Goal: Information Seeking & Learning: Learn about a topic

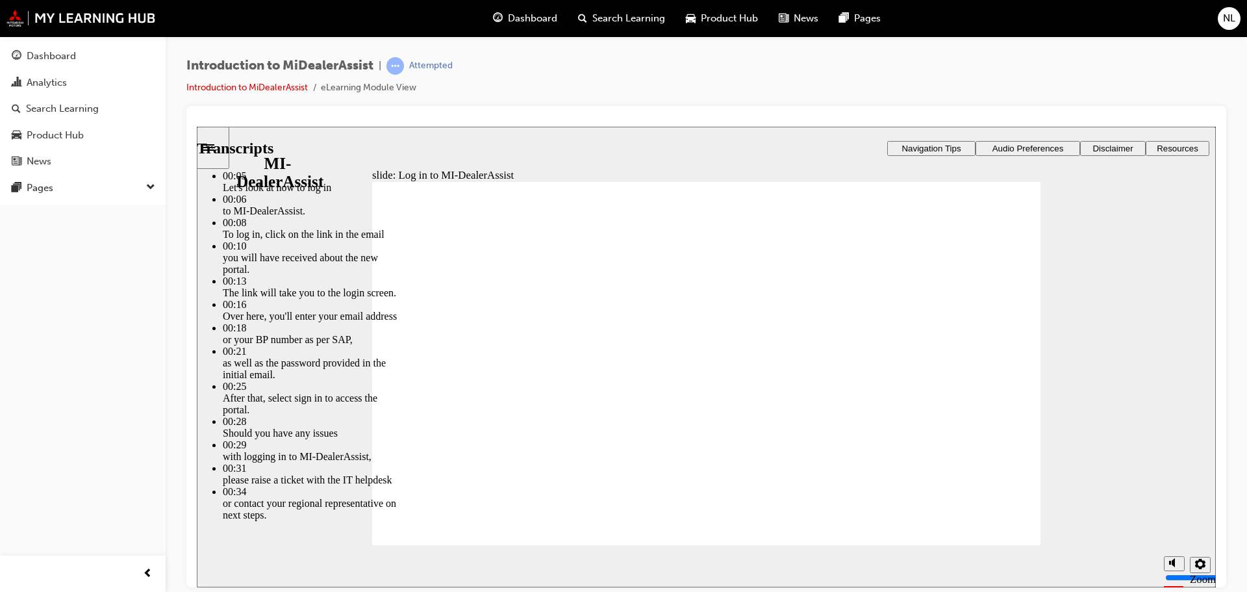
drag, startPoint x: 457, startPoint y: 511, endPoint x: 367, endPoint y: 507, distance: 90.4
click at [367, 507] on div "slide: Log in to MI-DealerAssist Player controls unavailable until video has pl…" at bounding box center [706, 356] width 1019 height 461
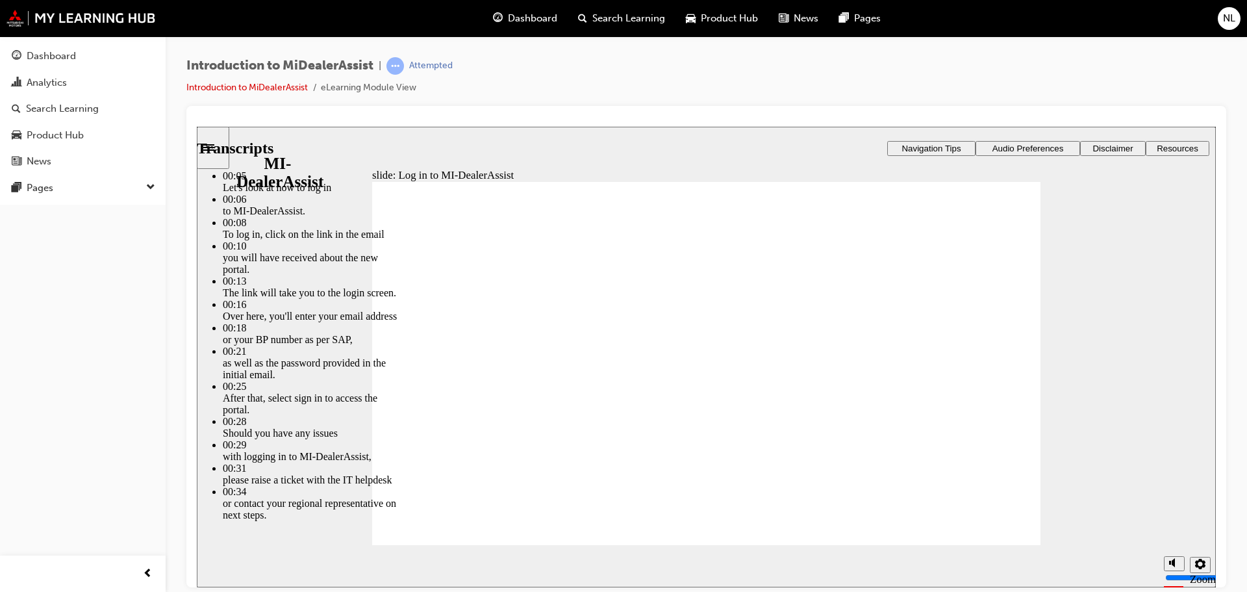
click at [1146, 390] on div "slide: Log in to MI-DealerAssist Player controls unavailable until video has pl…" at bounding box center [706, 356] width 1019 height 461
click at [307, 211] on div "slide: Log in to MI-DealerAssist Player controls unavailable until video has pl…" at bounding box center [706, 356] width 1019 height 461
type input "42"
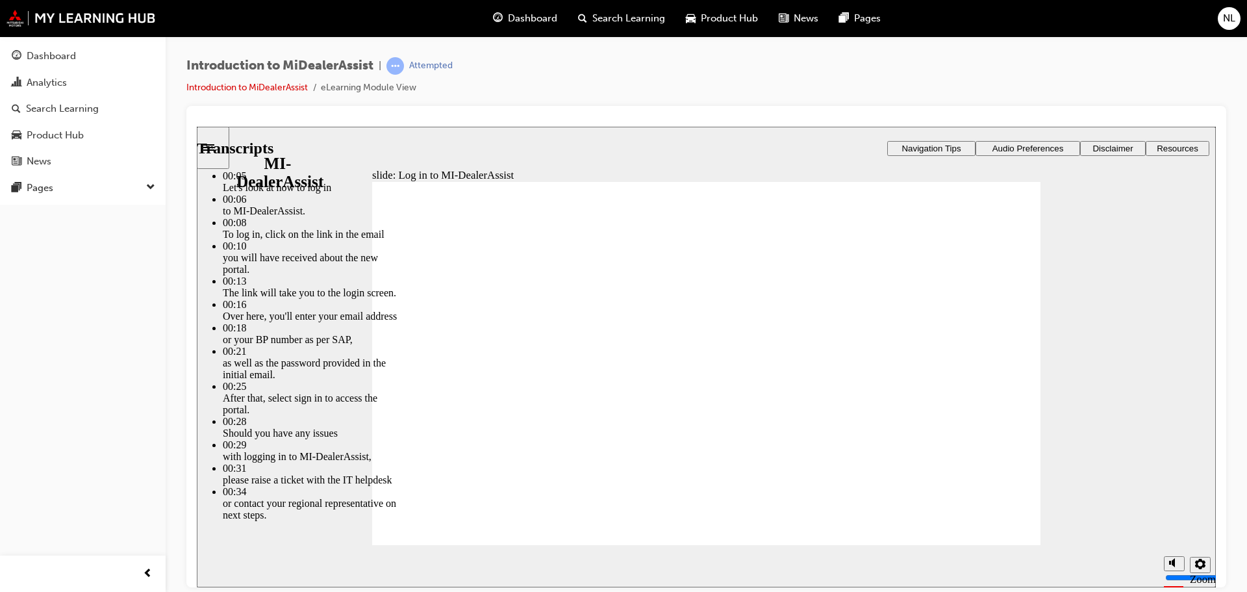
click at [989, 546] on section "Playback Speed 2 1.75 1.5 1.25" at bounding box center [706, 565] width 1019 height 42
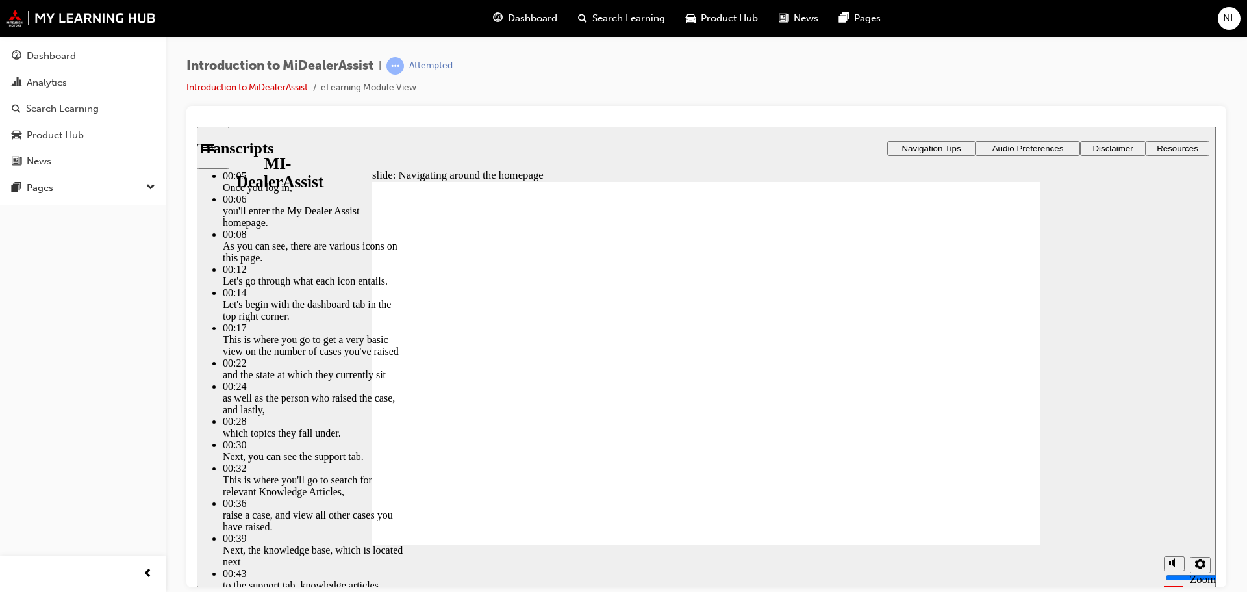
type input "144"
click at [1011, 548] on section "Playback Speed 2 1.75 1.5 1.25" at bounding box center [706, 565] width 1019 height 42
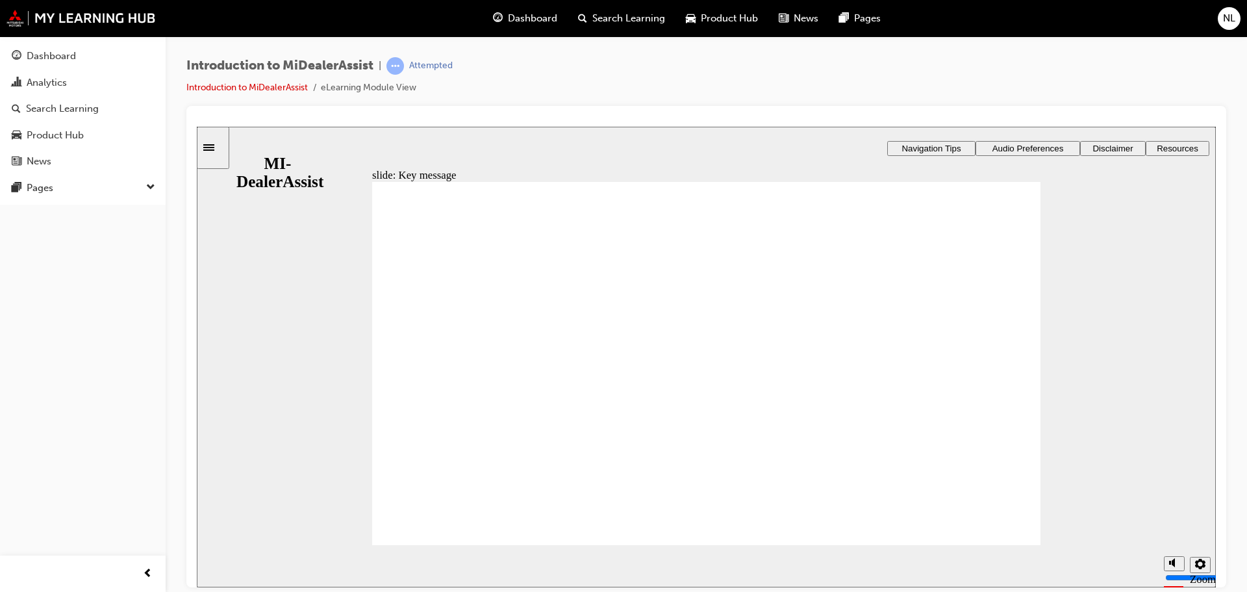
drag, startPoint x: 583, startPoint y: 395, endPoint x: 585, endPoint y: 384, distance: 11.1
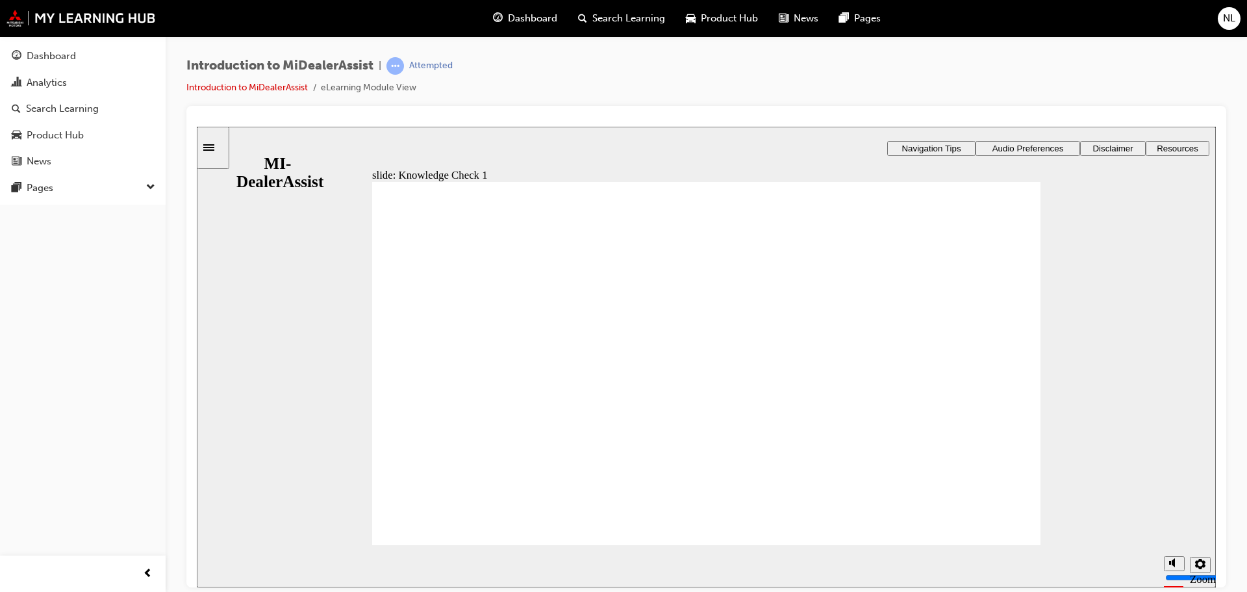
radio input "false"
radio input "true"
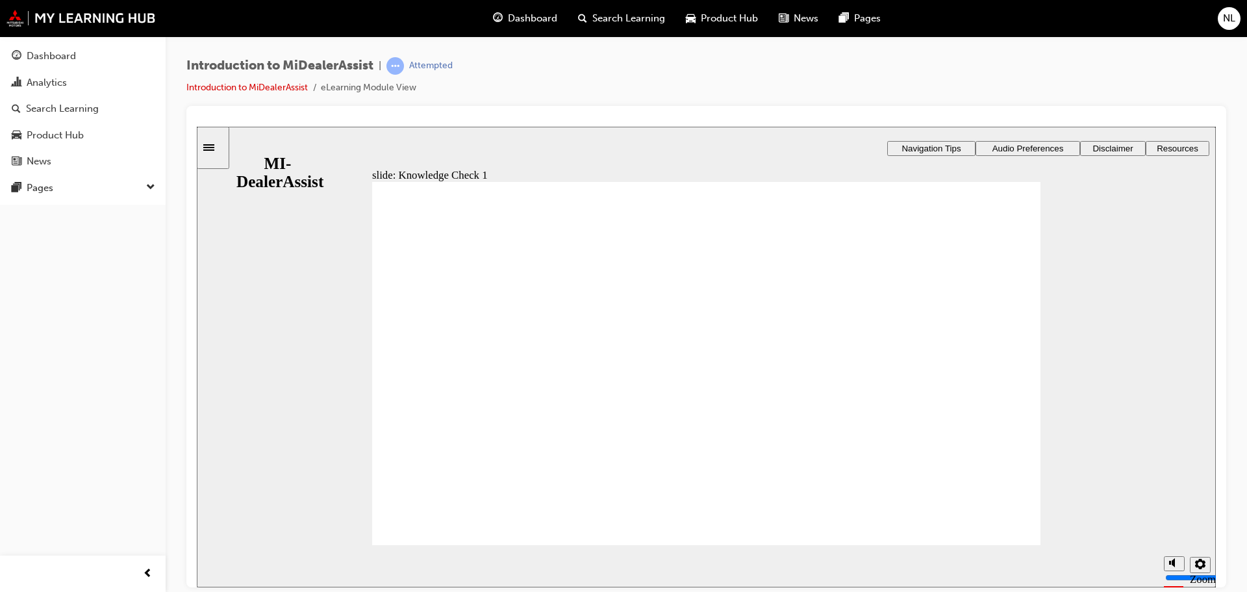
radio input "false"
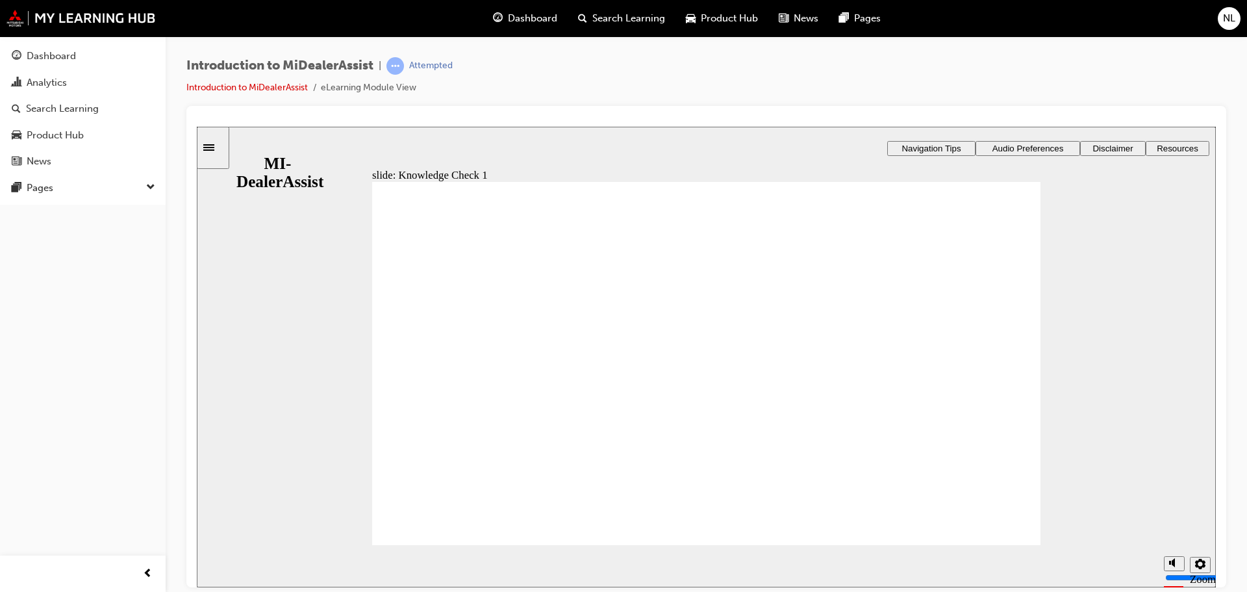
radio input "true"
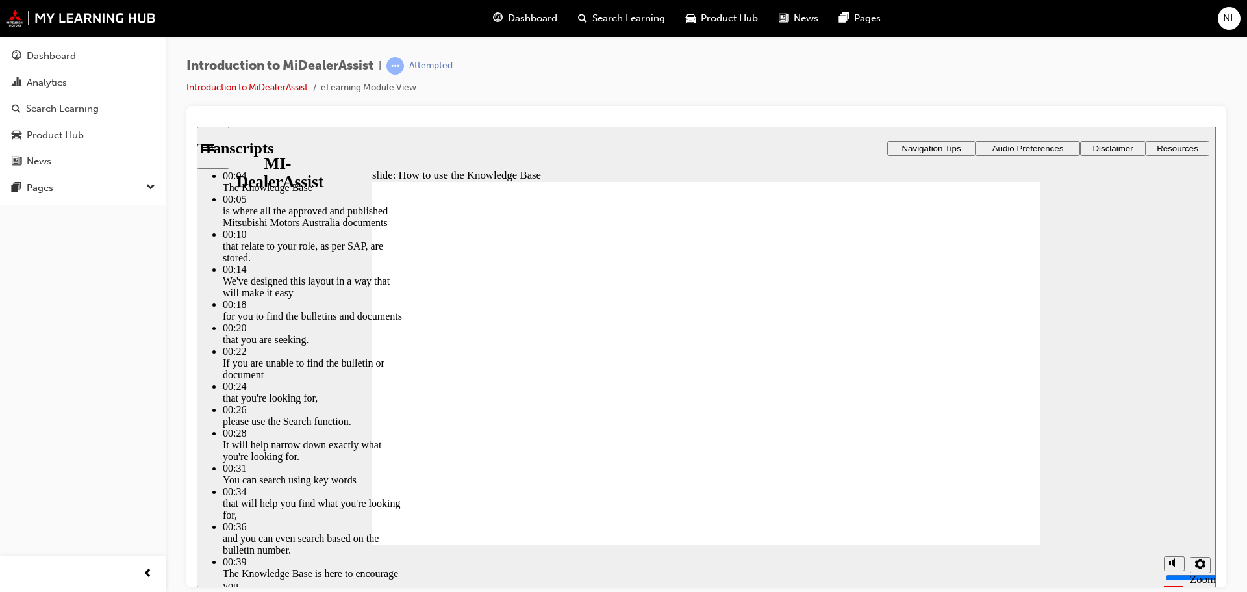
type input "51"
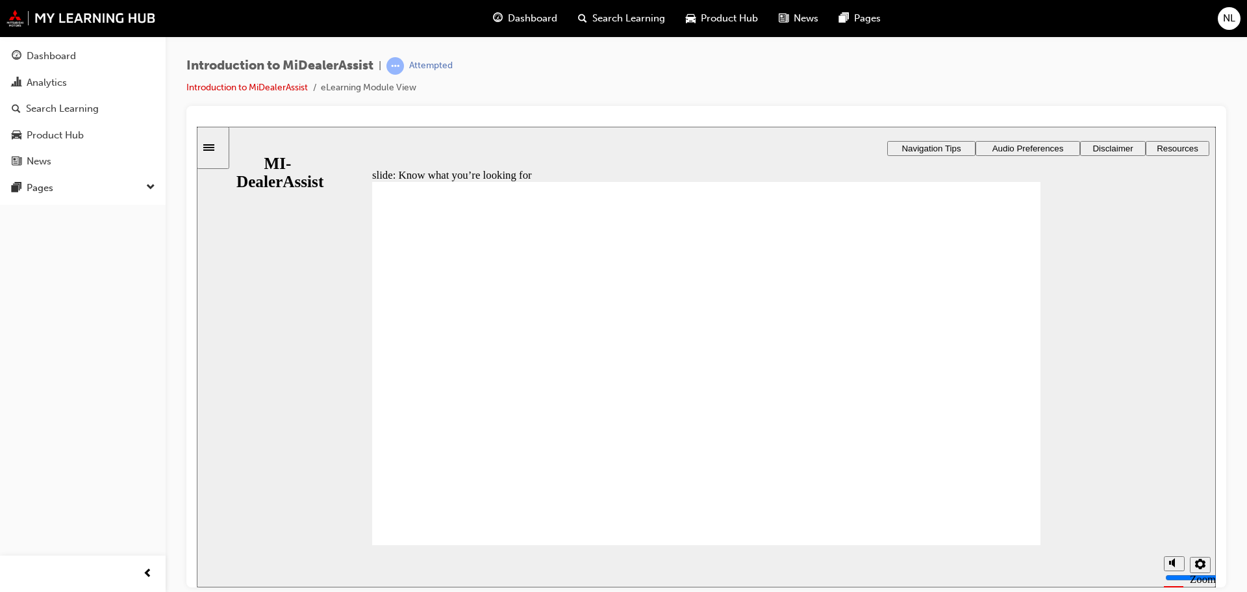
click at [998, 548] on section "Playback Speed 2 1.75 1.5 1.25 Normal" at bounding box center [706, 565] width 1019 height 42
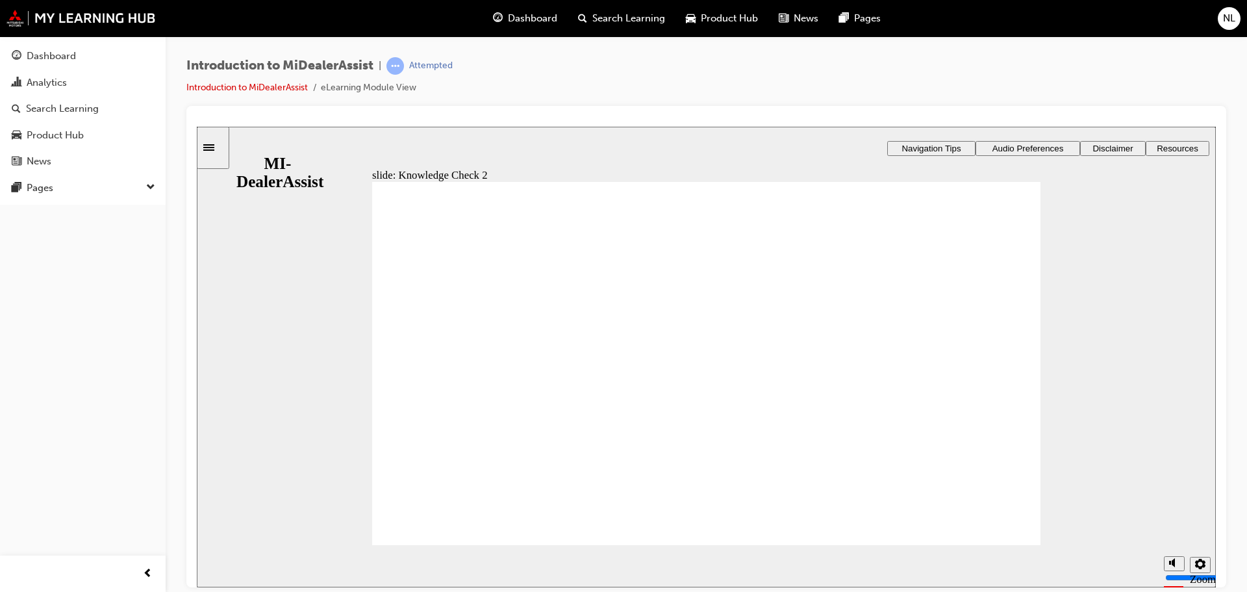
radio input "true"
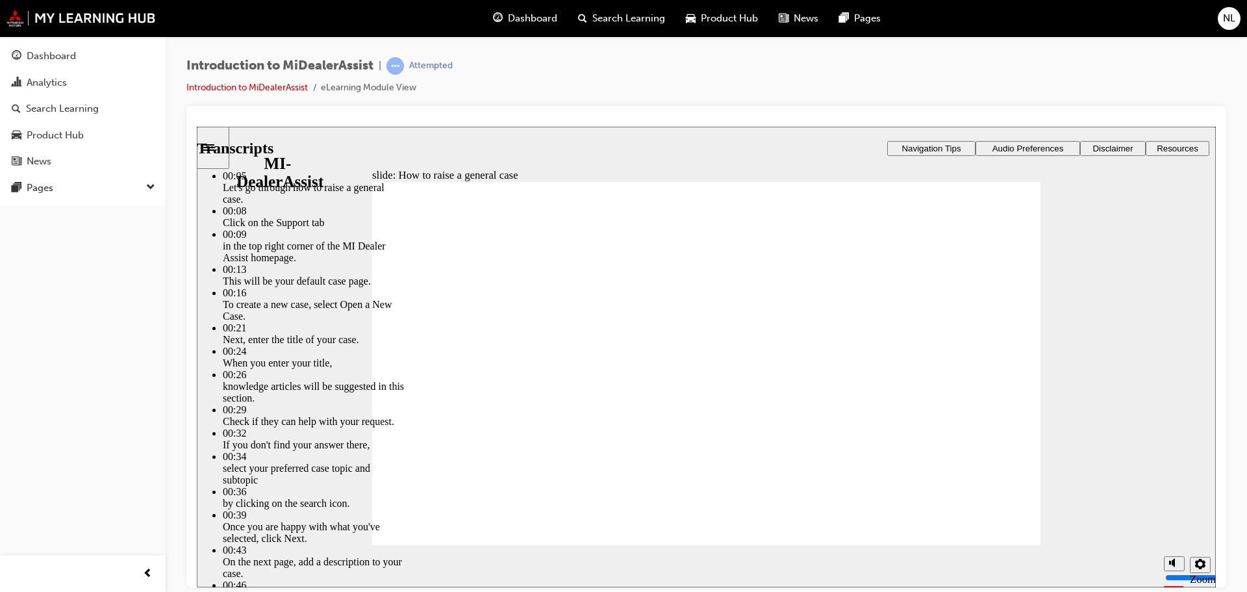
click at [1187, 411] on div "slide: How to raise a general case Rectangle 2 Transcripts 00:05 : Let's go thr…" at bounding box center [706, 356] width 1019 height 461
type input "85"
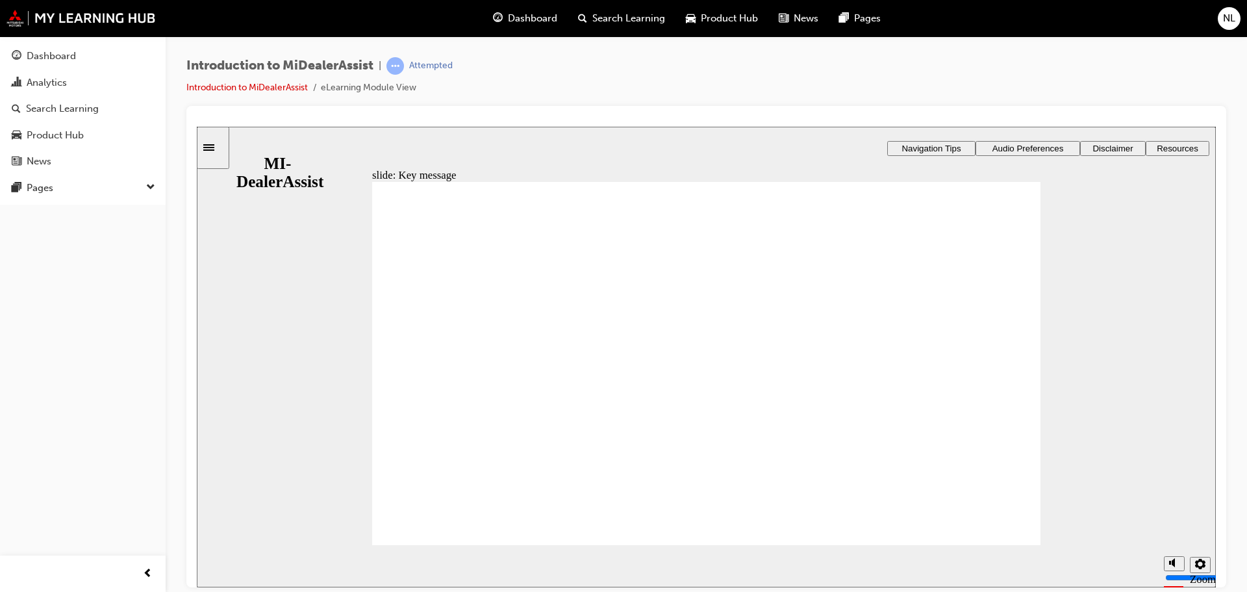
checkbox input "true"
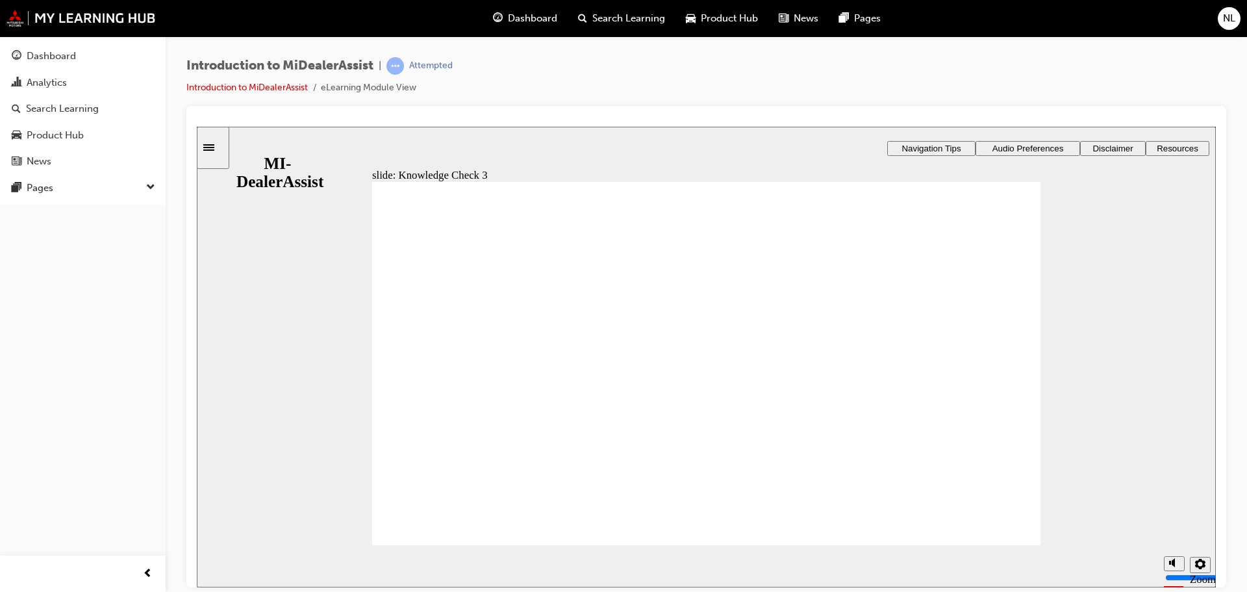
checkbox input "true"
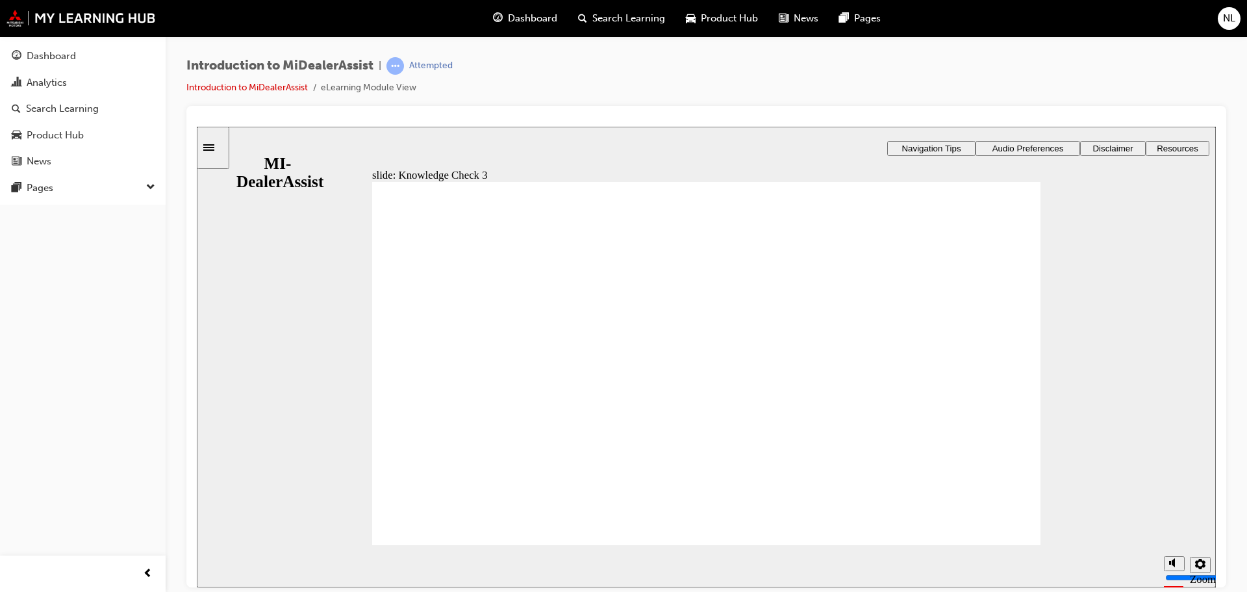
checkbox input "false"
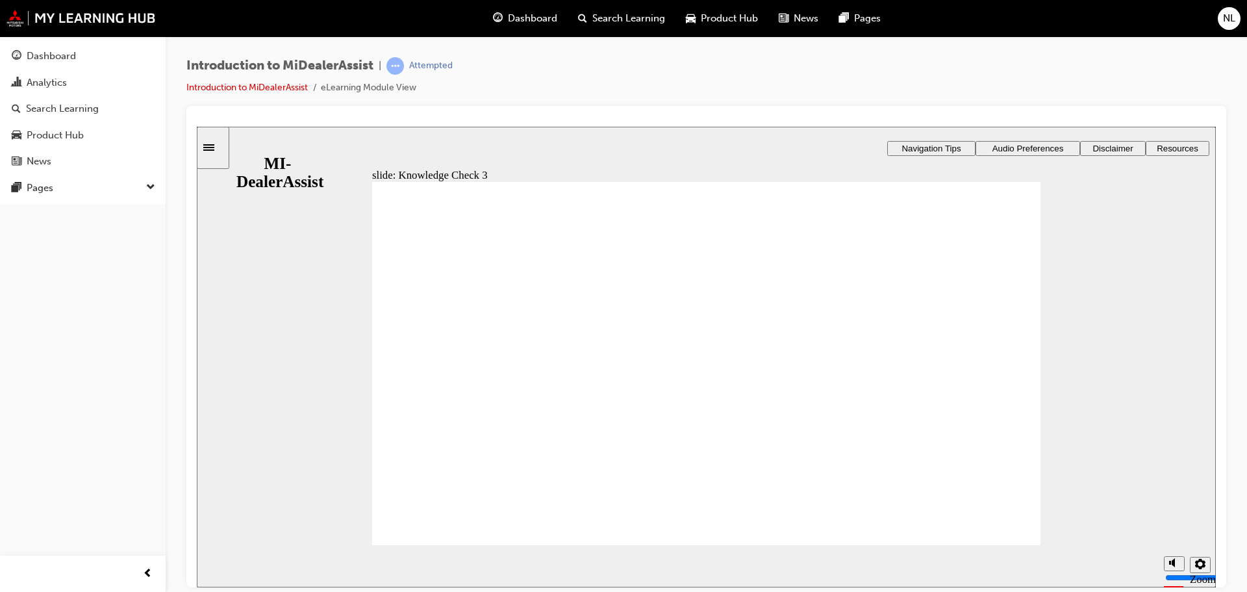
checkbox input "true"
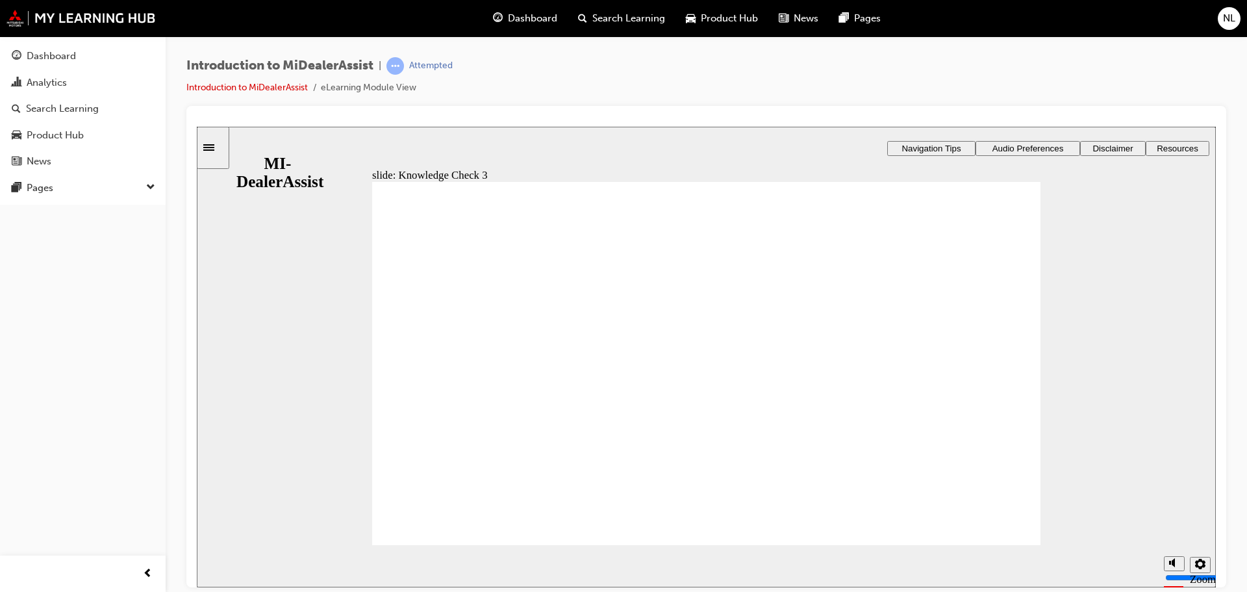
checkbox input "true"
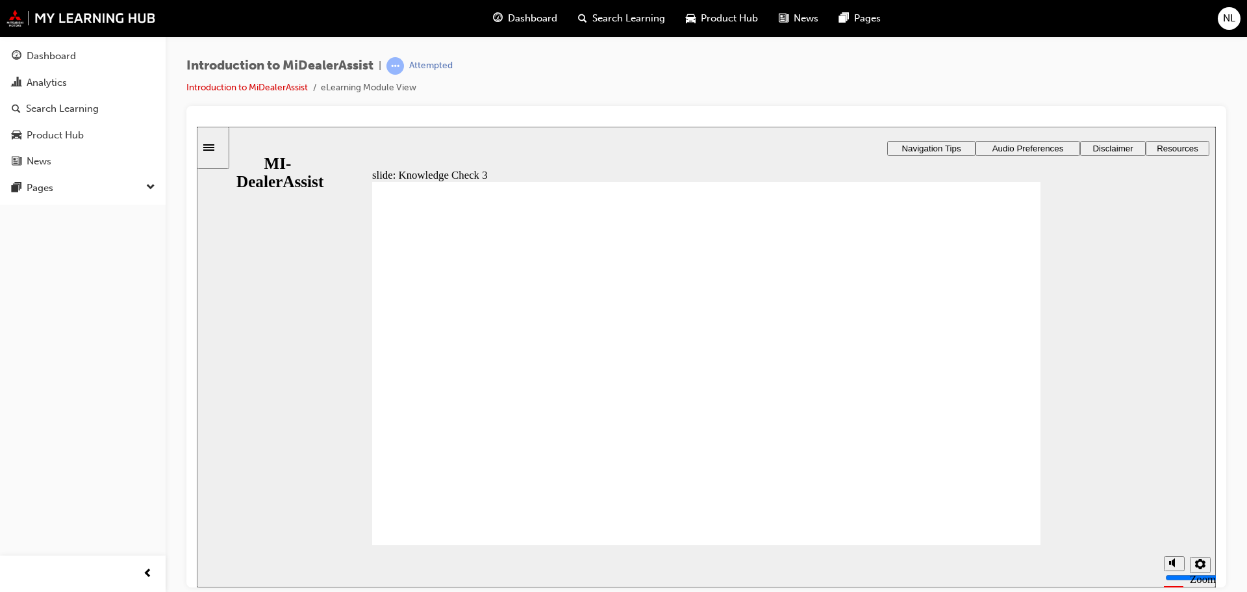
checkbox input "false"
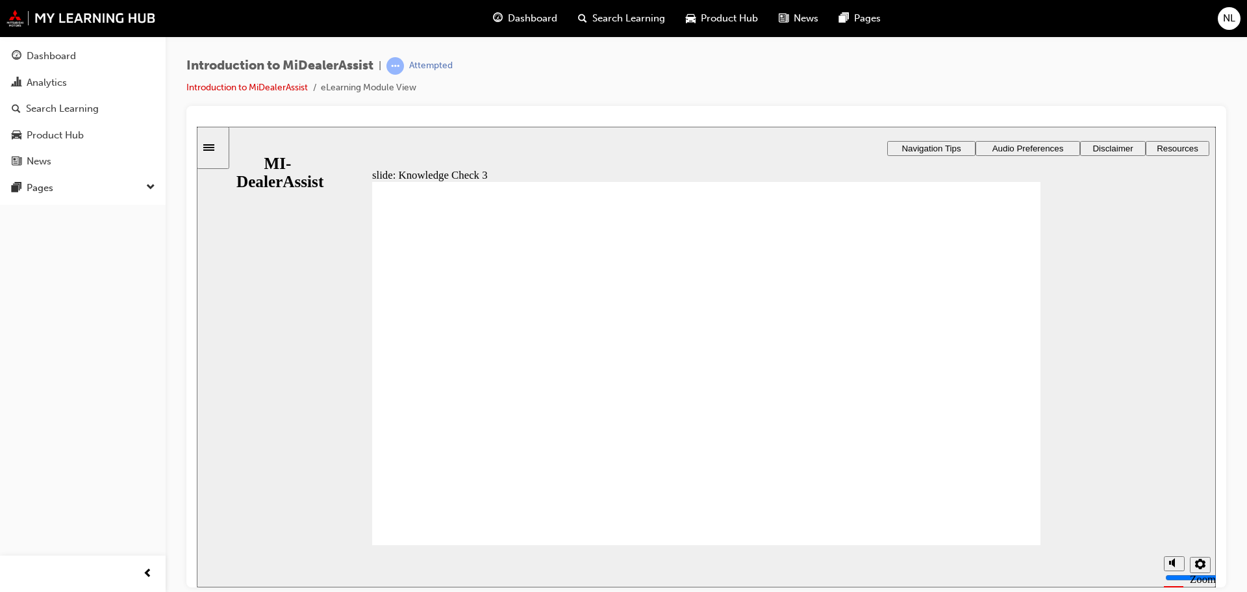
checkbox input "false"
checkbox input "true"
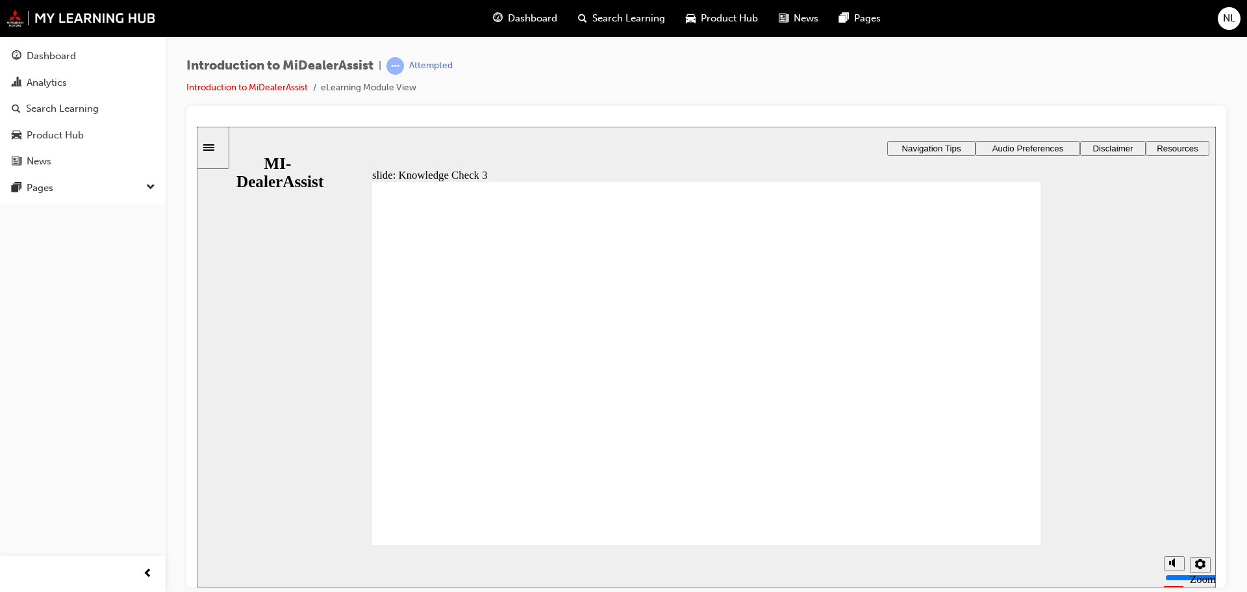
checkbox input "true"
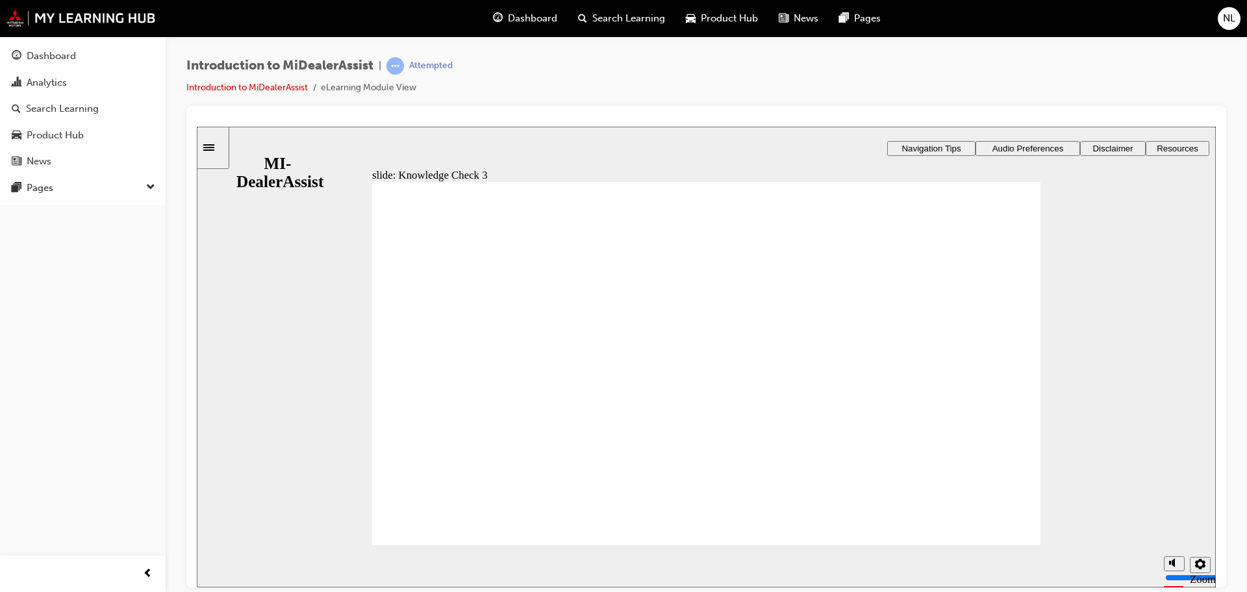
checkbox input "true"
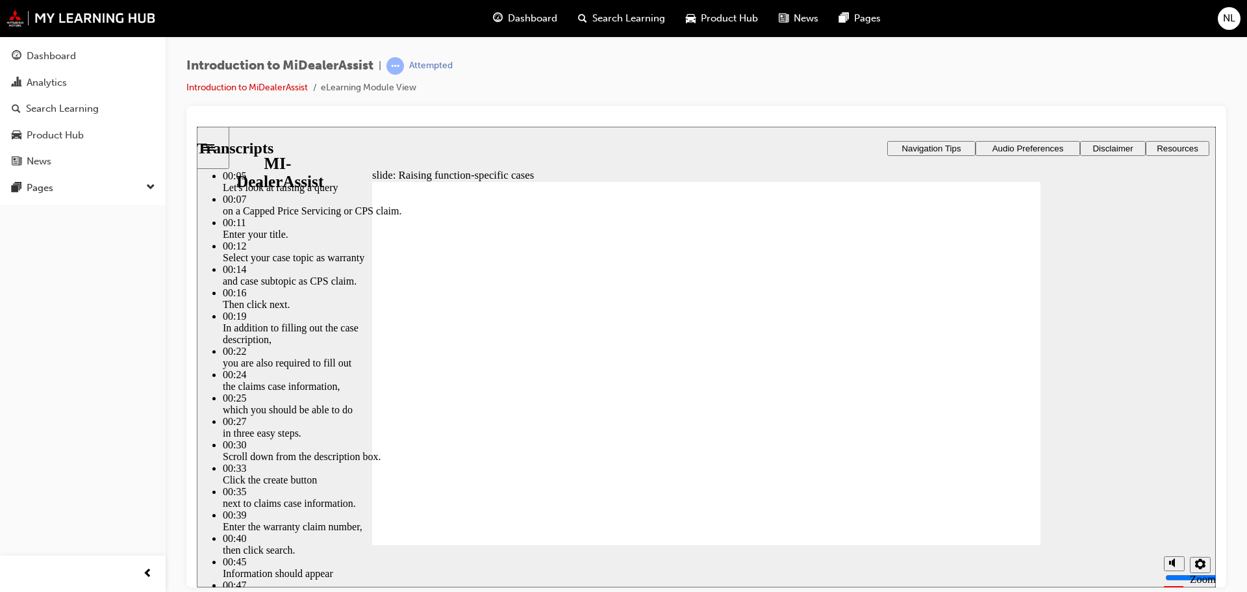
type input "80"
type input "52"
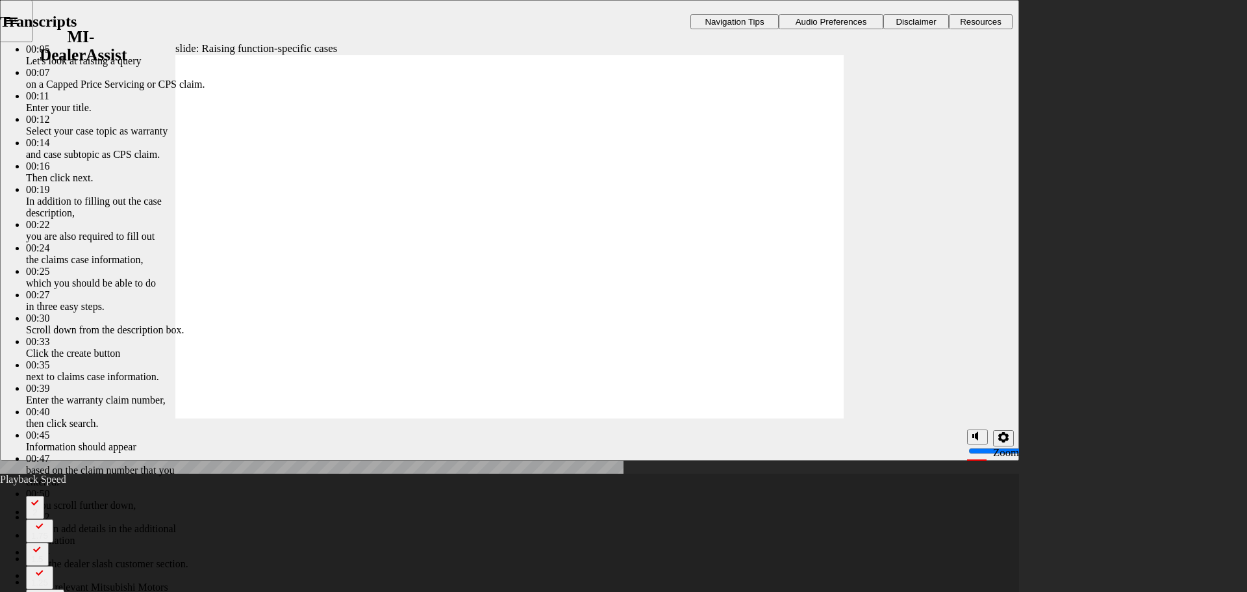
type input "80"
type input "52"
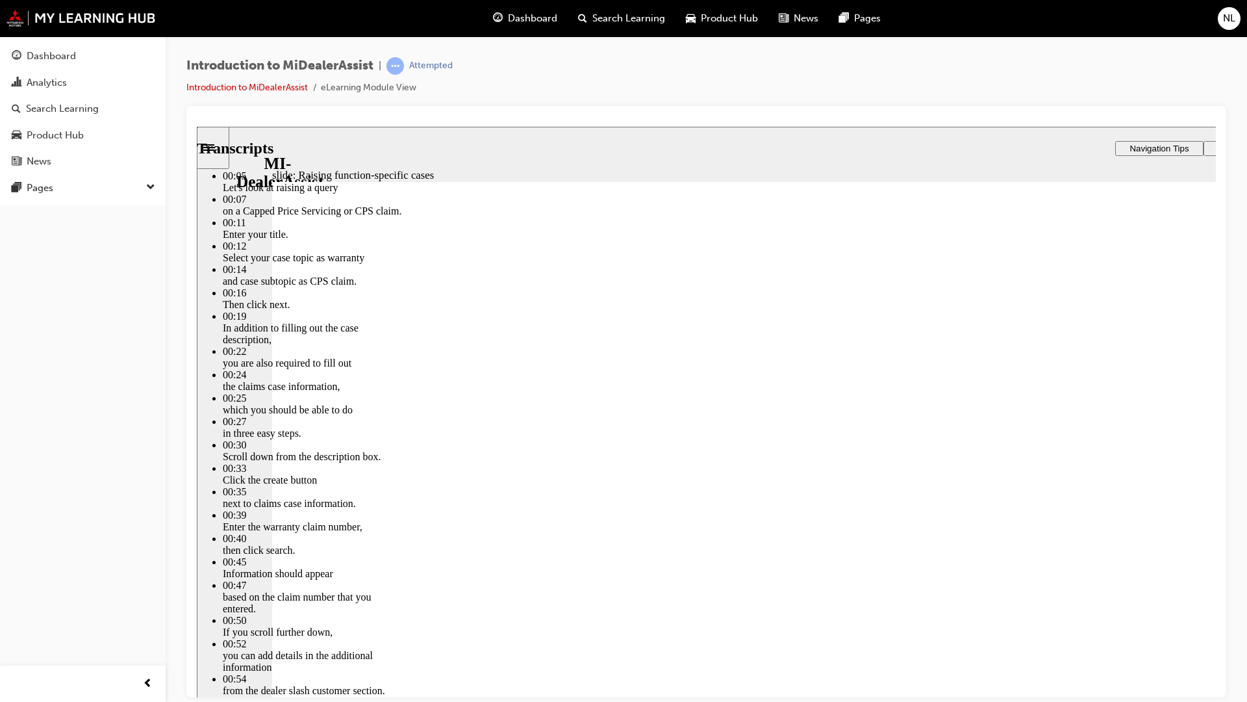
type input "80"
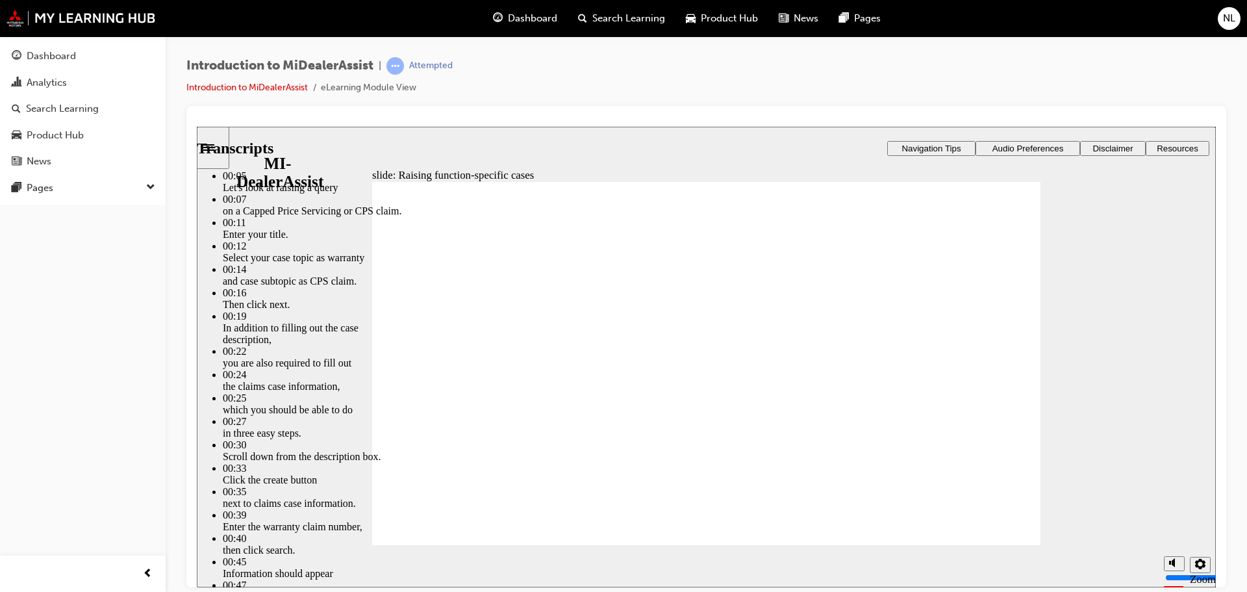
type input "52"
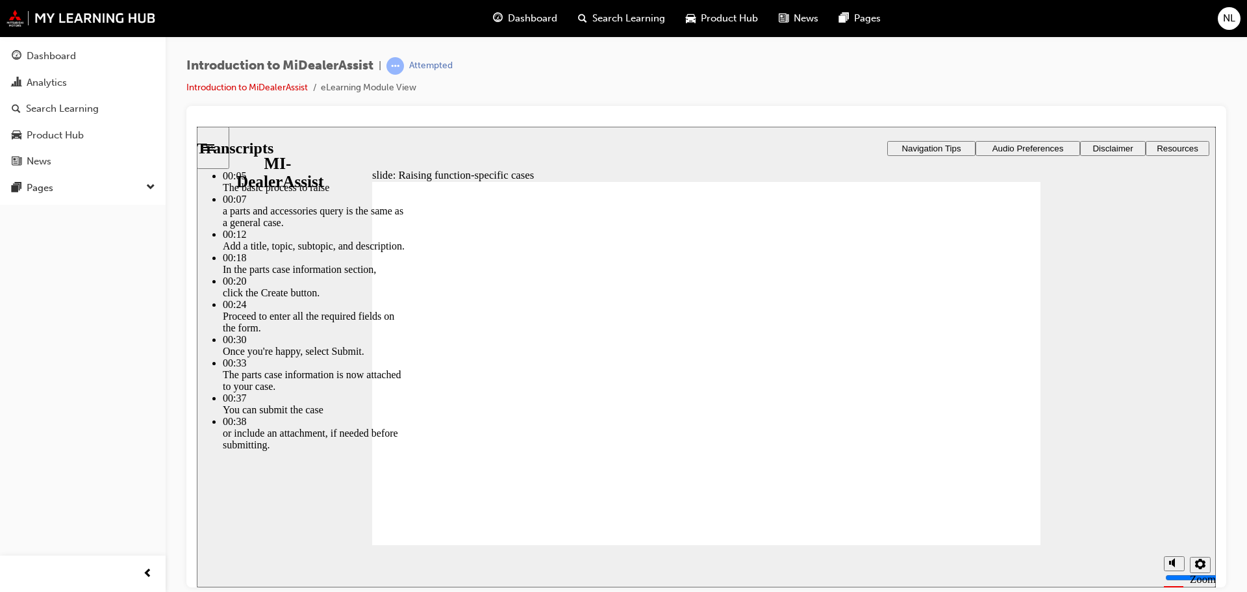
type input "46"
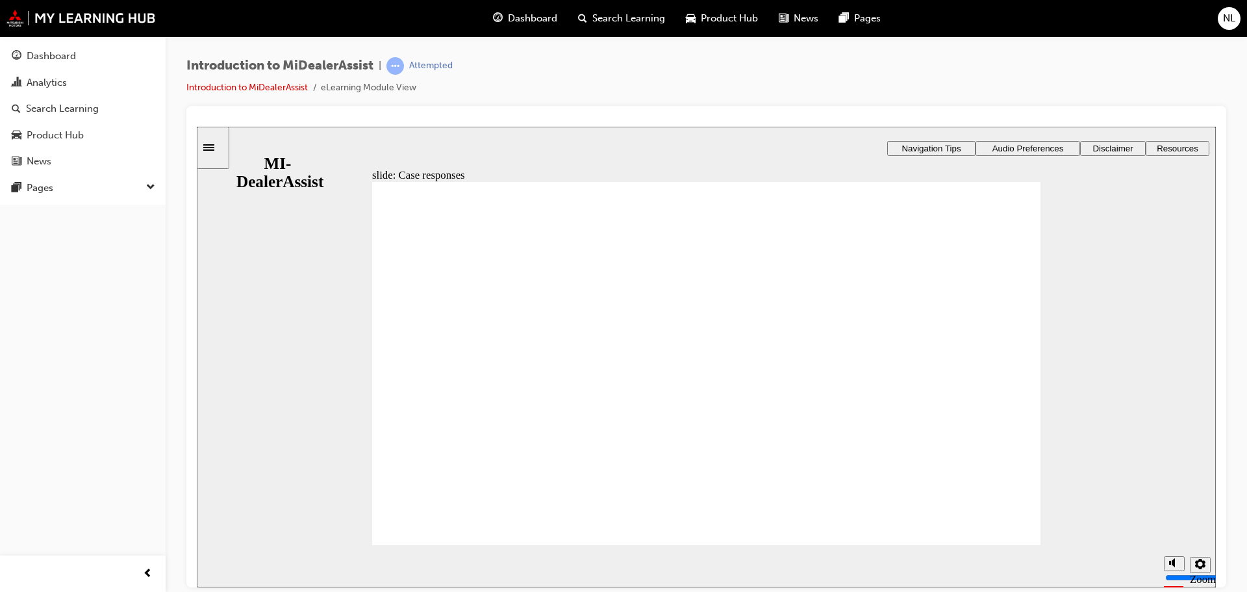
radio input "true"
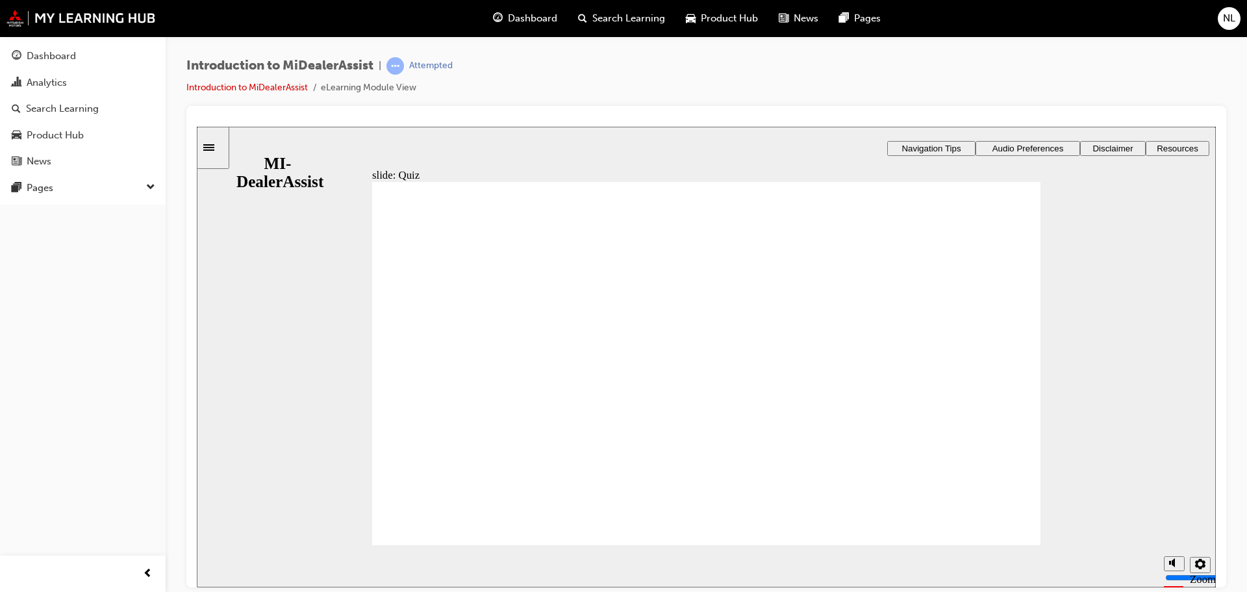
radio input "true"
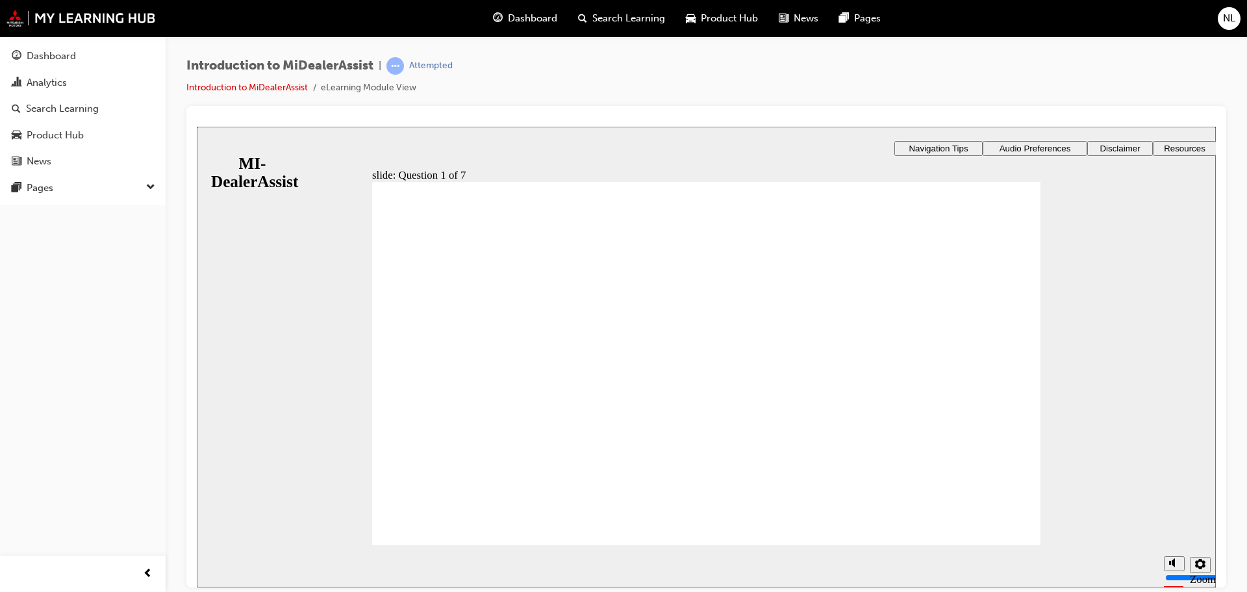
radio input "true"
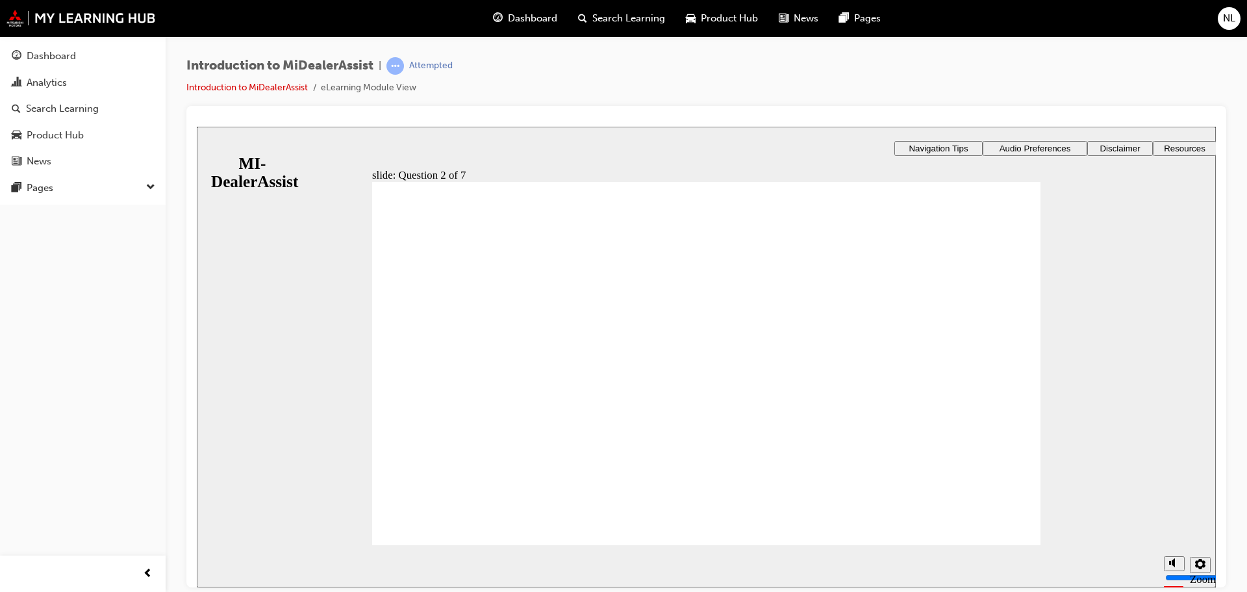
radio input "true"
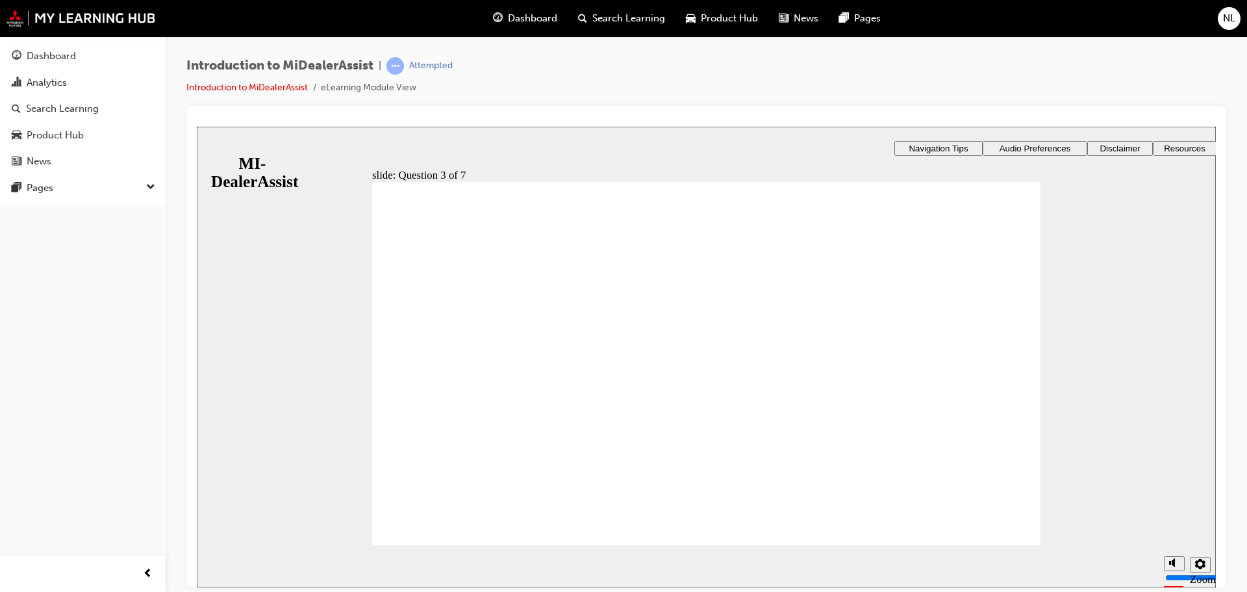
click at [718, 407] on div "slide: Question 4 of 7 Support tab Knowledge Base Notifications Cases Awaiting …" at bounding box center [706, 408] width 1019 height 565
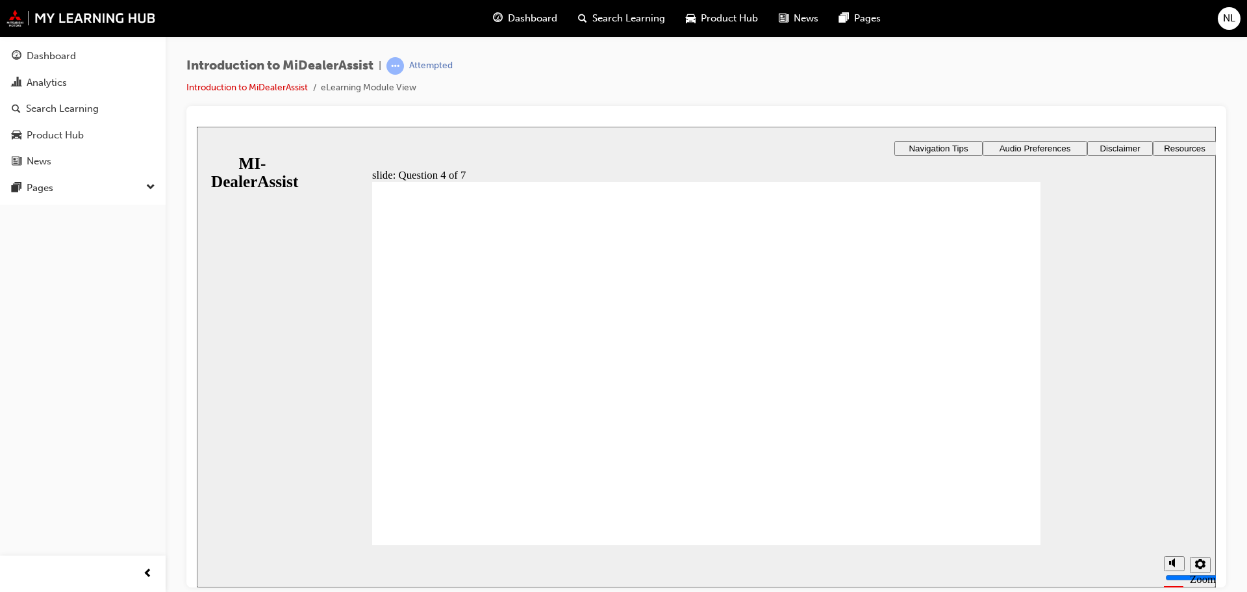
radio input "true"
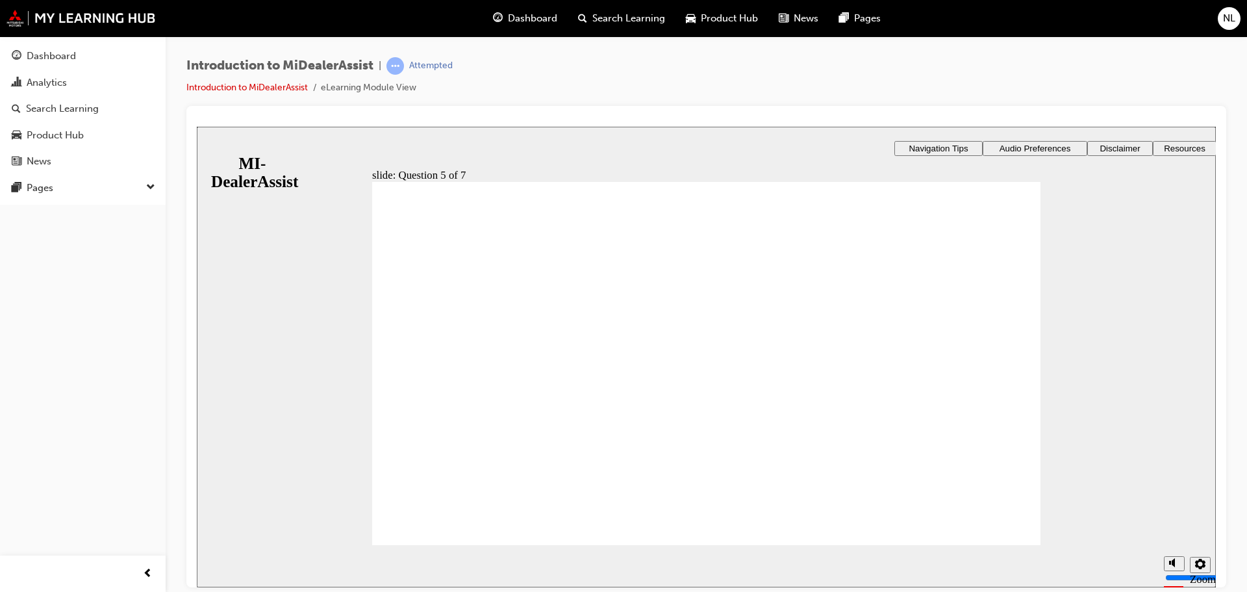
checkbox input "true"
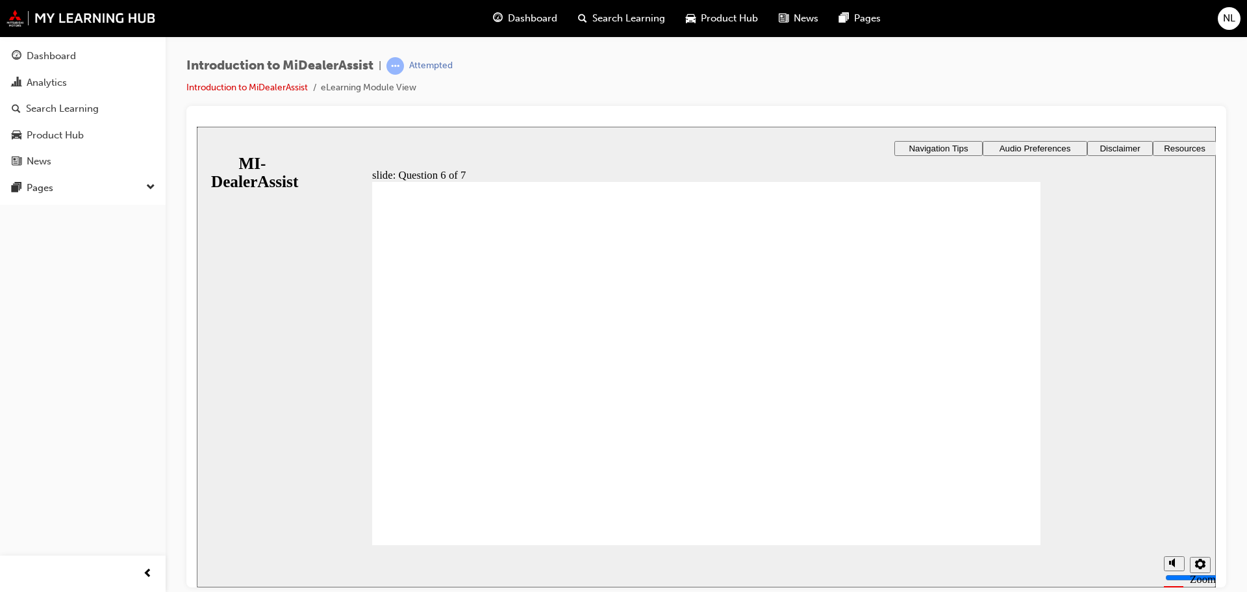
checkbox input "true"
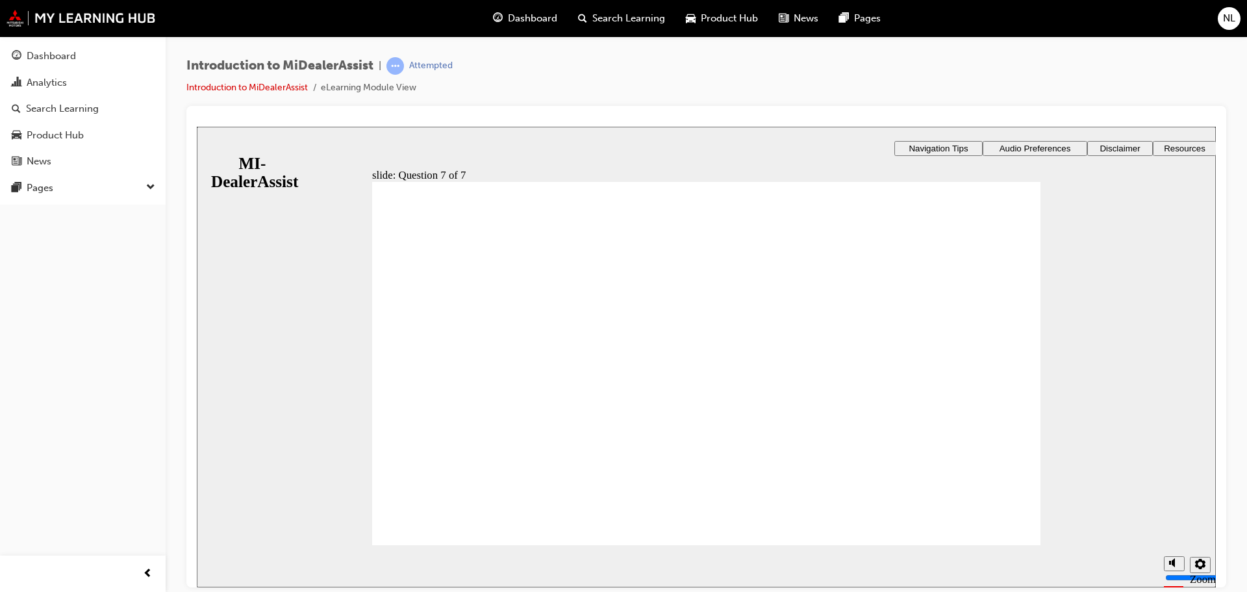
radio input "true"
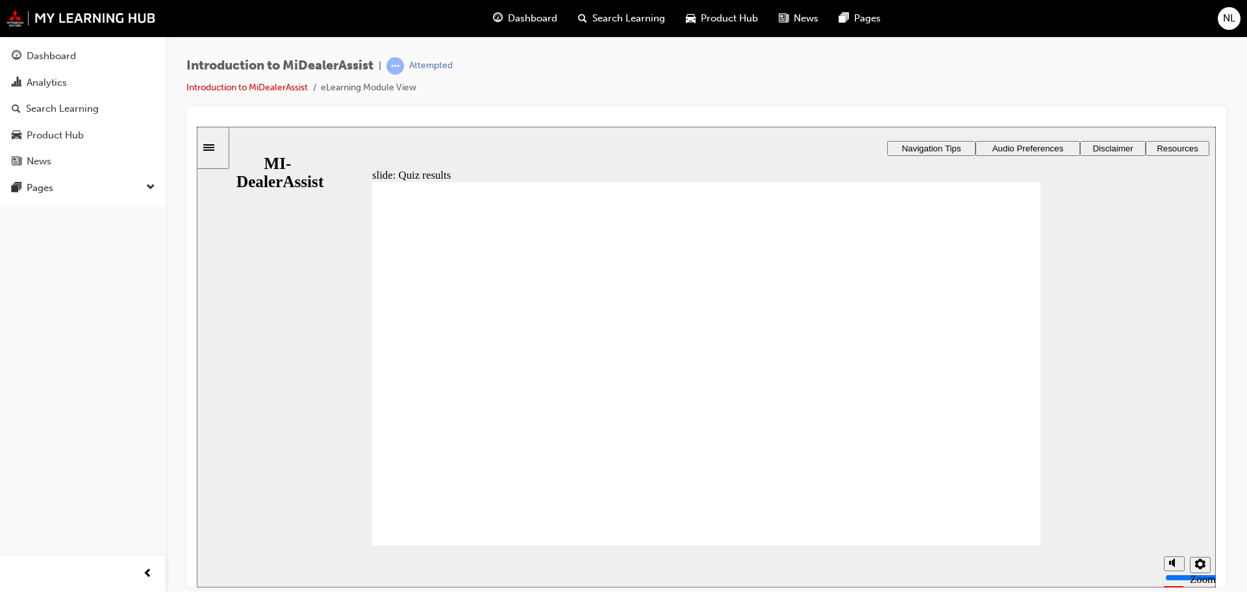
radio input "true"
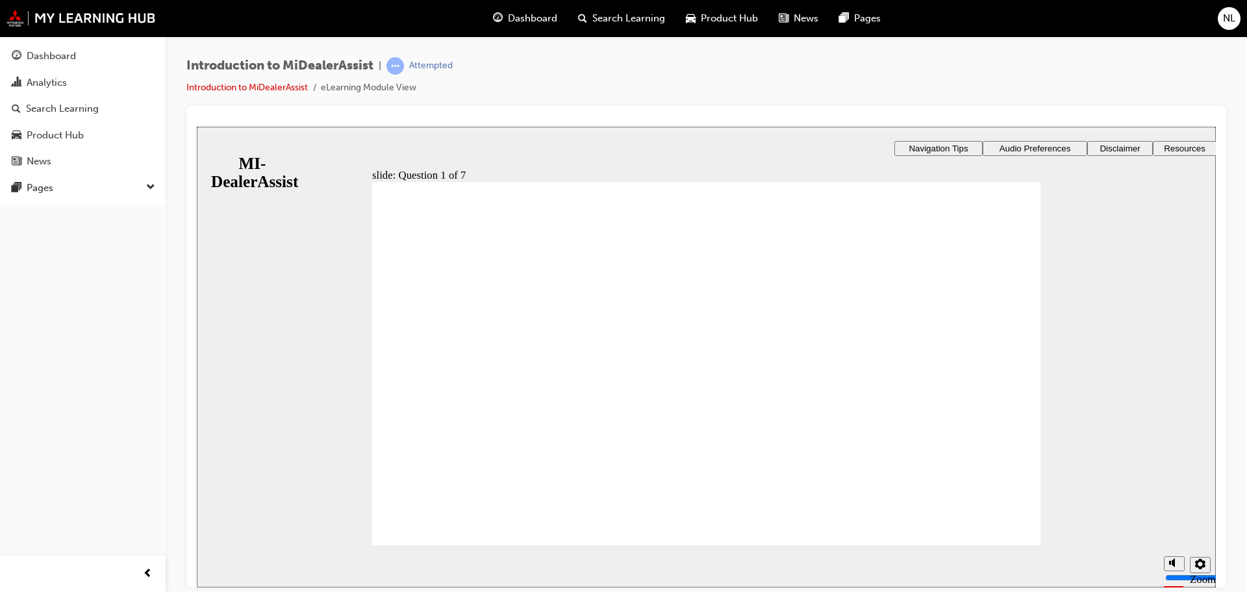
radio input "true"
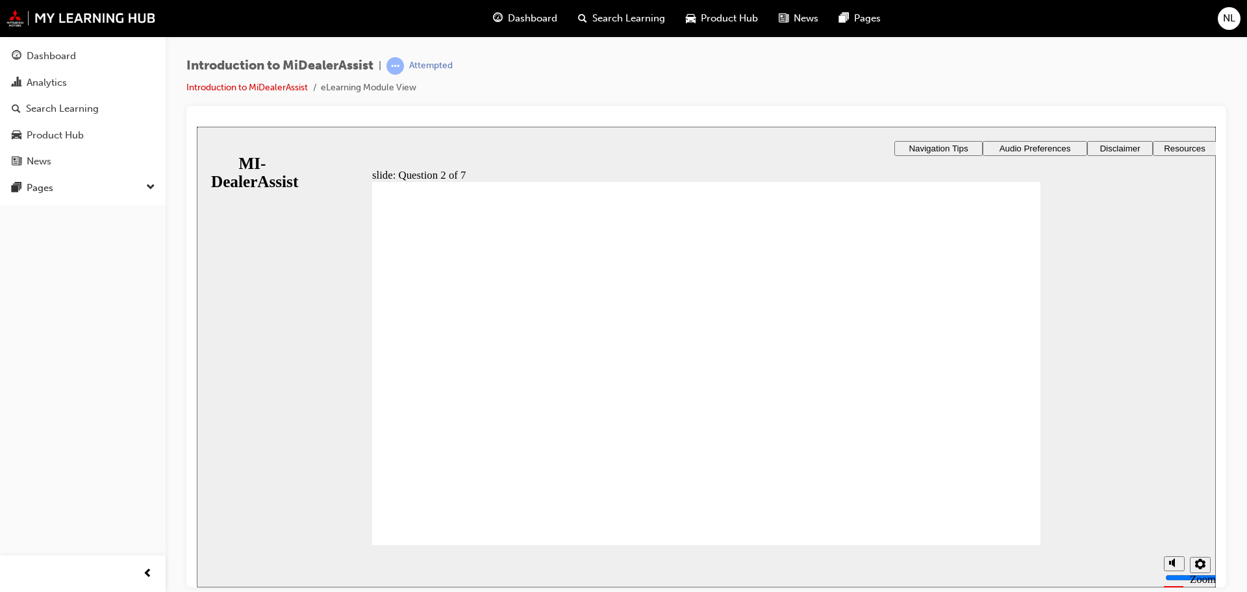
radio input "true"
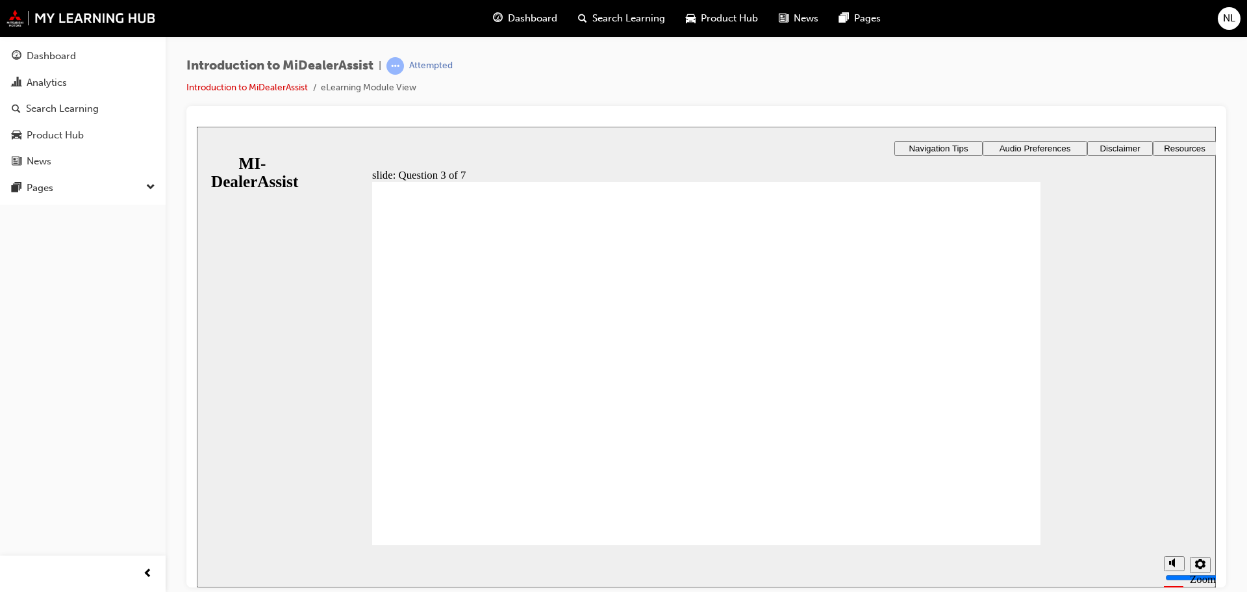
click at [901, 356] on div "​71%​ slide: Question 4 of 7 Support tab Knowledge Base Notifications Cases Awa…" at bounding box center [706, 408] width 1019 height 565
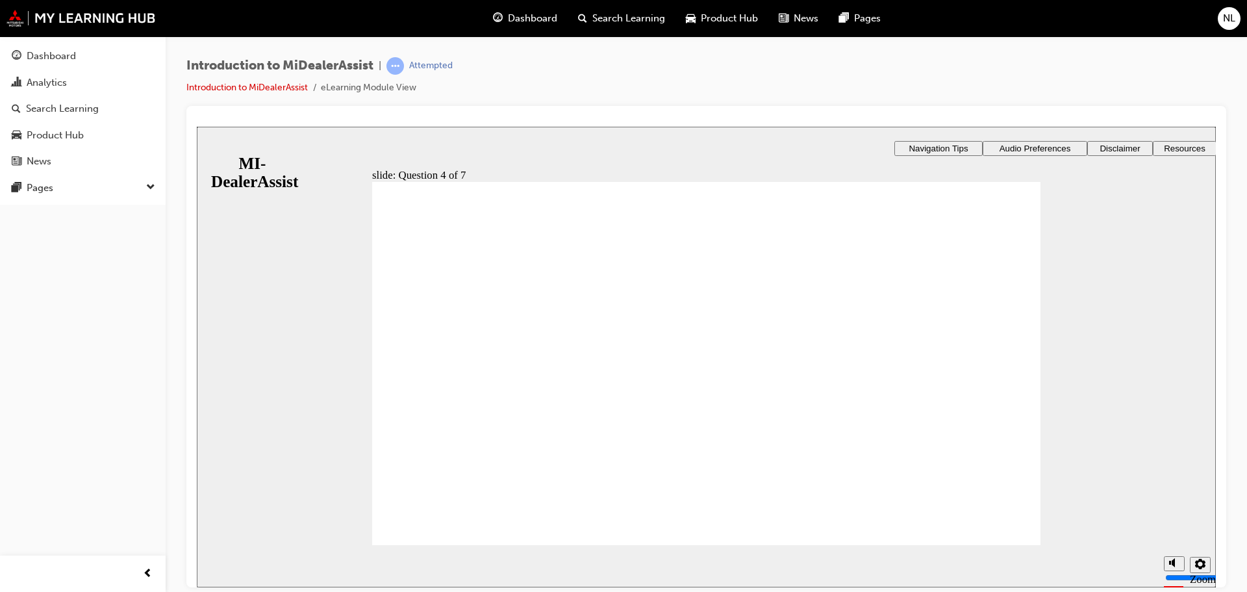
radio input "true"
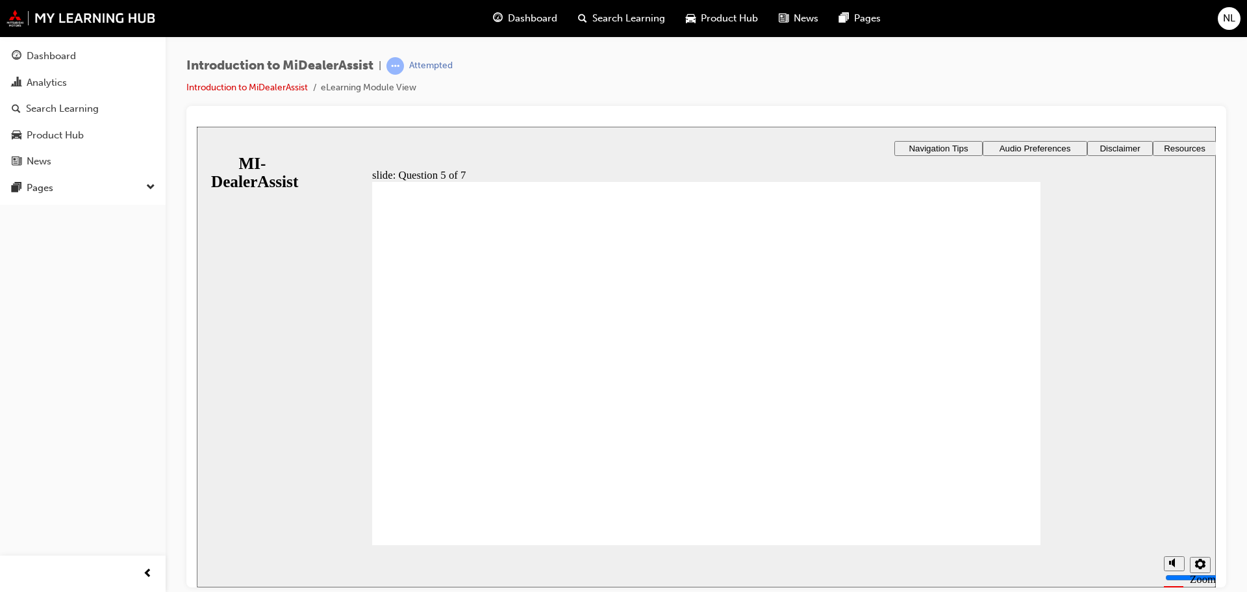
checkbox input "true"
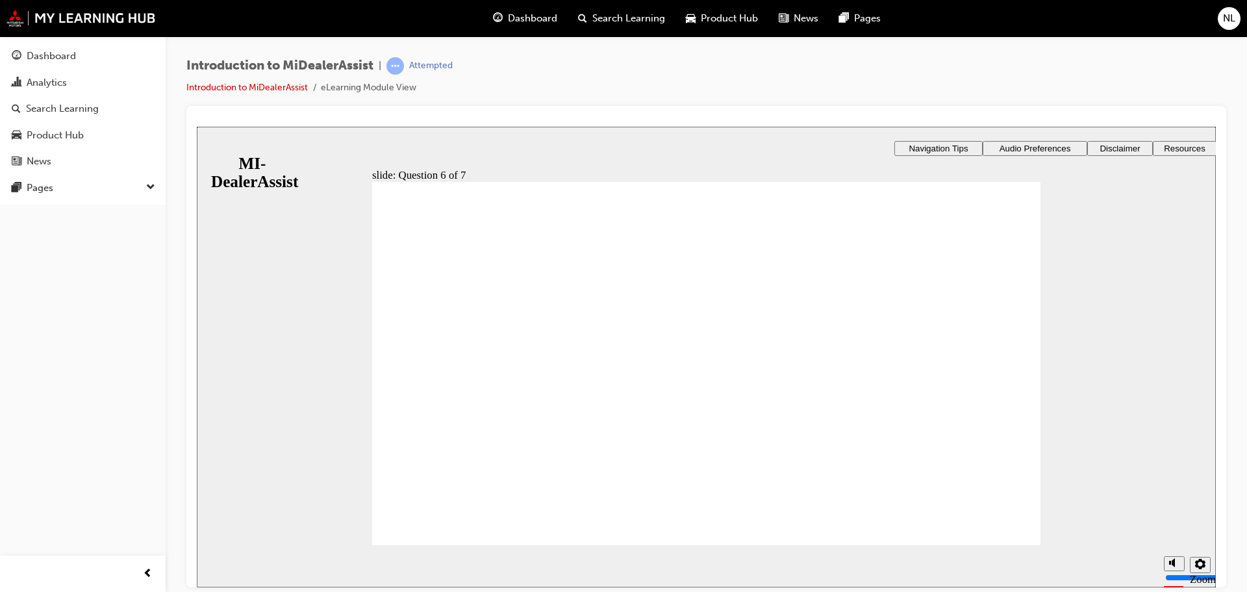
checkbox input "true"
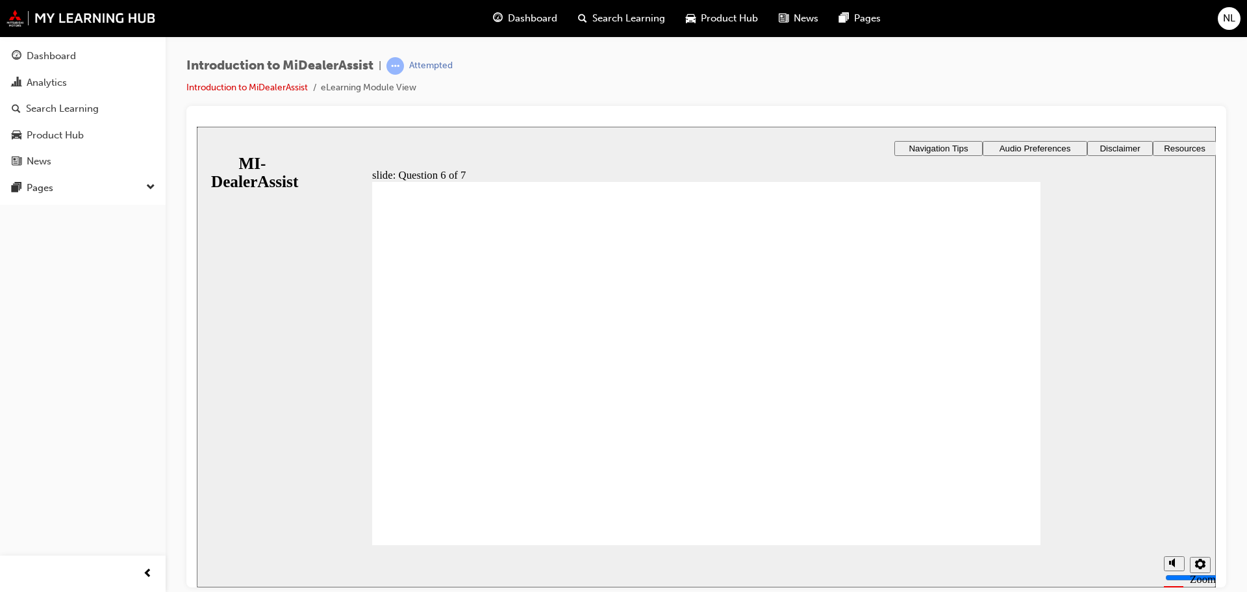
radio input "true"
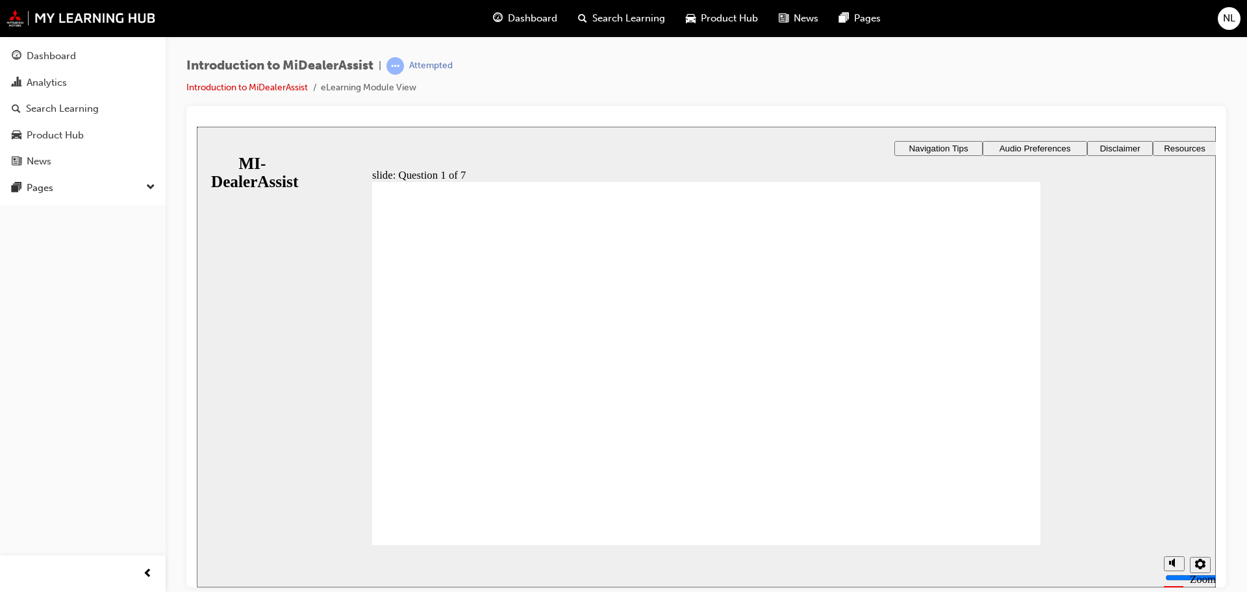
radio input "true"
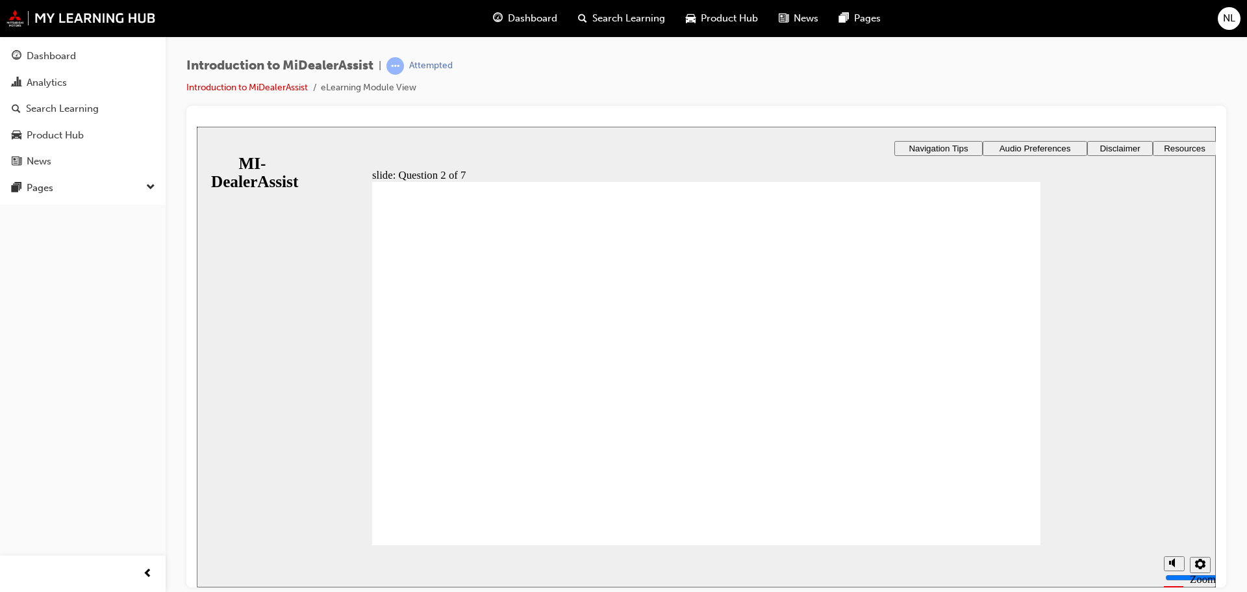
radio input "true"
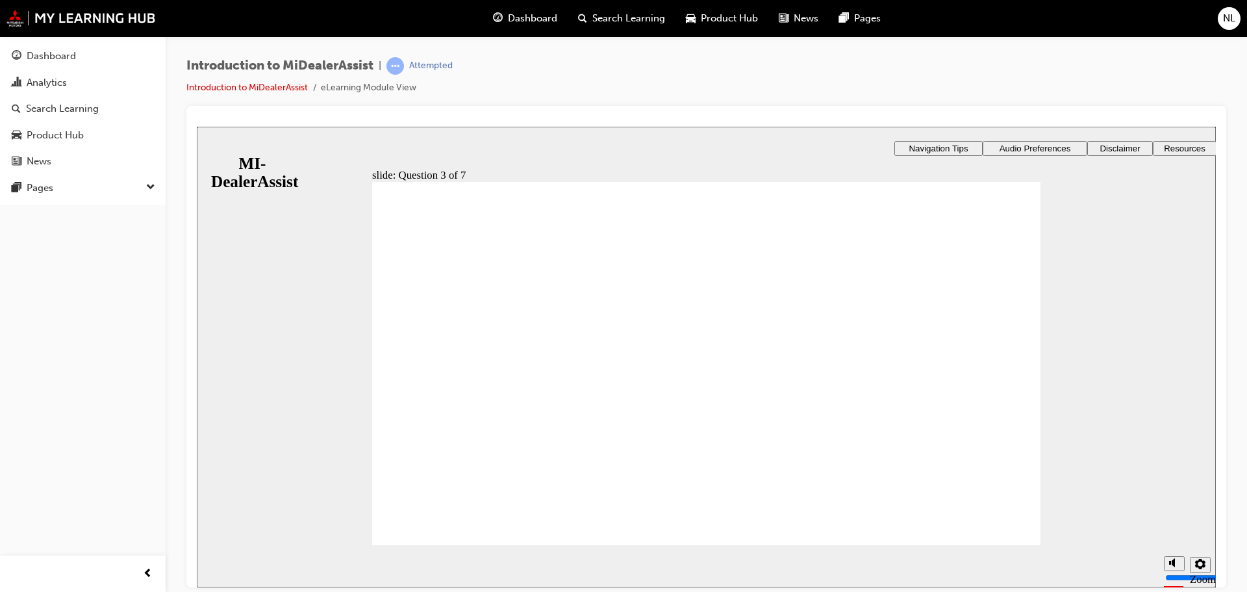
radio input "true"
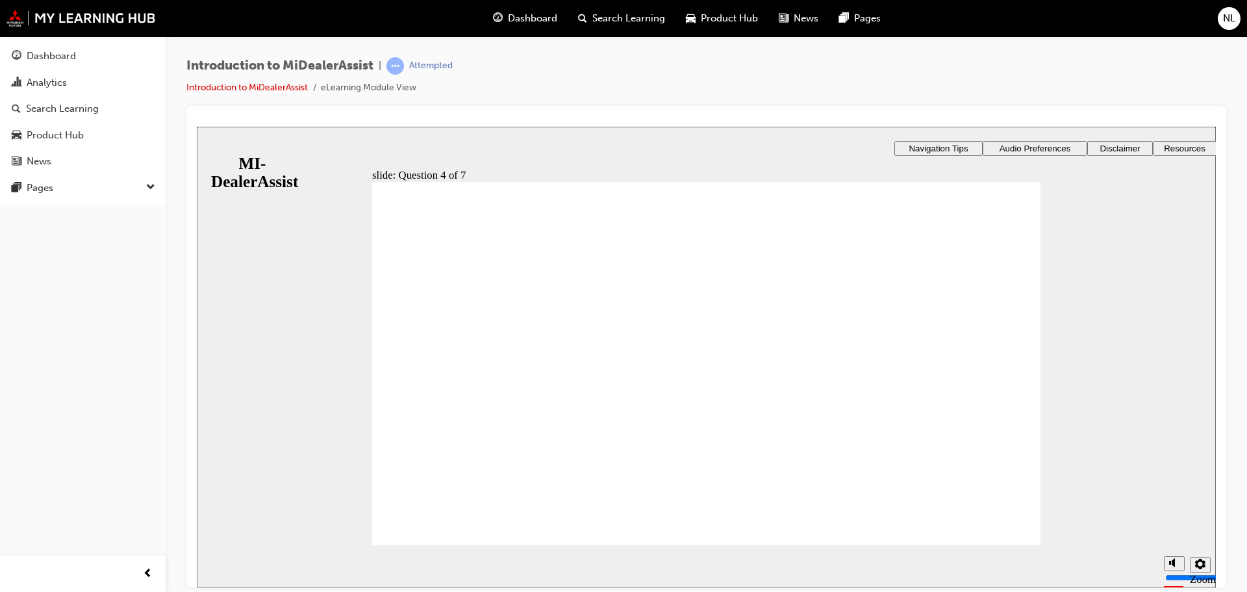
click at [813, 319] on div "​71%​ slide: Question 4 of 7 Support tab Knowledge Base Notifications Cases Awa…" at bounding box center [706, 408] width 1019 height 565
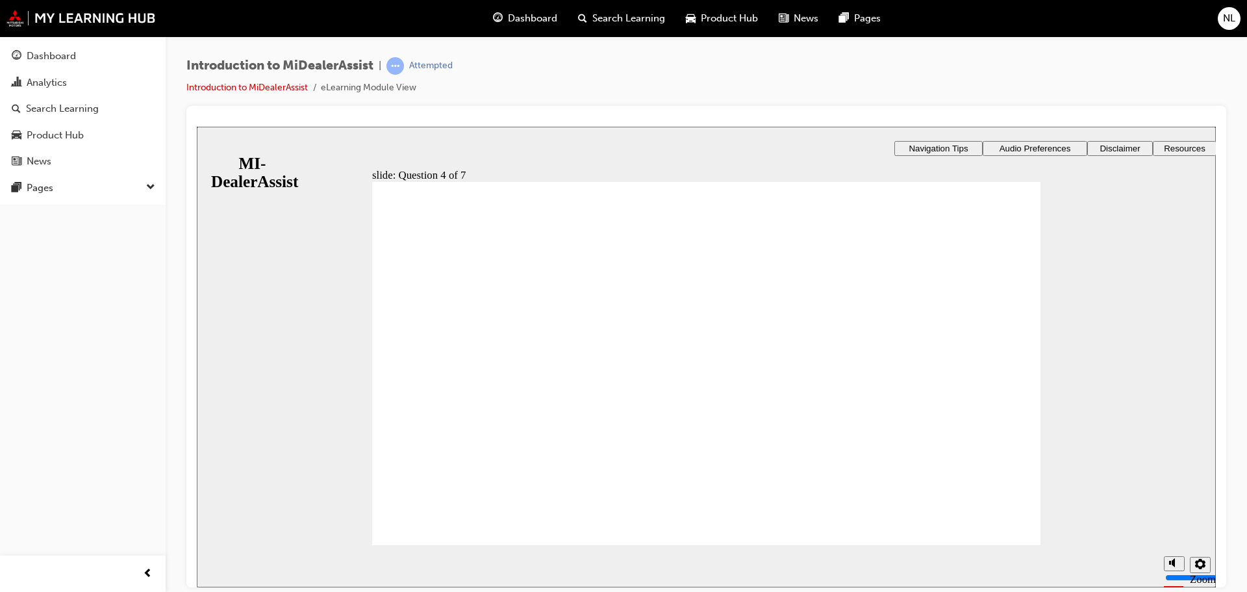
radio input "true"
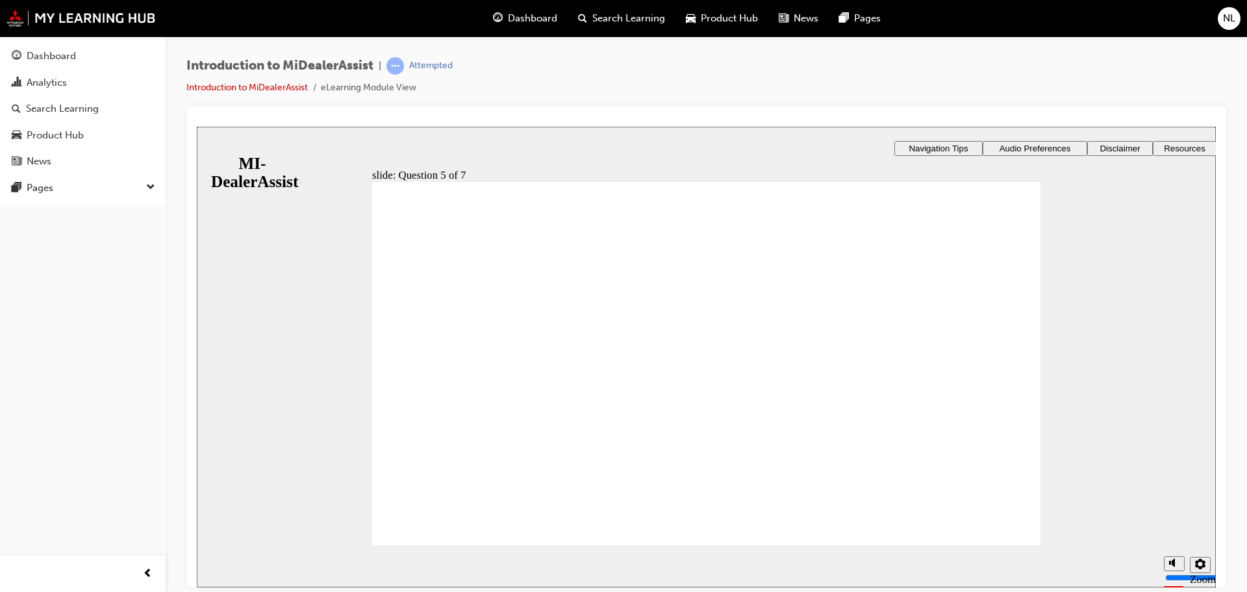
checkbox input "true"
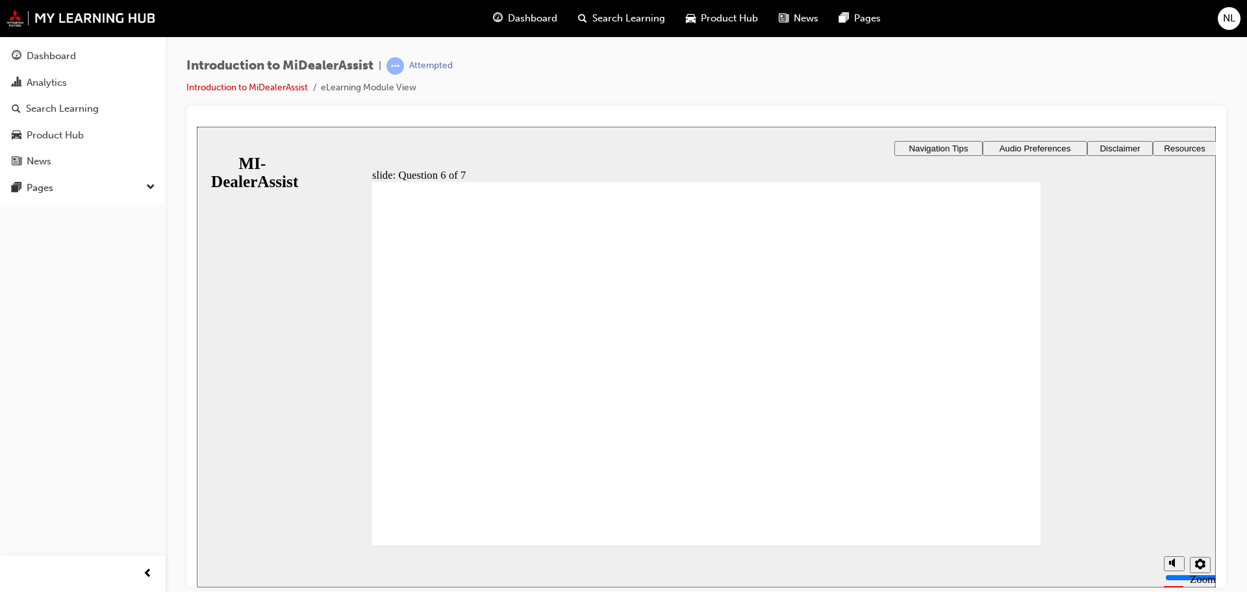
checkbox input "true"
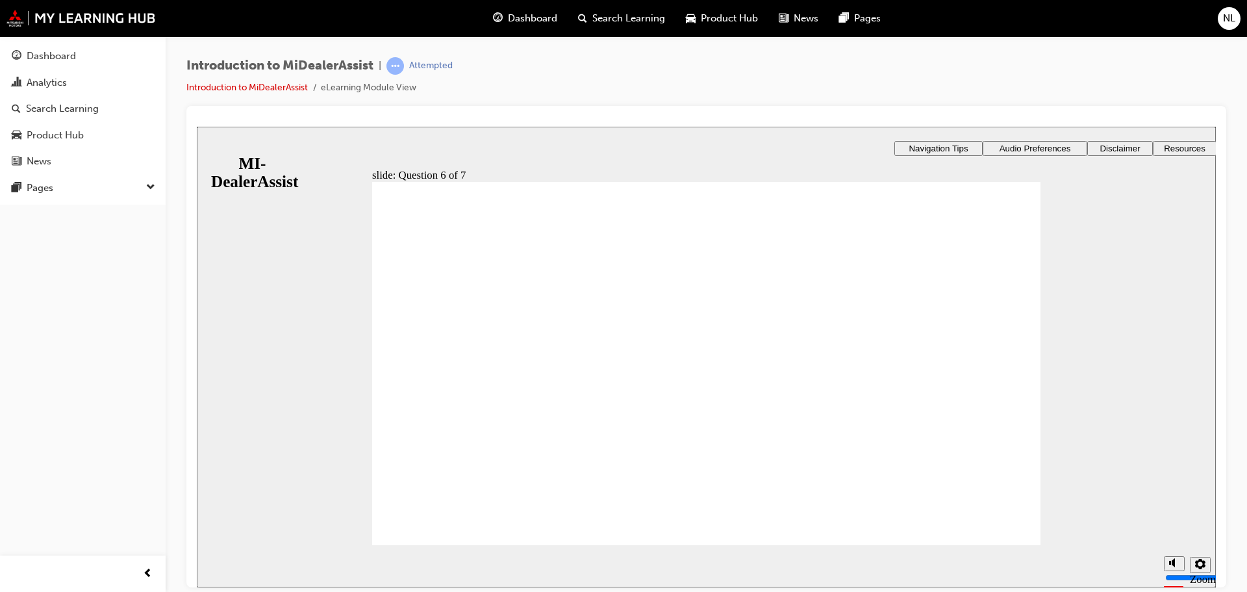
radio input "true"
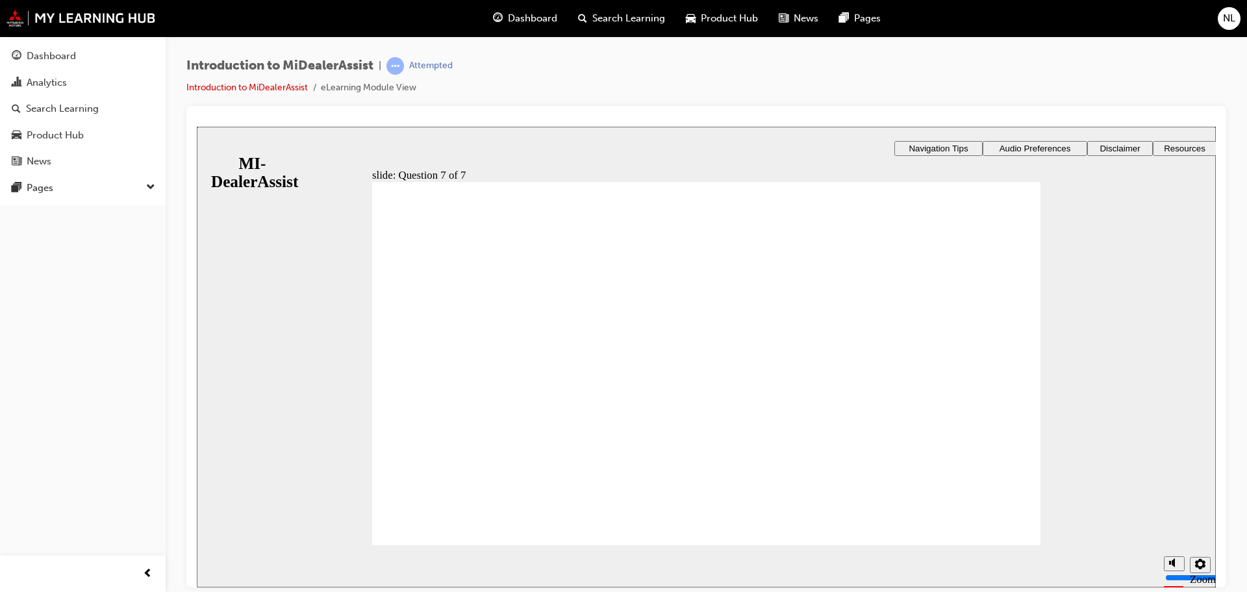
click at [146, 184] on div "Pages" at bounding box center [83, 188] width 142 height 16
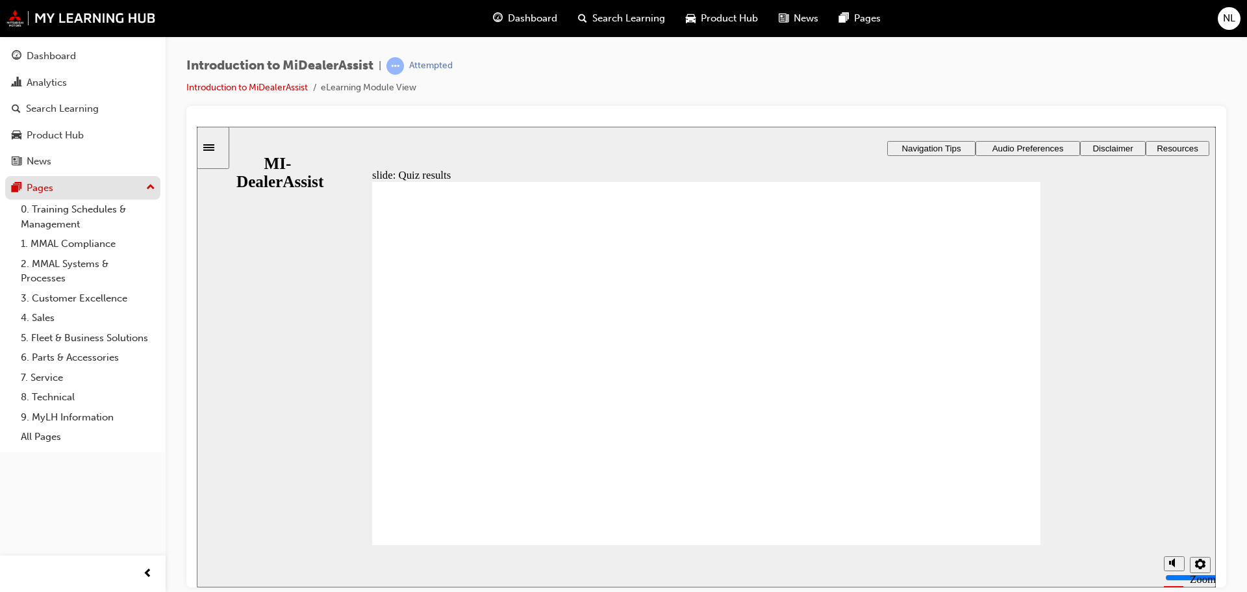
click at [137, 187] on div "Pages" at bounding box center [83, 188] width 142 height 16
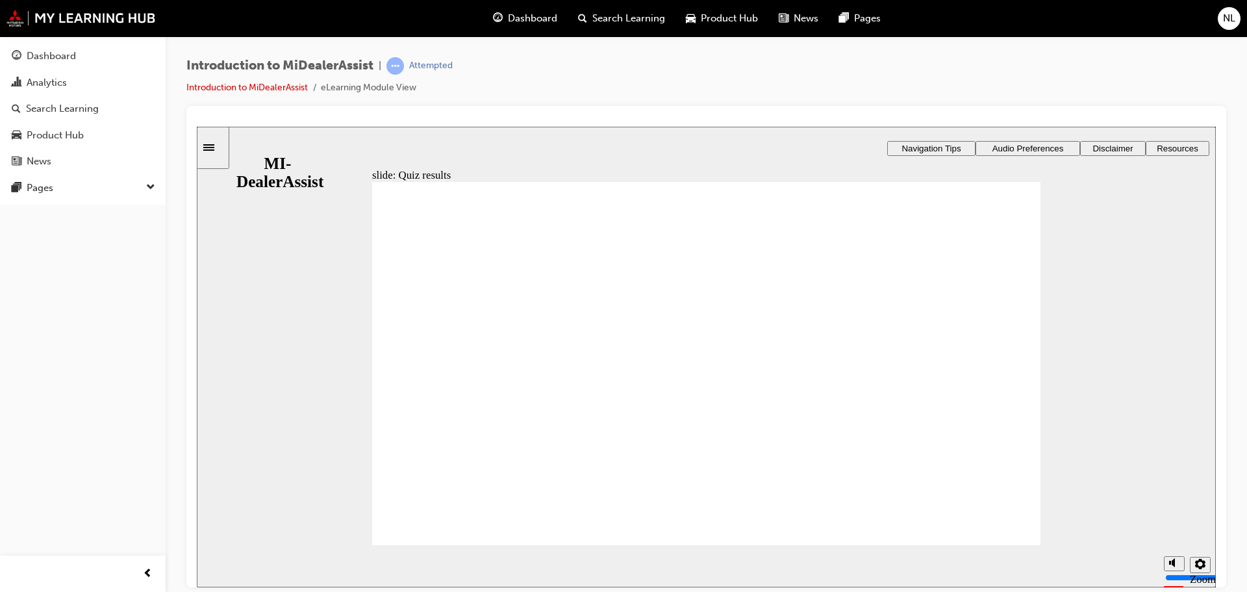
radio input "true"
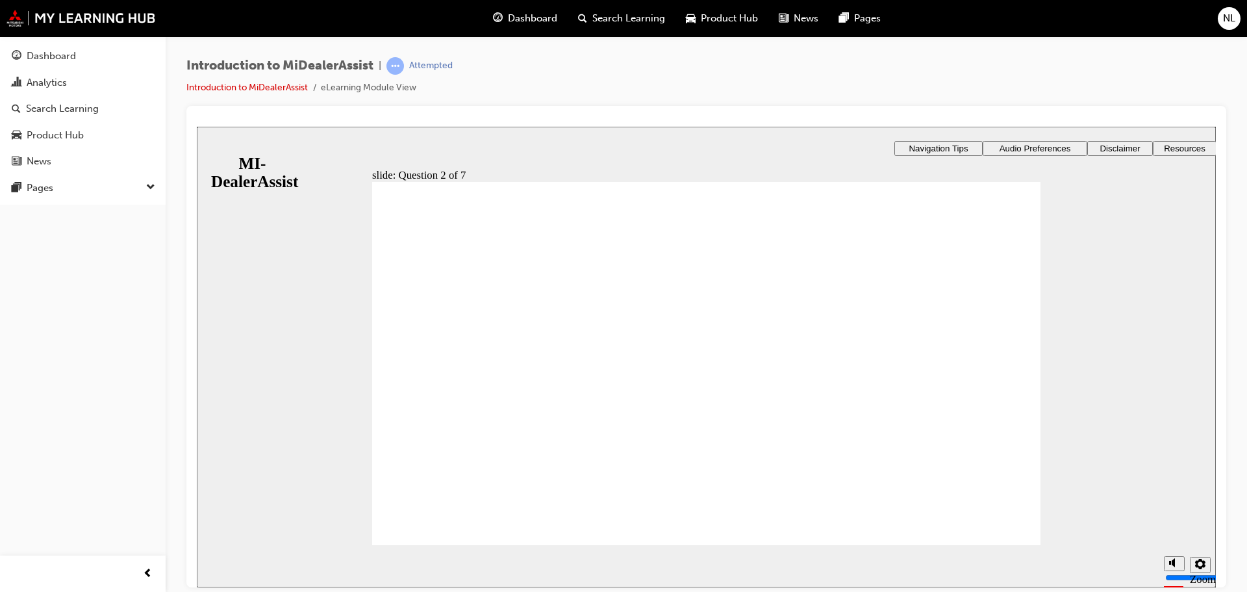
radio input "true"
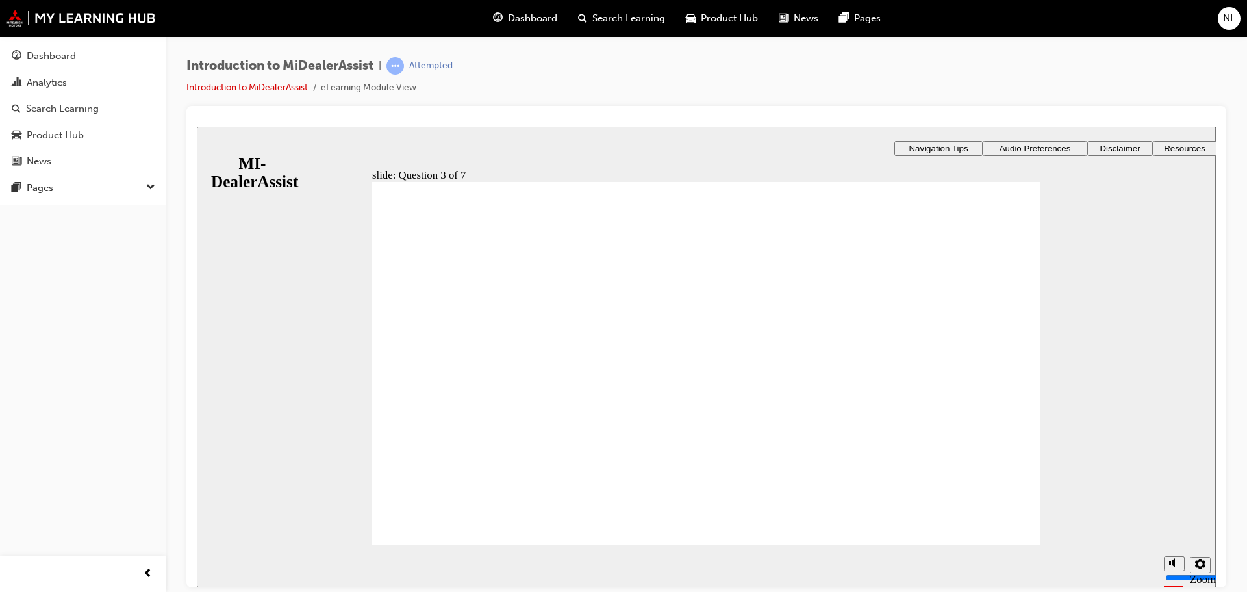
radio input "true"
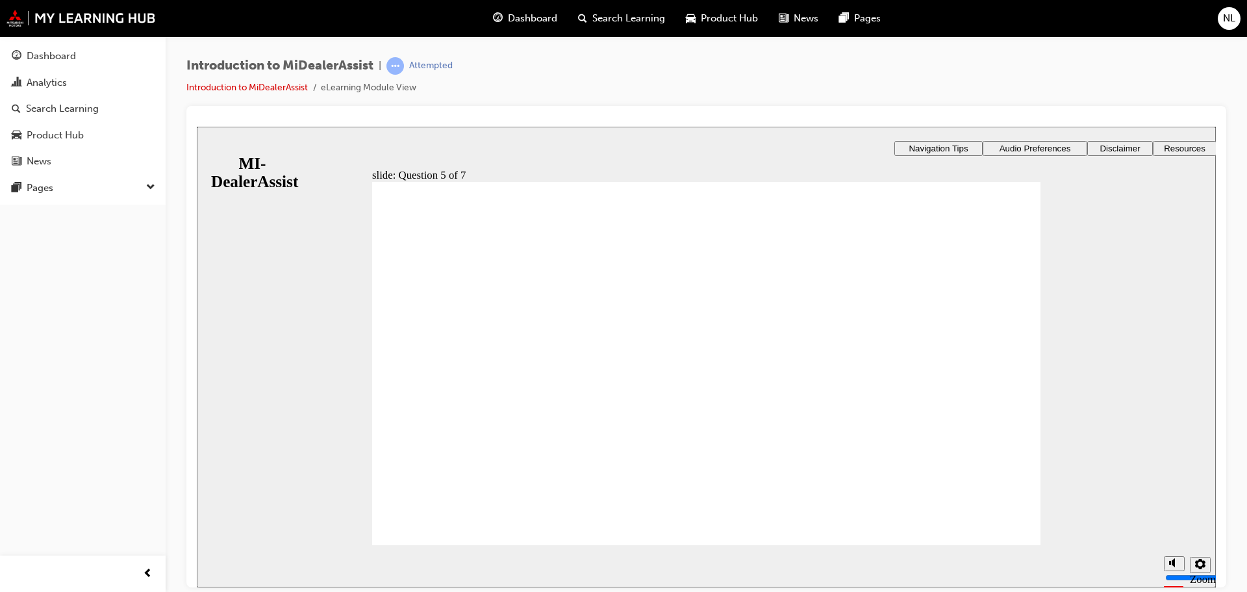
radio input "true"
drag, startPoint x: 579, startPoint y: 319, endPoint x: 578, endPoint y: 301, distance: 18.2
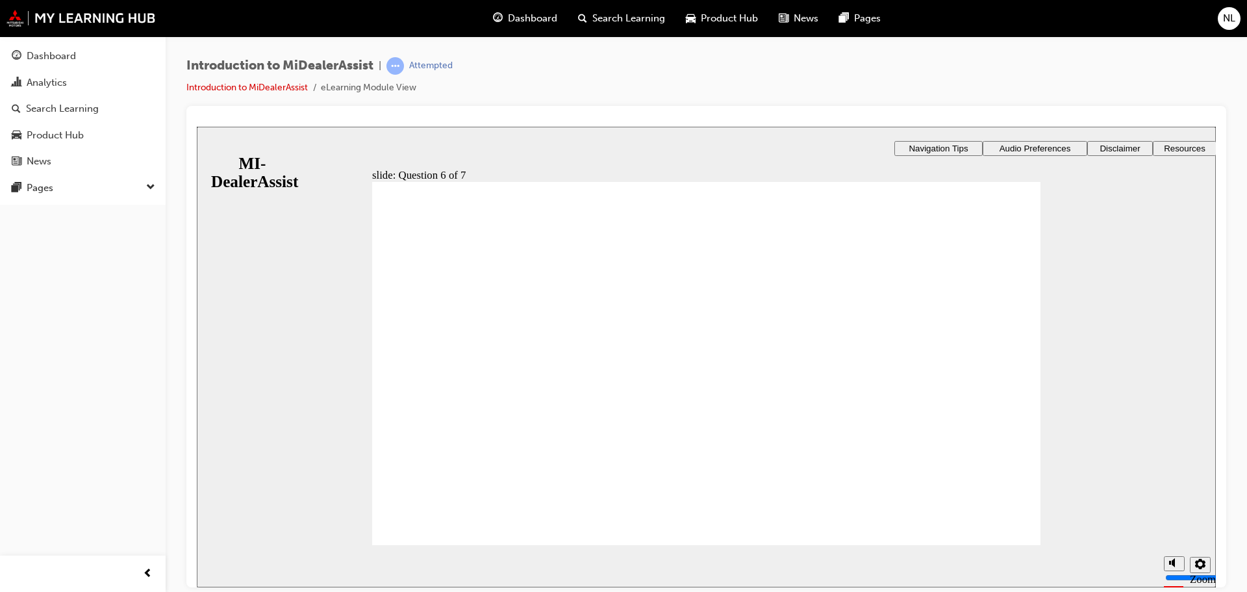
checkbox input "true"
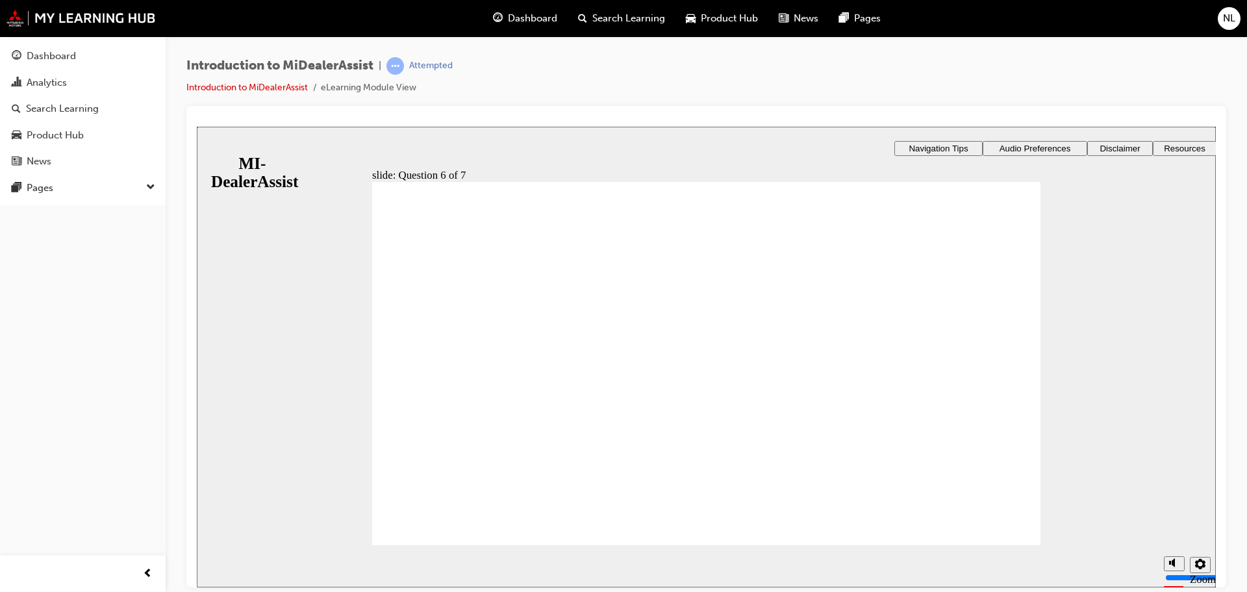
checkbox input "true"
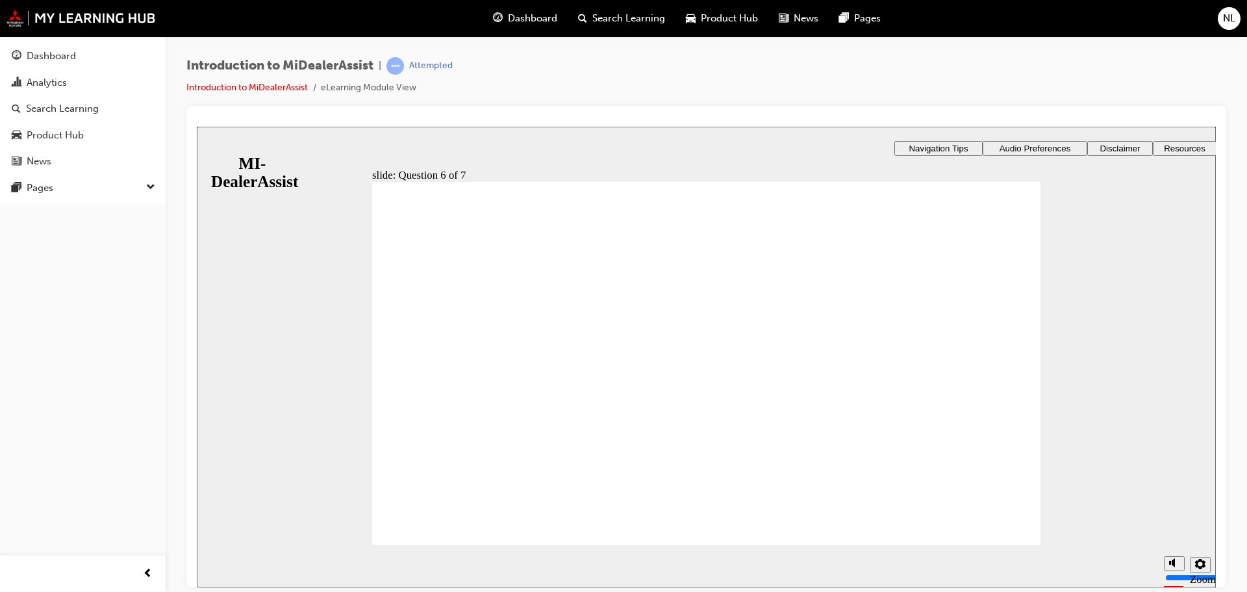
radio input "true"
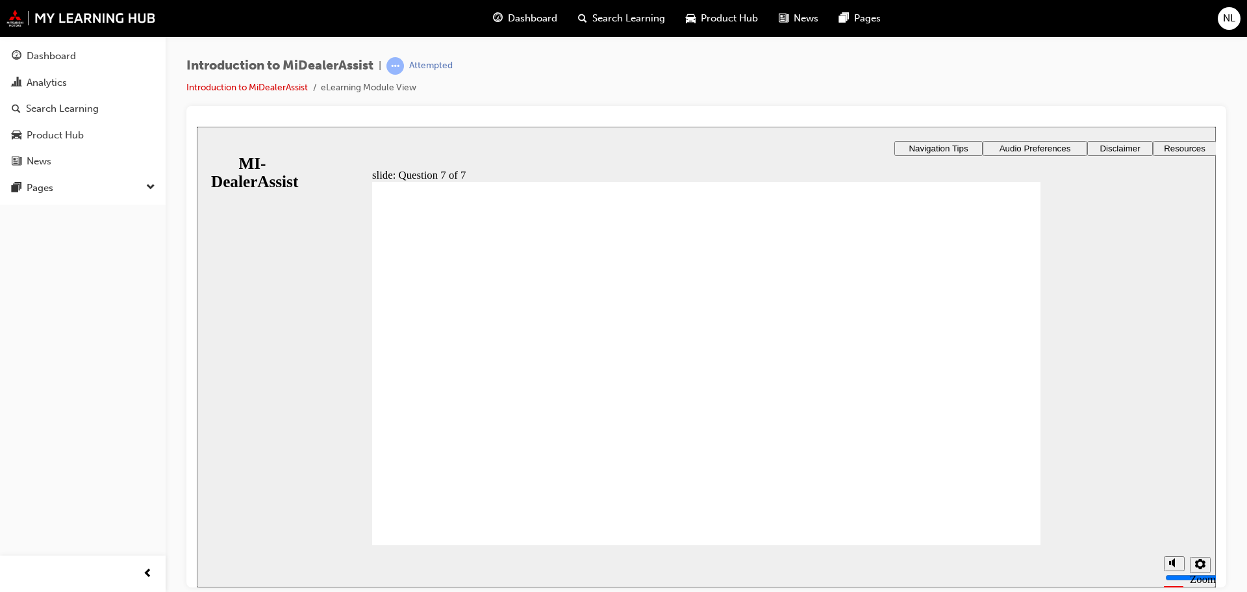
drag, startPoint x: 679, startPoint y: 469, endPoint x: 702, endPoint y: 474, distance: 22.7
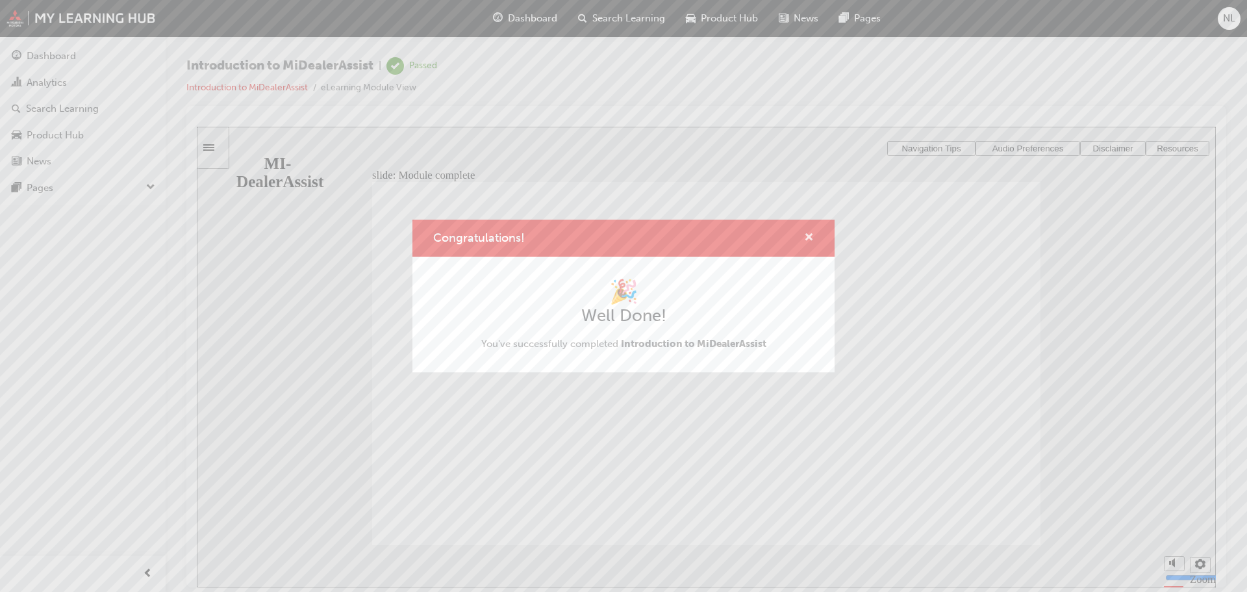
click at [806, 233] on span "cross-icon" at bounding box center [809, 239] width 10 height 12
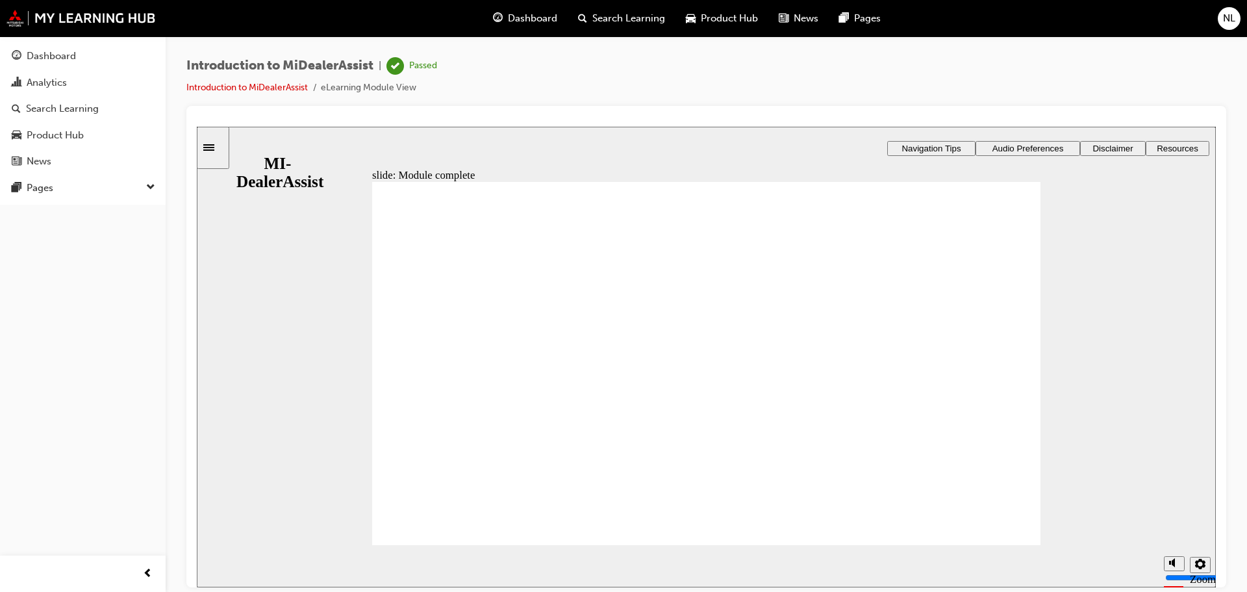
click at [547, 27] on div "Dashboard" at bounding box center [525, 18] width 85 height 27
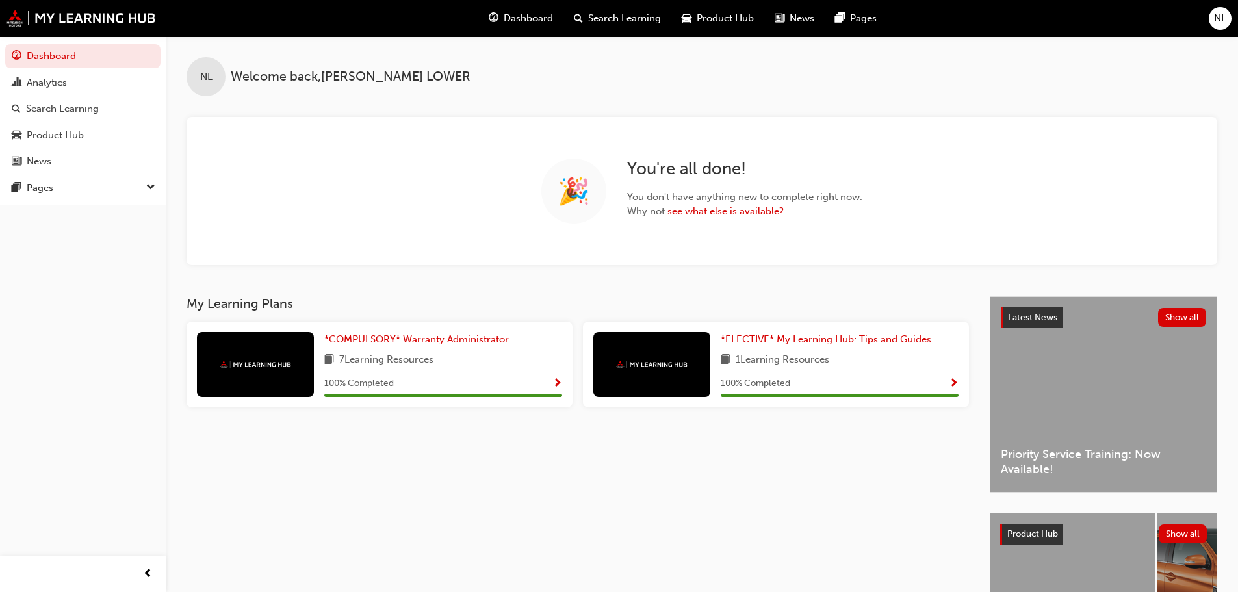
click at [734, 20] on span "Product Hub" at bounding box center [724, 18] width 57 height 15
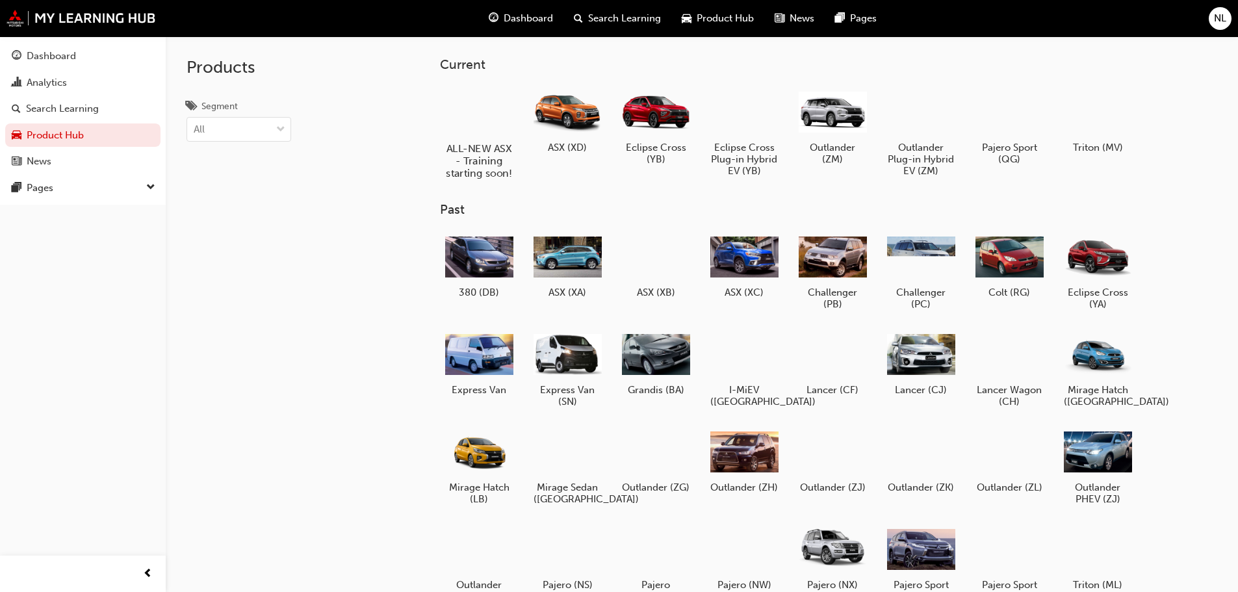
click at [501, 125] on div at bounding box center [478, 111] width 72 height 52
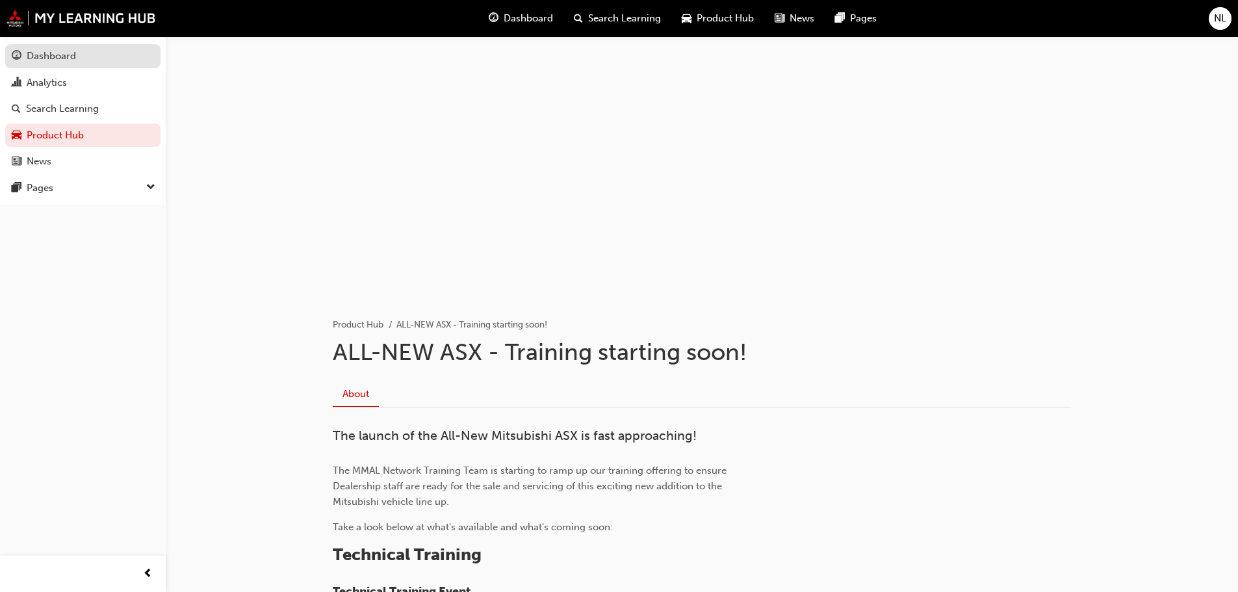
click at [61, 65] on link "Dashboard" at bounding box center [82, 56] width 155 height 24
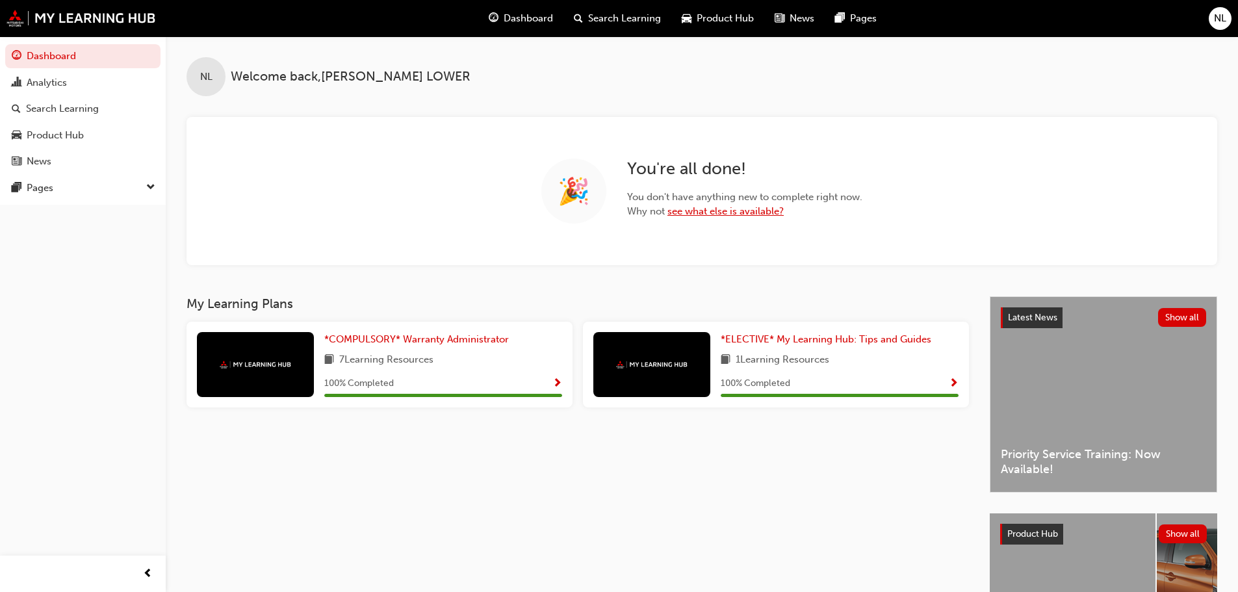
click at [709, 212] on link "see what else is available?" at bounding box center [725, 211] width 116 height 12
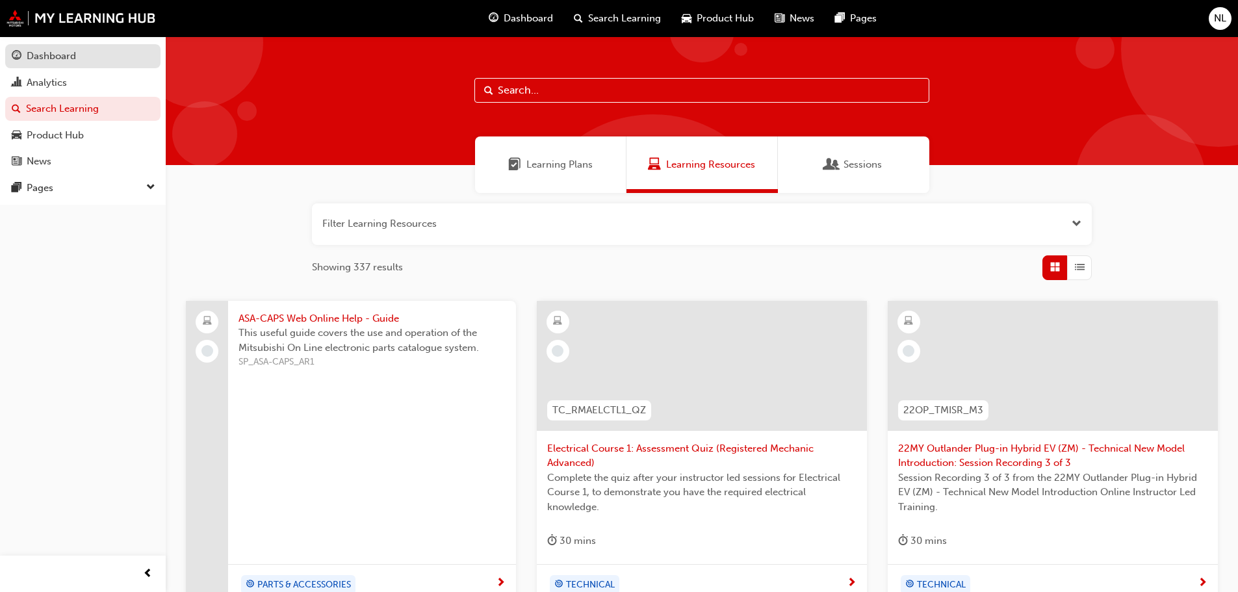
click at [38, 51] on div "Dashboard" at bounding box center [51, 56] width 49 height 15
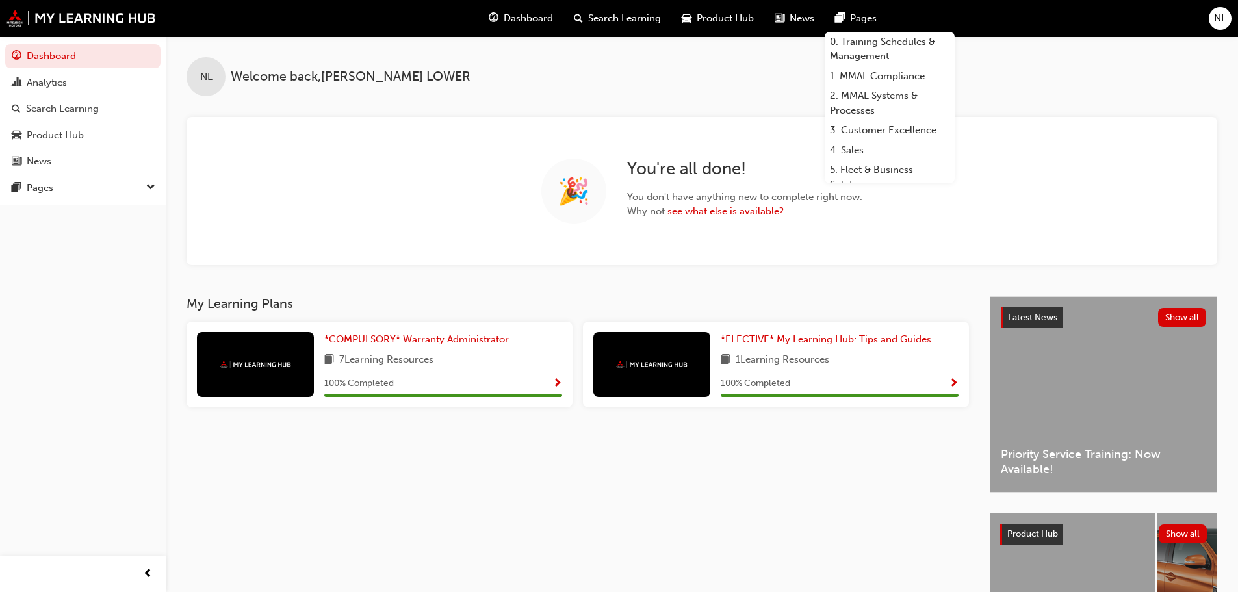
click at [835, 18] on span "pages-icon" at bounding box center [840, 18] width 10 height 16
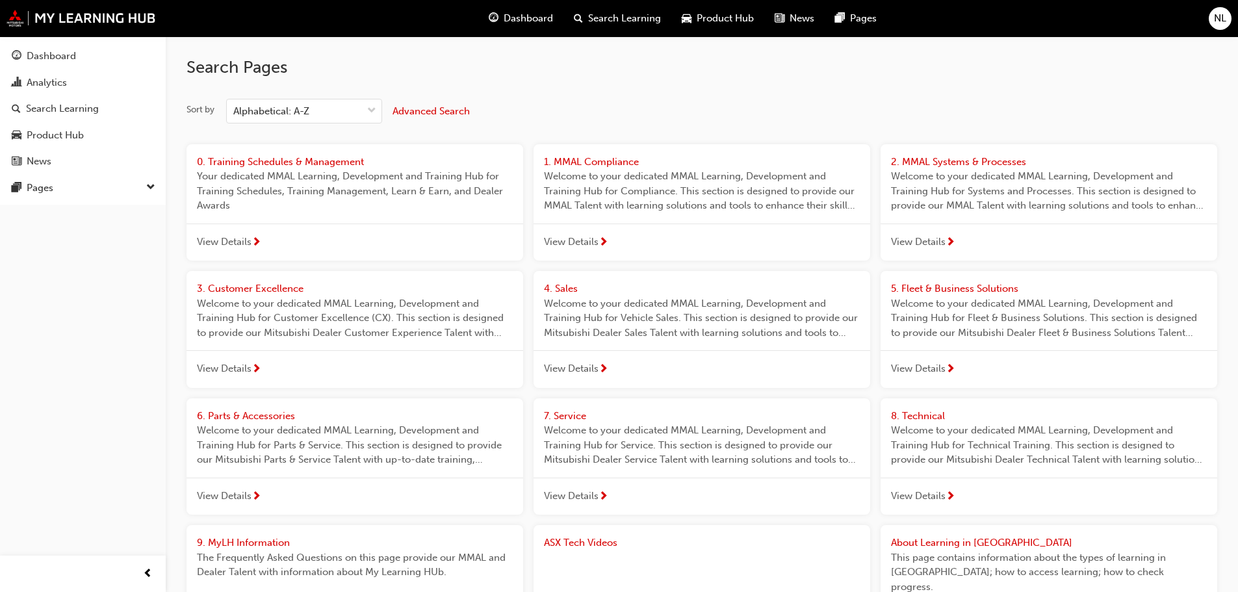
click at [555, 24] on div "Dashboard" at bounding box center [520, 18] width 85 height 27
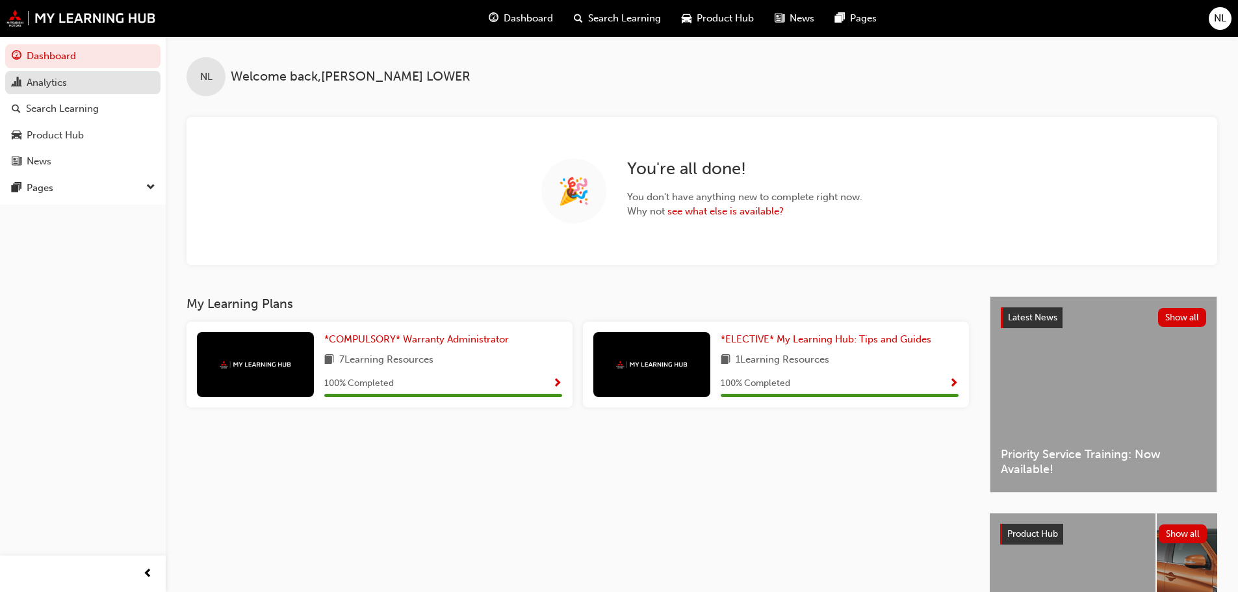
click at [85, 80] on div "Analytics" at bounding box center [83, 83] width 142 height 16
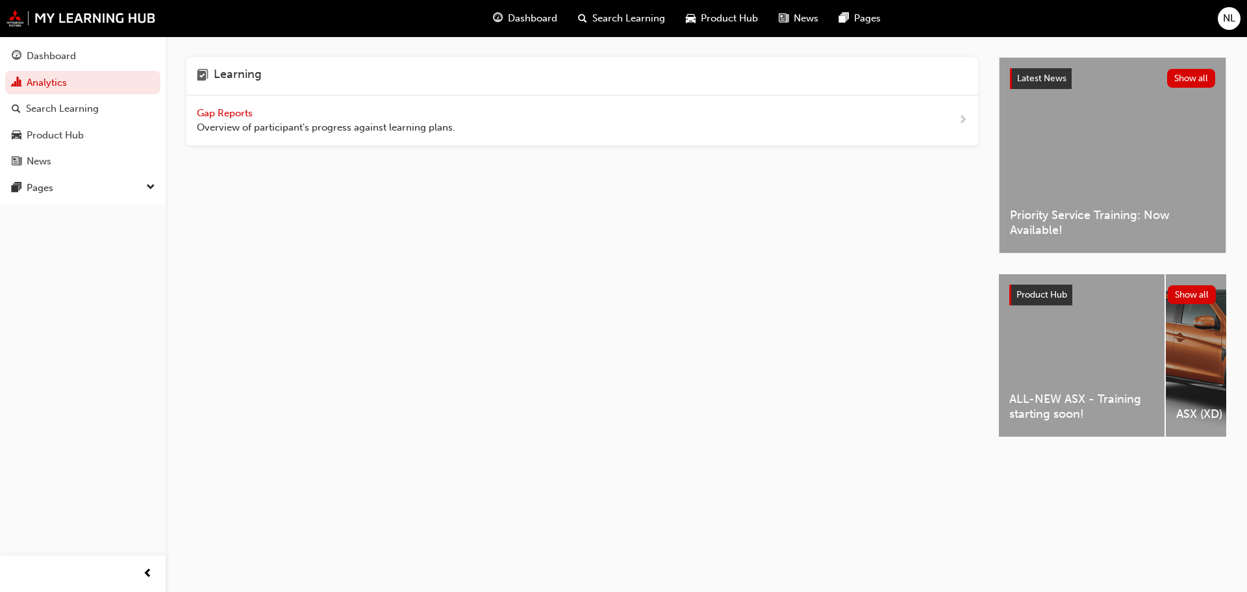
click at [235, 112] on span "Gap Reports" at bounding box center [226, 113] width 58 height 12
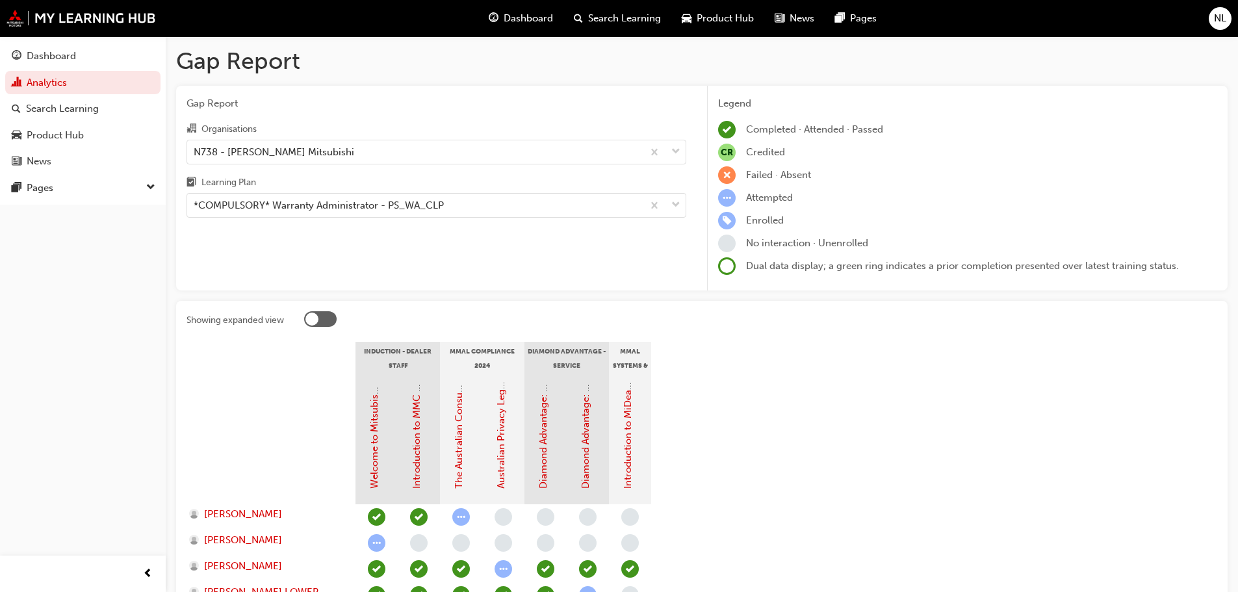
scroll to position [151, 0]
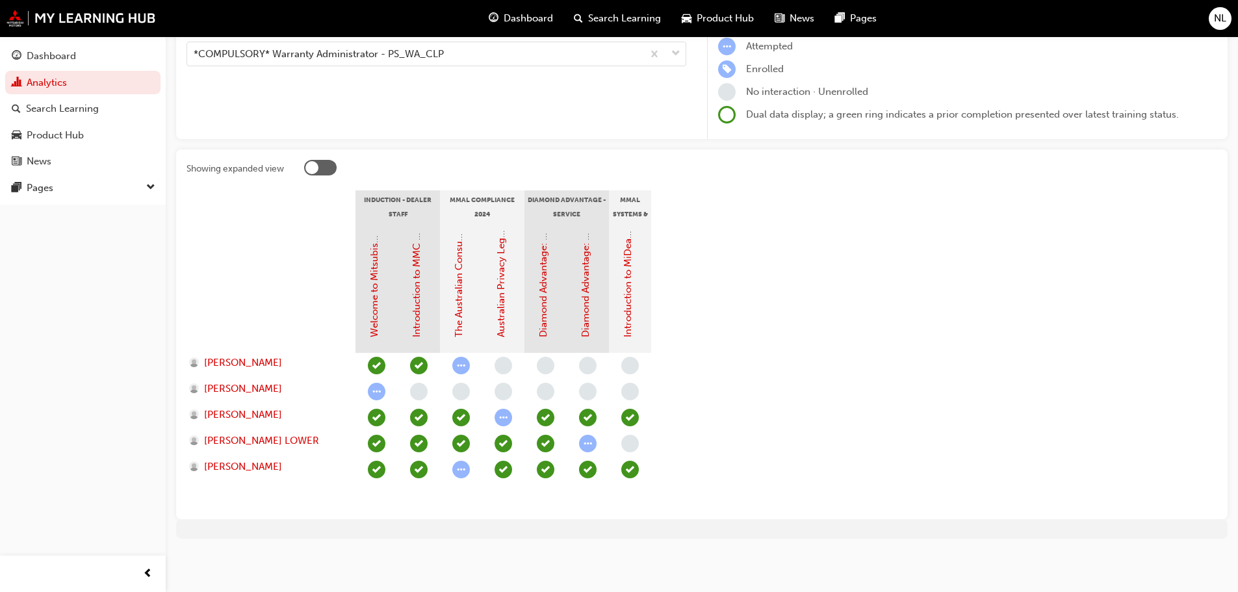
click at [776, 326] on section "Induction - Dealer Staff MMAL Compliance 2024 Diamond Advantage - Service MMAL …" at bounding box center [701, 349] width 1030 height 318
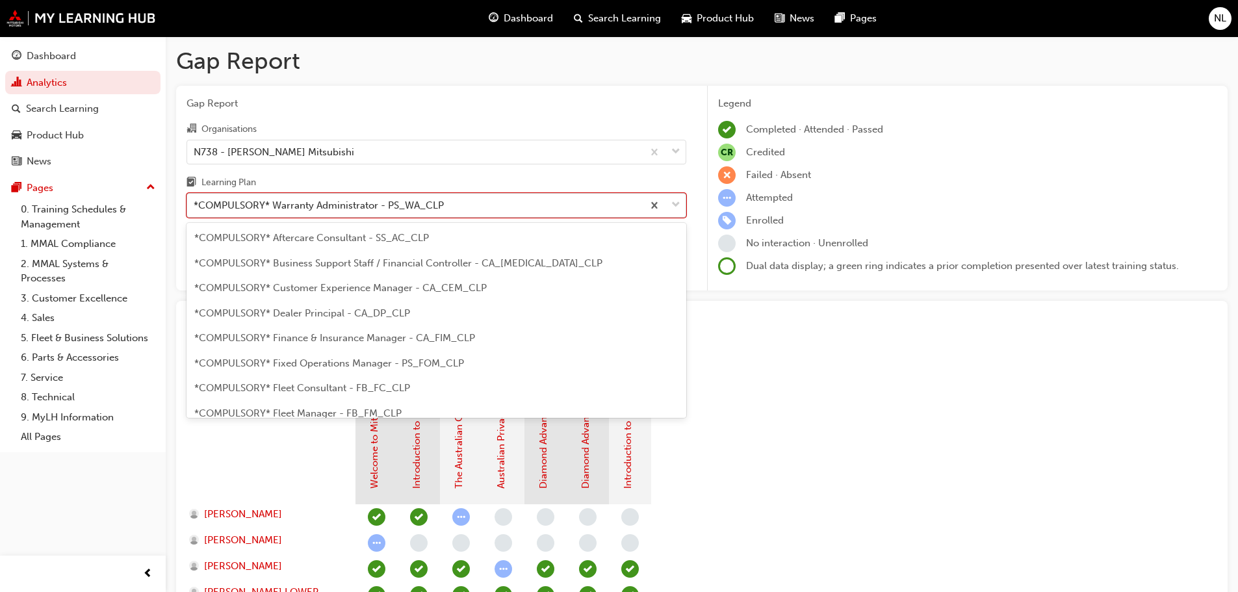
click at [611, 202] on div "*COMPULSORY* Warranty Administrator - PS_WA_CLP" at bounding box center [414, 205] width 455 height 23
click at [195, 202] on input "Learning Plan option *COMPULSORY* Warranty Administrator - PS_WA_CLP focused, 2…" at bounding box center [194, 204] width 1 height 11
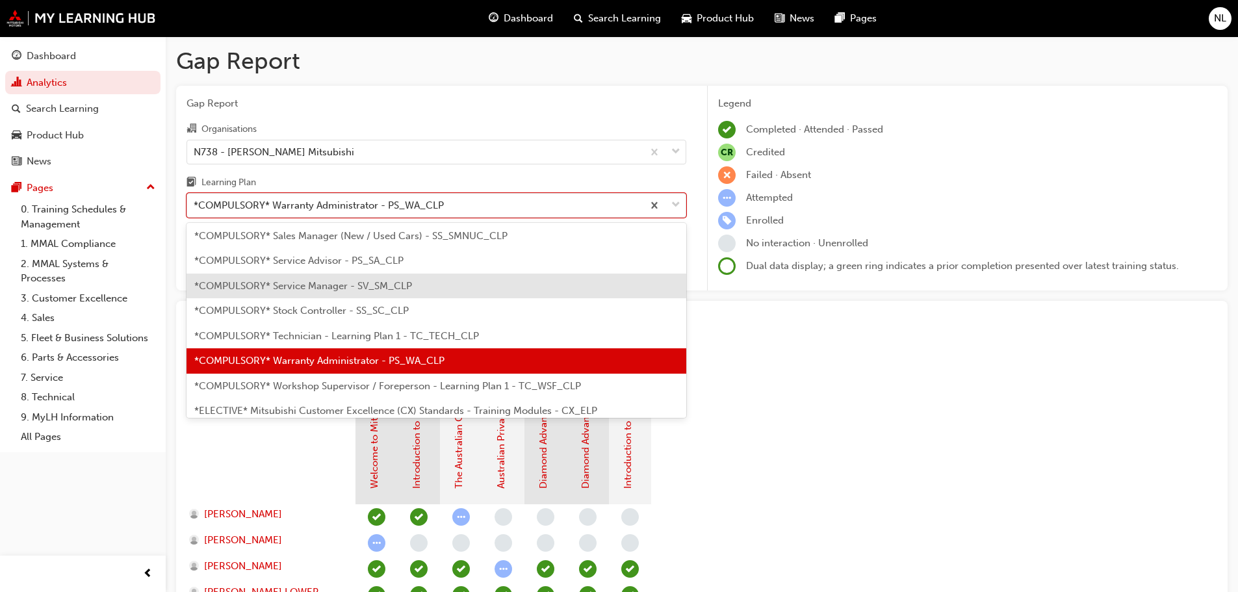
scroll to position [457, 0]
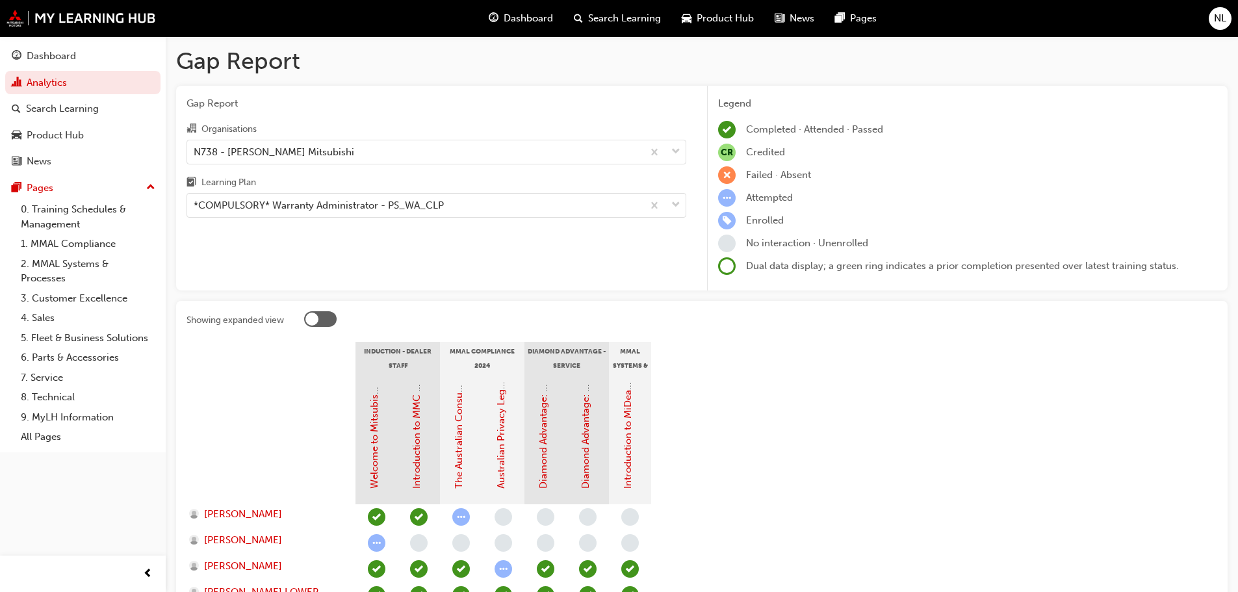
click at [972, 344] on section "Induction - Dealer Staff MMAL Compliance 2024 Diamond Advantage - Service MMAL …" at bounding box center [701, 501] width 1030 height 318
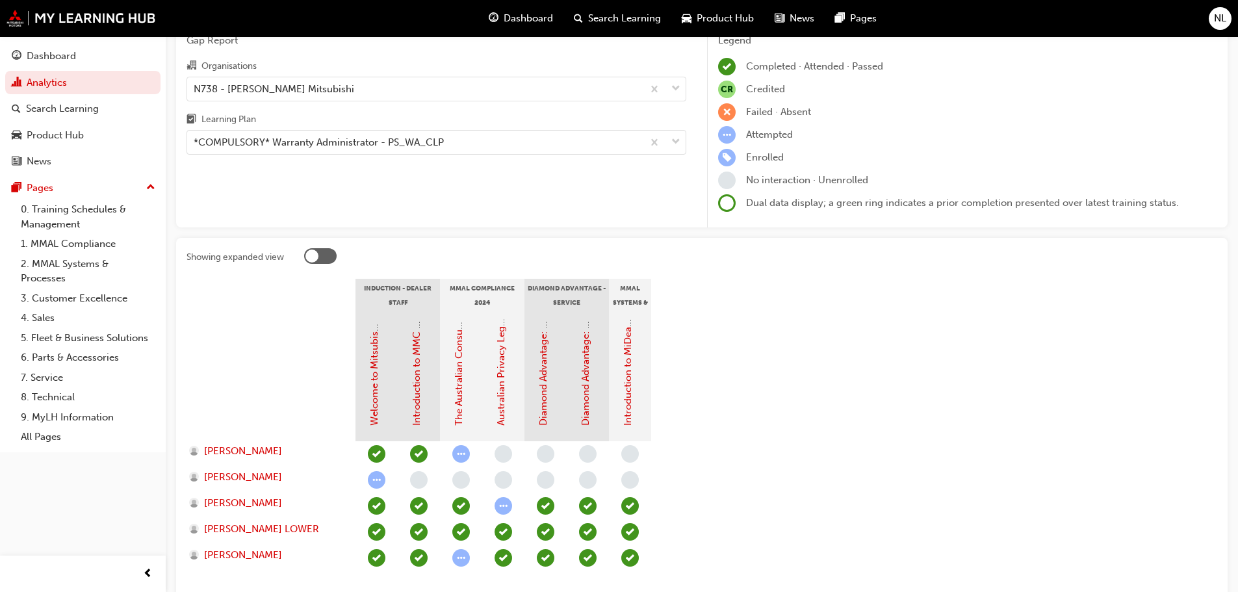
scroll to position [151, 0]
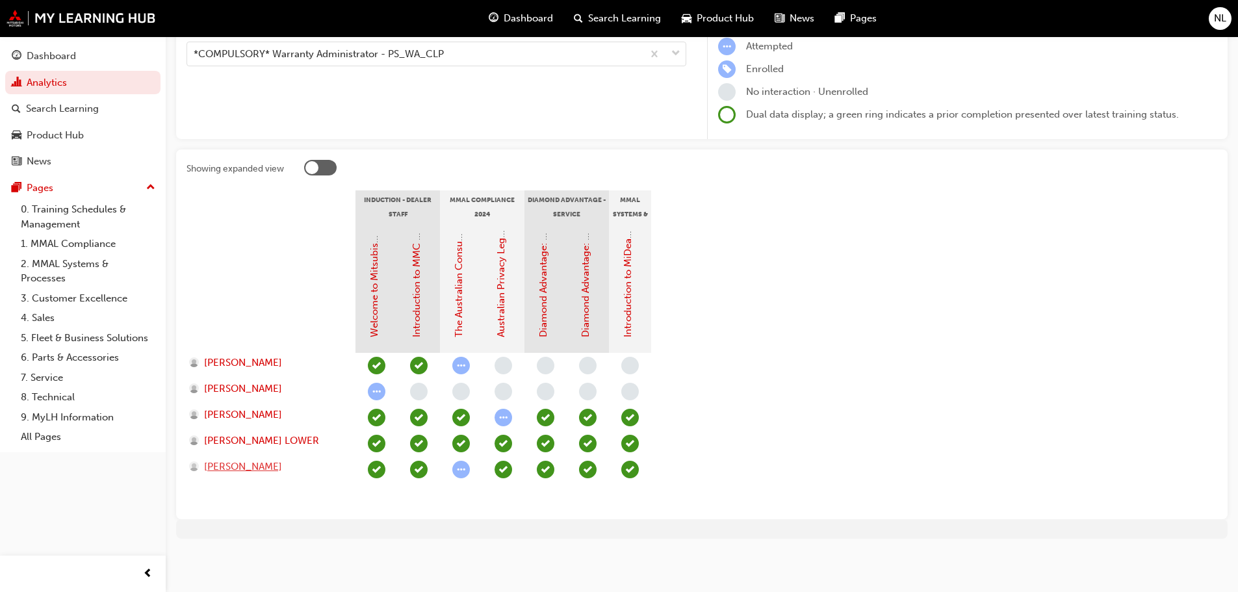
click at [232, 469] on span "[PERSON_NAME]" at bounding box center [243, 466] width 78 height 15
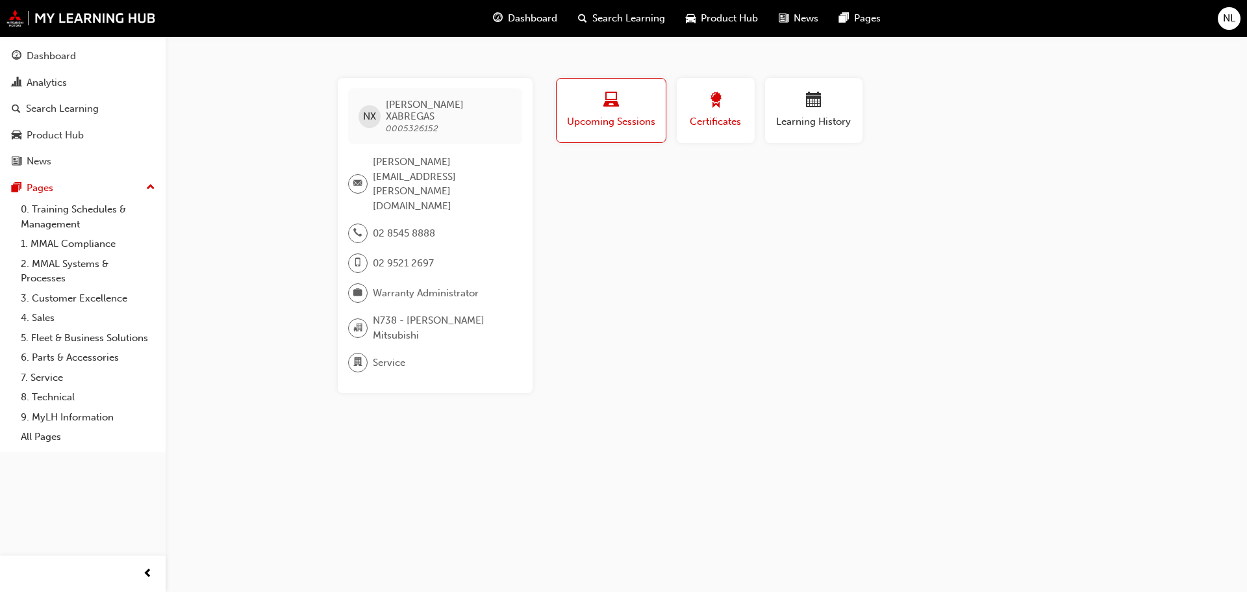
click at [684, 112] on button "Certificates" at bounding box center [716, 110] width 78 height 65
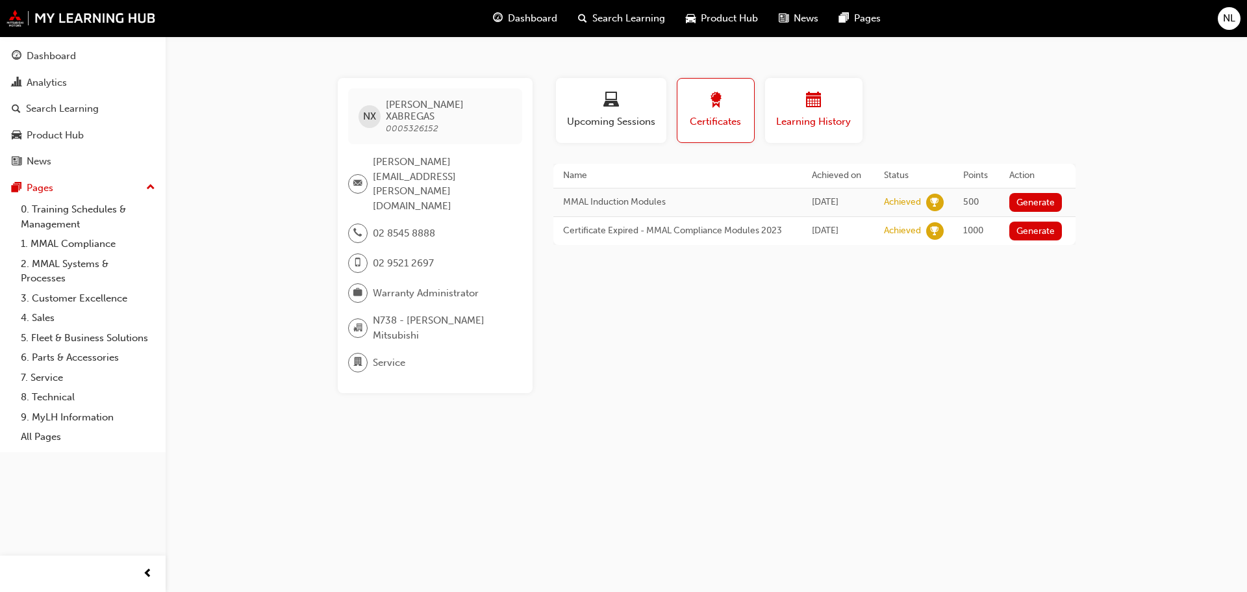
click at [809, 118] on span "Learning History" at bounding box center [814, 121] width 78 height 15
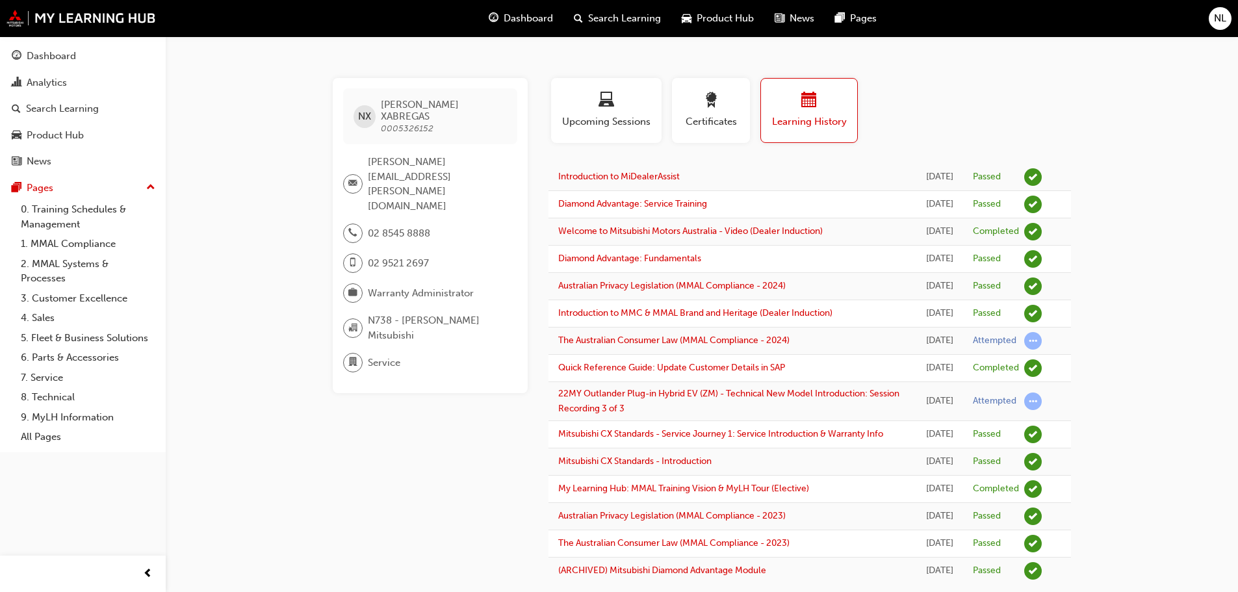
click at [1214, 19] on span "NL" at bounding box center [1219, 18] width 12 height 15
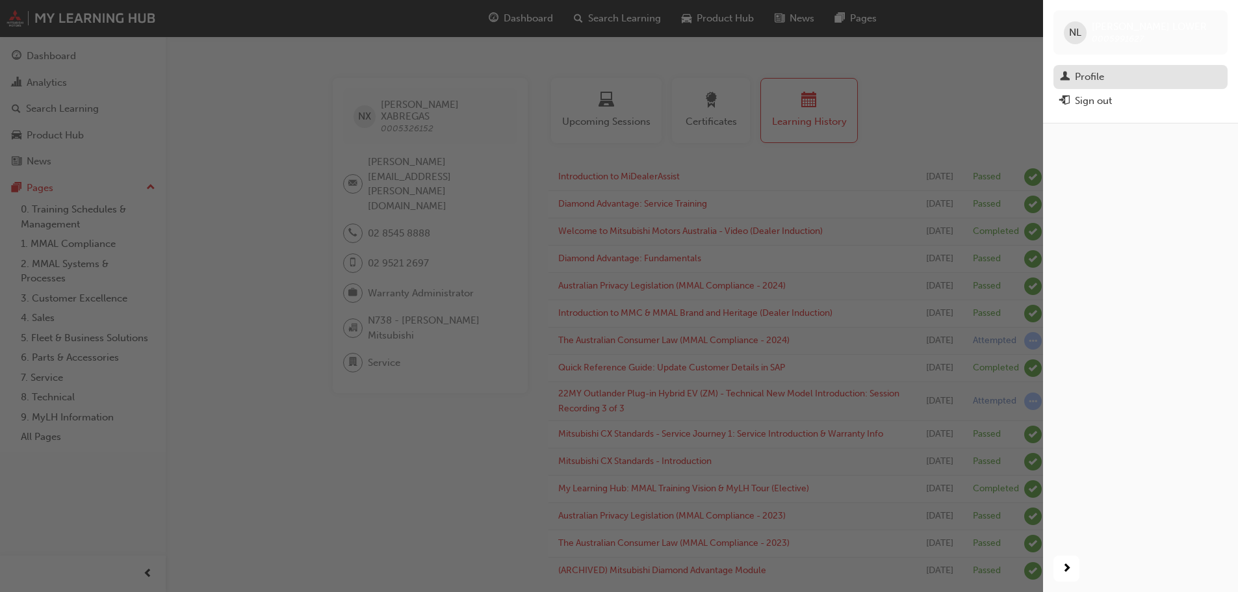
click at [1141, 74] on div "Profile" at bounding box center [1140, 77] width 161 height 16
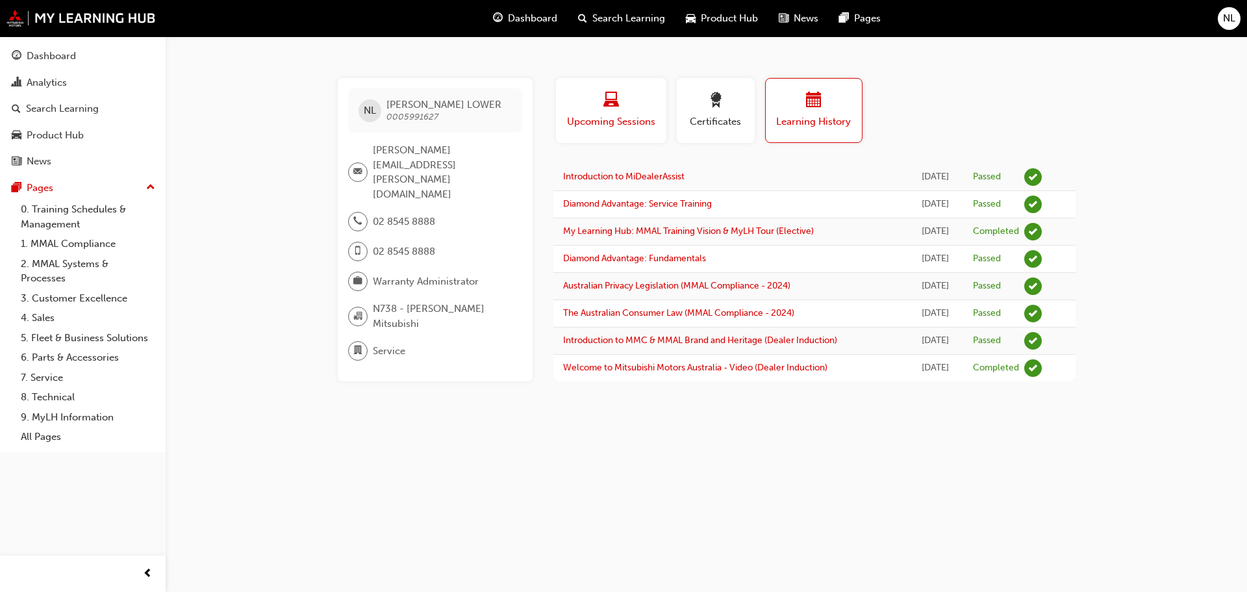
click at [614, 125] on span "Upcoming Sessions" at bounding box center [611, 121] width 91 height 15
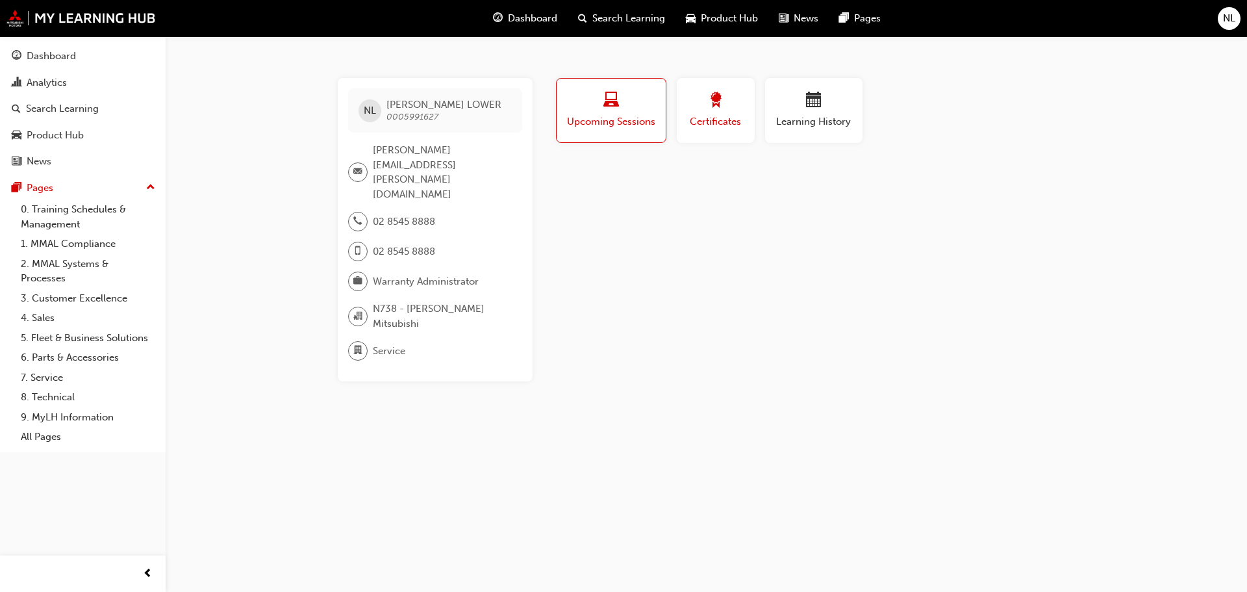
click at [704, 117] on span "Certificates" at bounding box center [716, 121] width 58 height 15
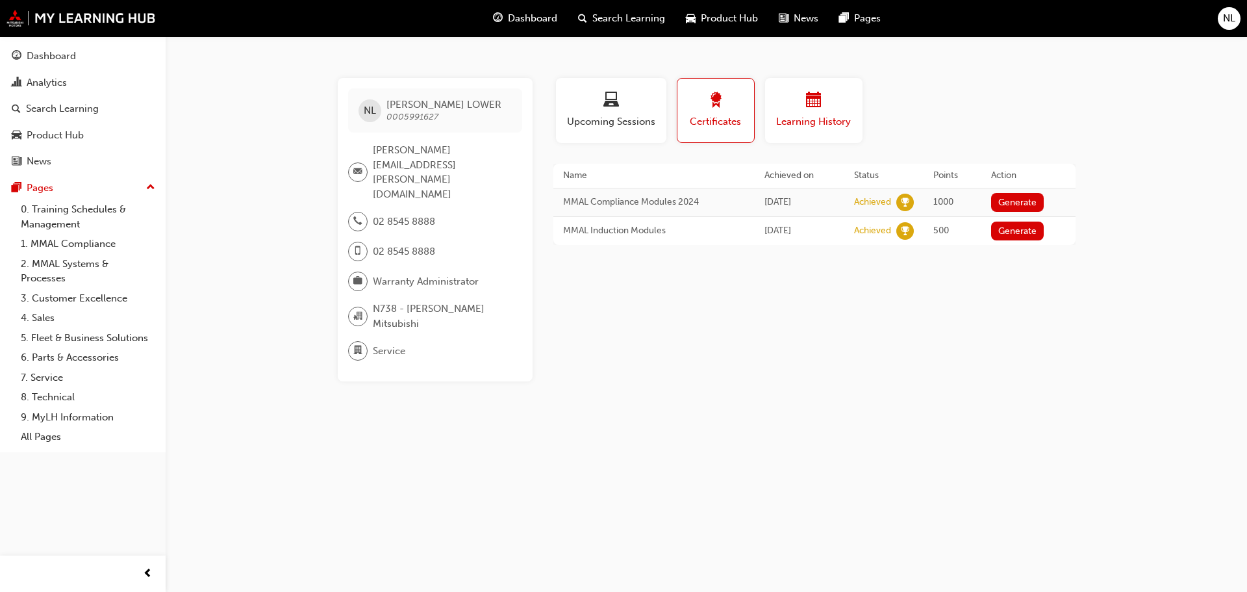
click at [853, 118] on button "Learning History" at bounding box center [813, 110] width 97 height 65
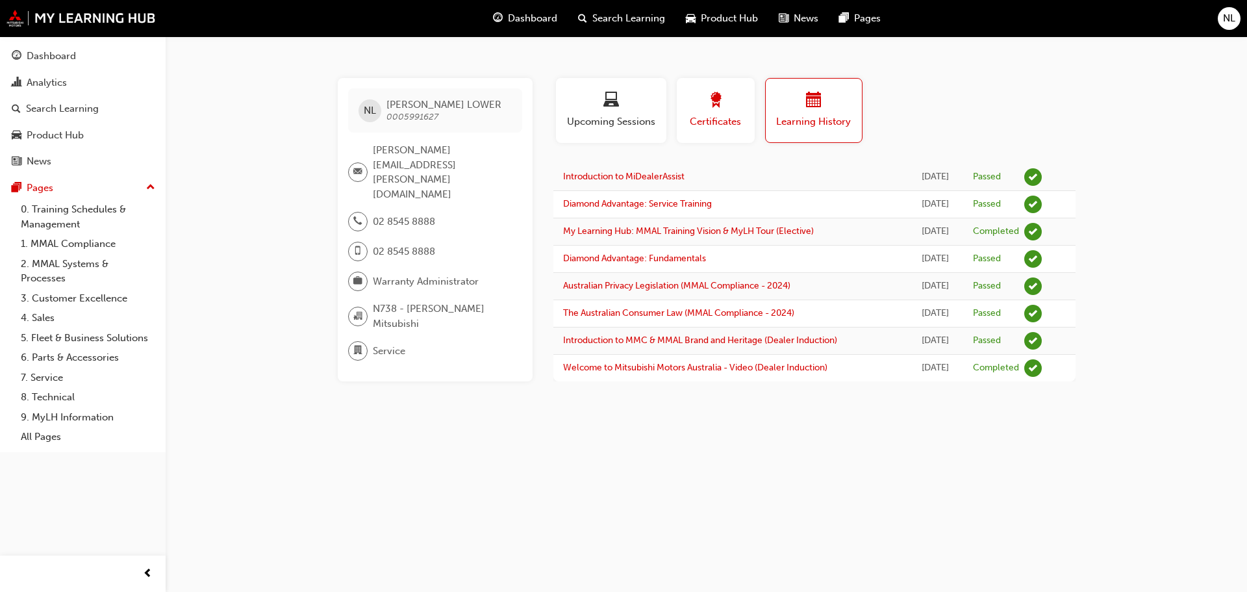
click at [737, 109] on div "button" at bounding box center [716, 102] width 58 height 20
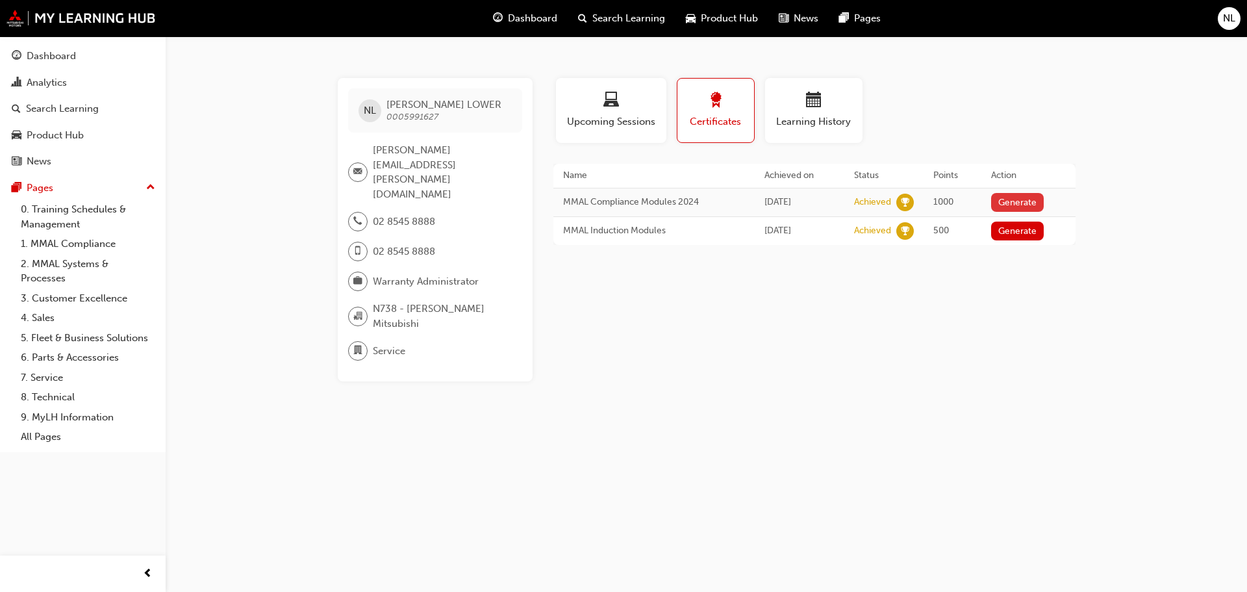
click at [1043, 205] on button "Generate" at bounding box center [1017, 202] width 53 height 19
click at [1029, 227] on button "Generate" at bounding box center [1017, 231] width 53 height 19
click at [607, 132] on button "Upcoming Sessions" at bounding box center [611, 110] width 110 height 65
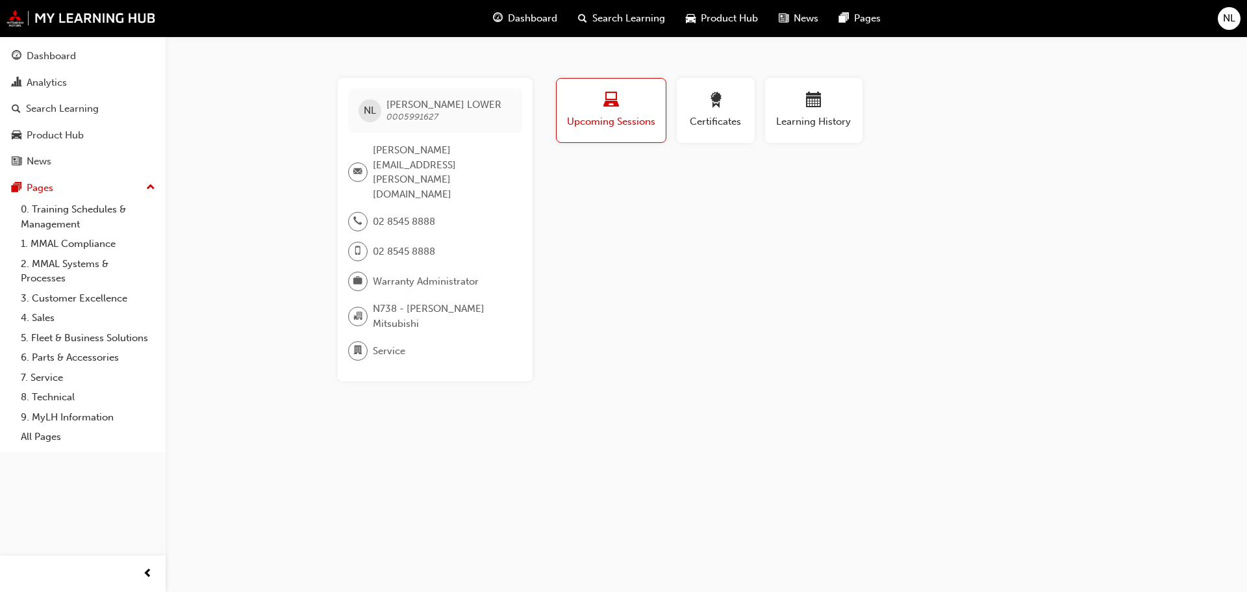
click at [864, 126] on div "Learning History" at bounding box center [814, 115] width 108 height 75
click at [834, 130] on button "Learning History" at bounding box center [813, 110] width 97 height 65
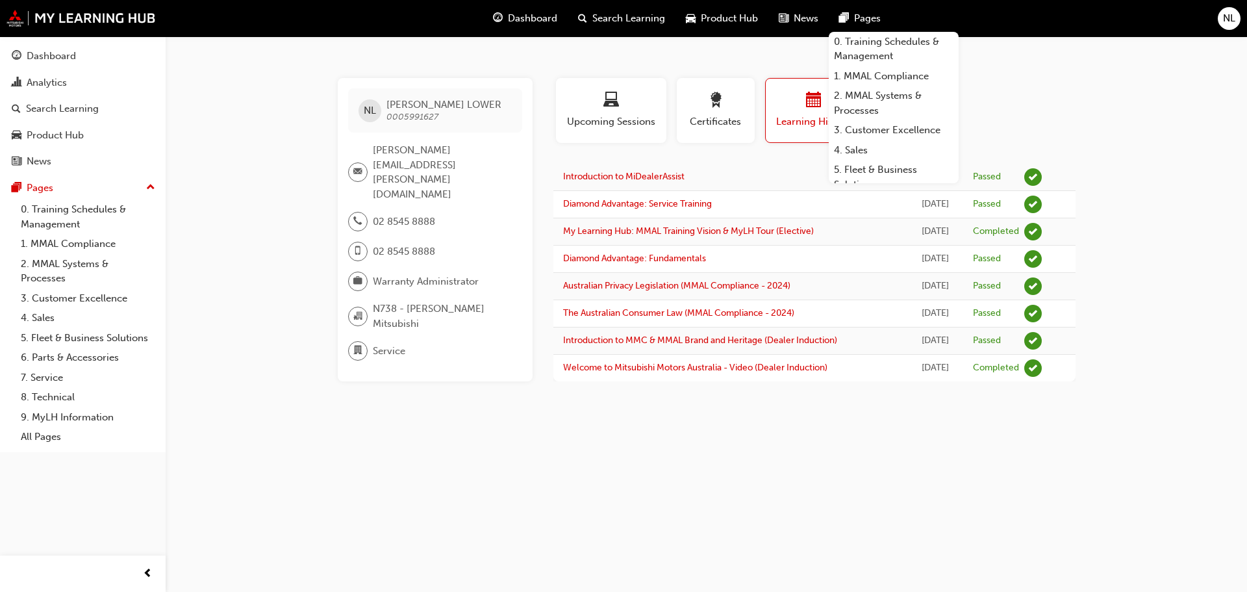
click at [870, 18] on span "Pages" at bounding box center [867, 18] width 27 height 15
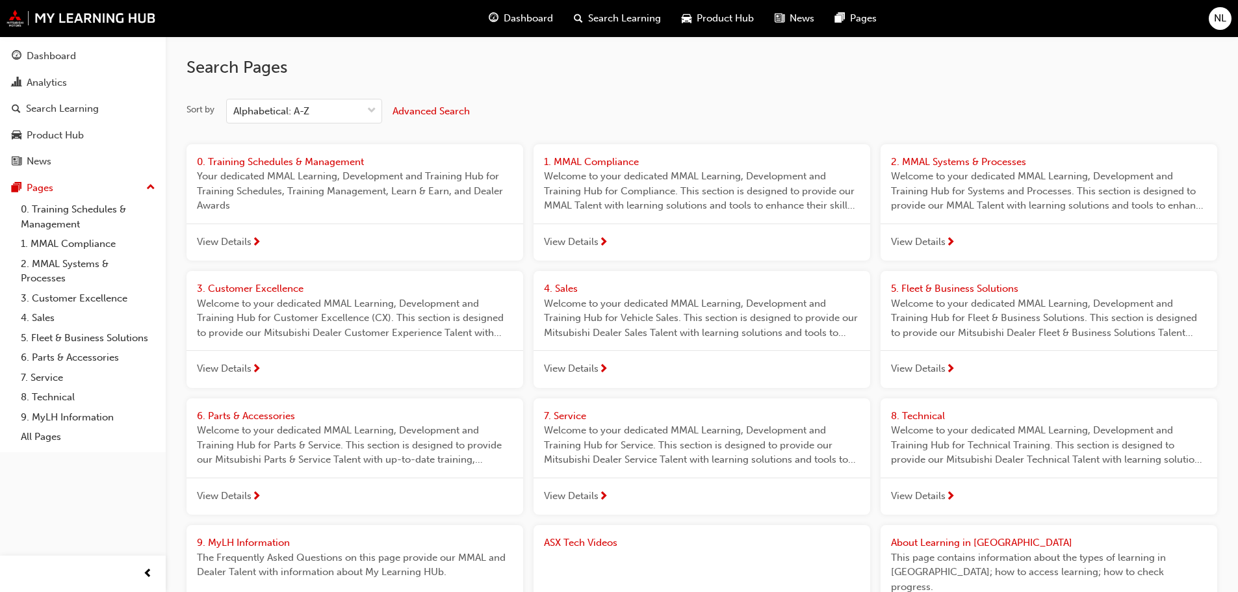
click at [793, 21] on span "News" at bounding box center [801, 18] width 25 height 15
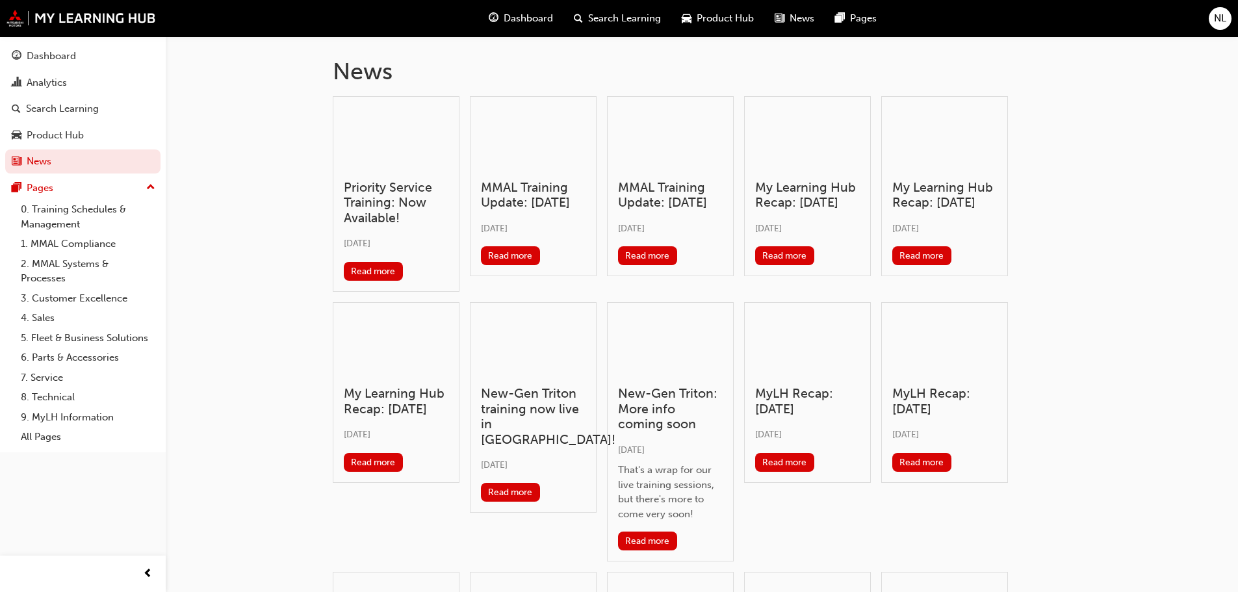
click at [730, 20] on span "Product Hub" at bounding box center [724, 18] width 57 height 15
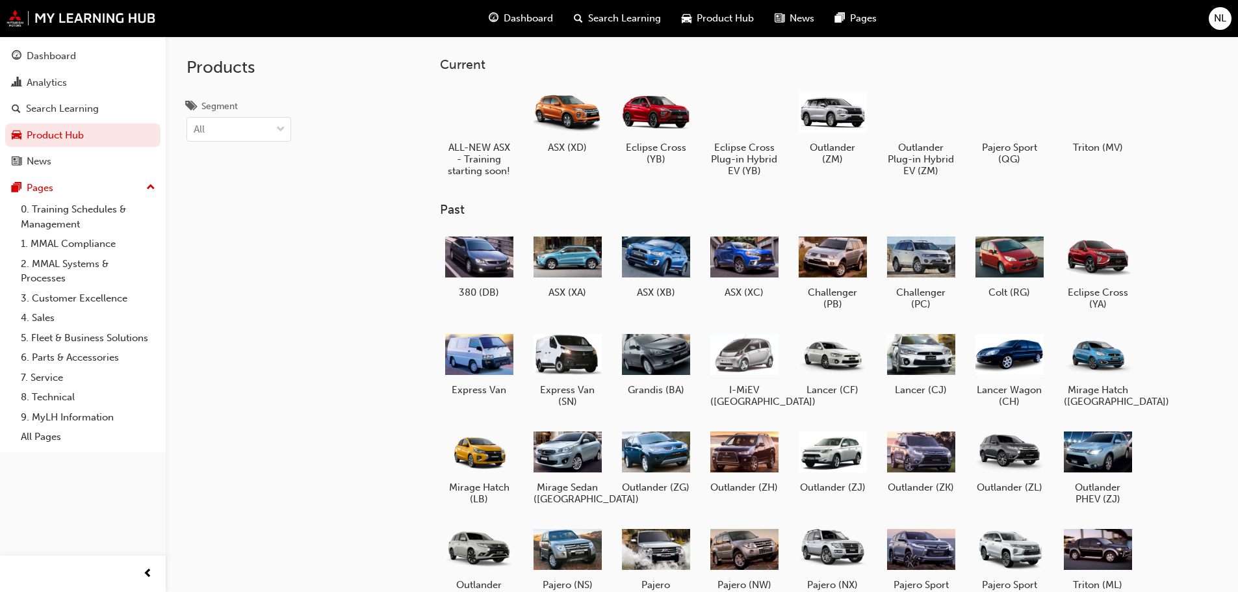
click at [619, 14] on span "Search Learning" at bounding box center [624, 18] width 73 height 15
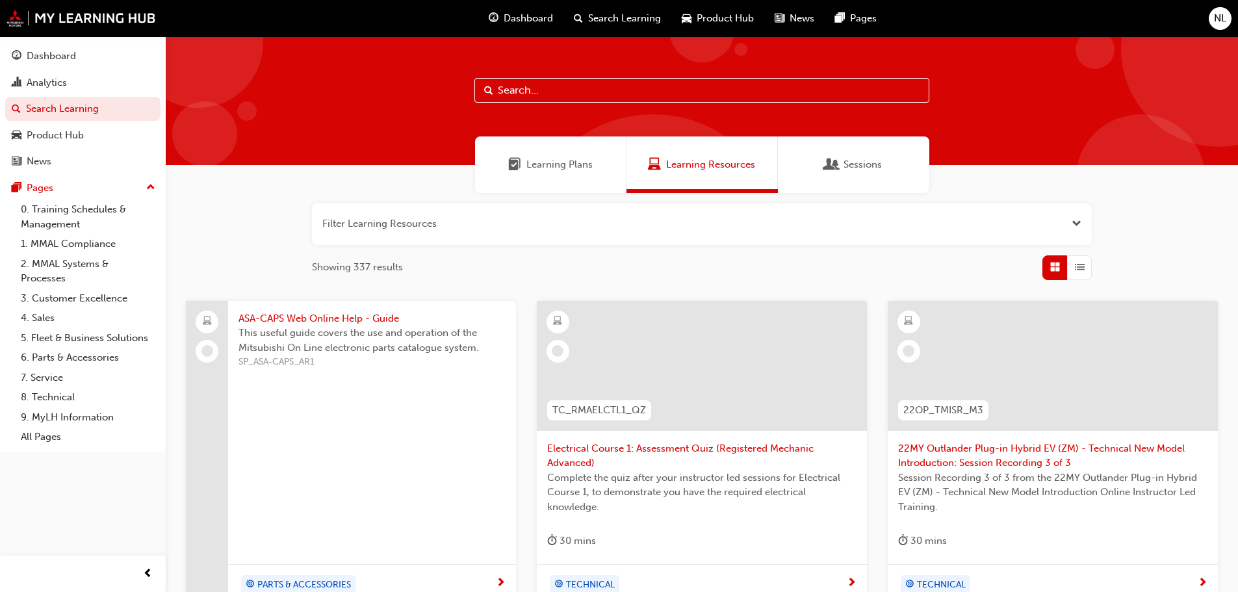
click at [894, 162] on div "Sessions" at bounding box center [853, 164] width 151 height 57
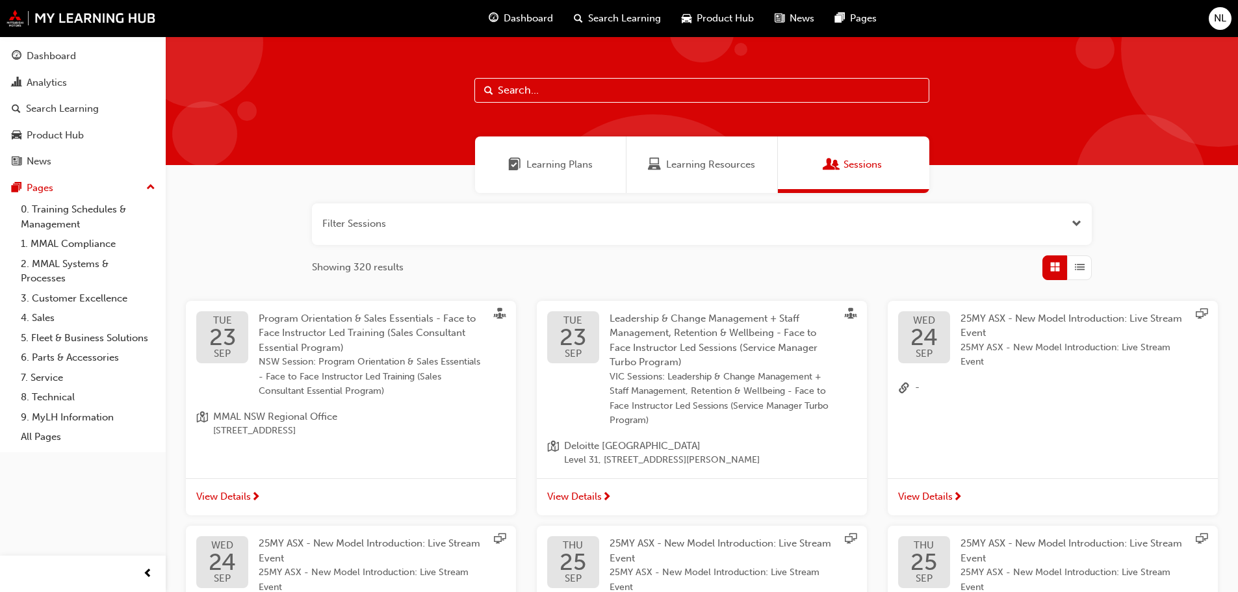
click at [527, 166] on span "Learning Plans" at bounding box center [559, 164] width 66 height 15
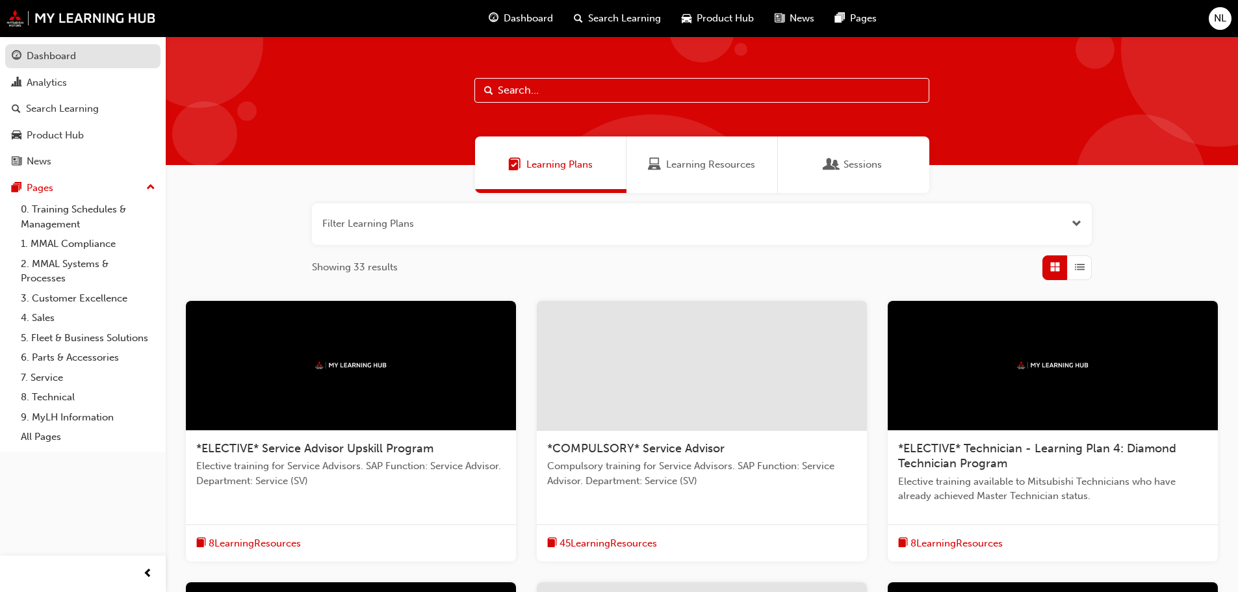
click at [79, 54] on div "Dashboard" at bounding box center [83, 56] width 142 height 16
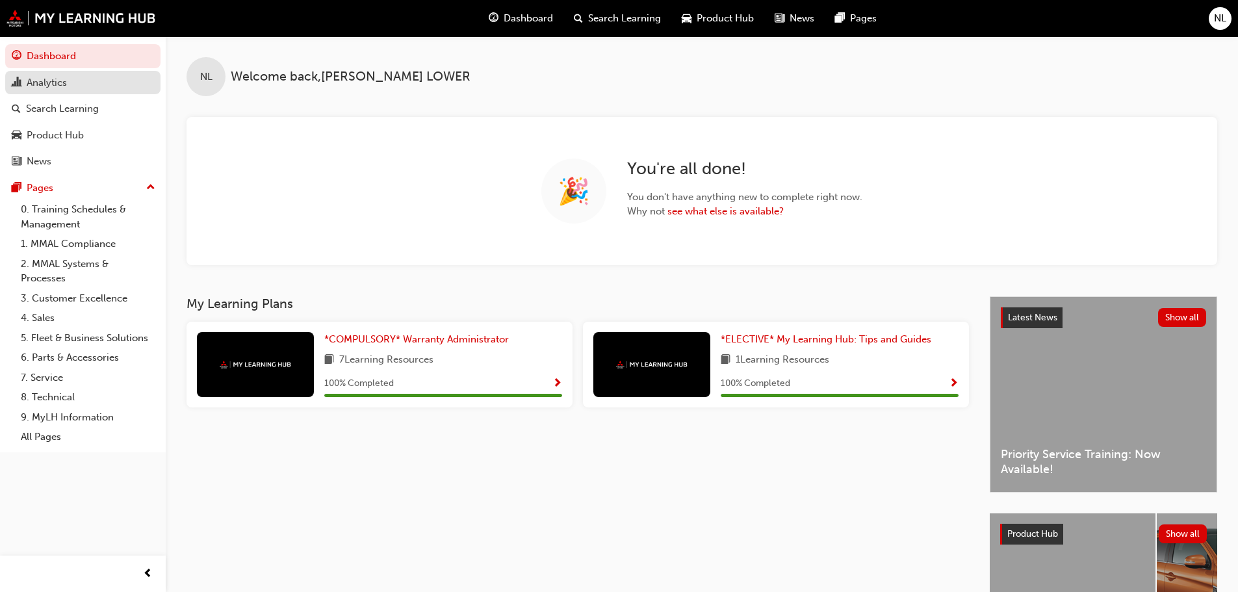
click at [110, 86] on div "Analytics" at bounding box center [83, 83] width 142 height 16
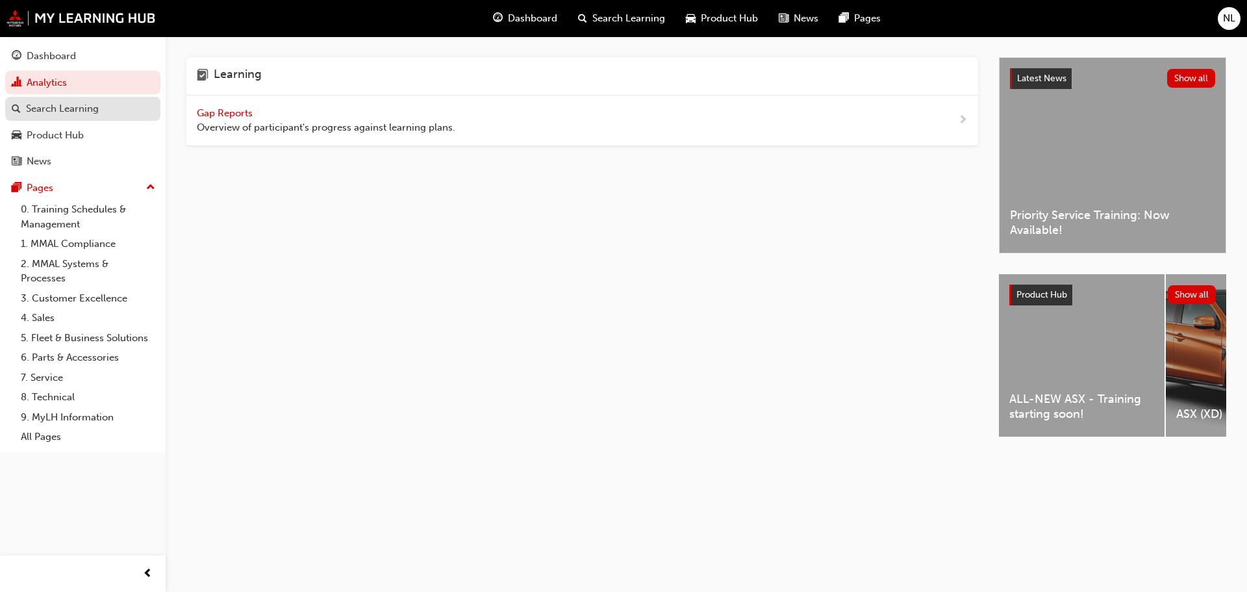
click at [108, 112] on div "Search Learning" at bounding box center [83, 109] width 142 height 16
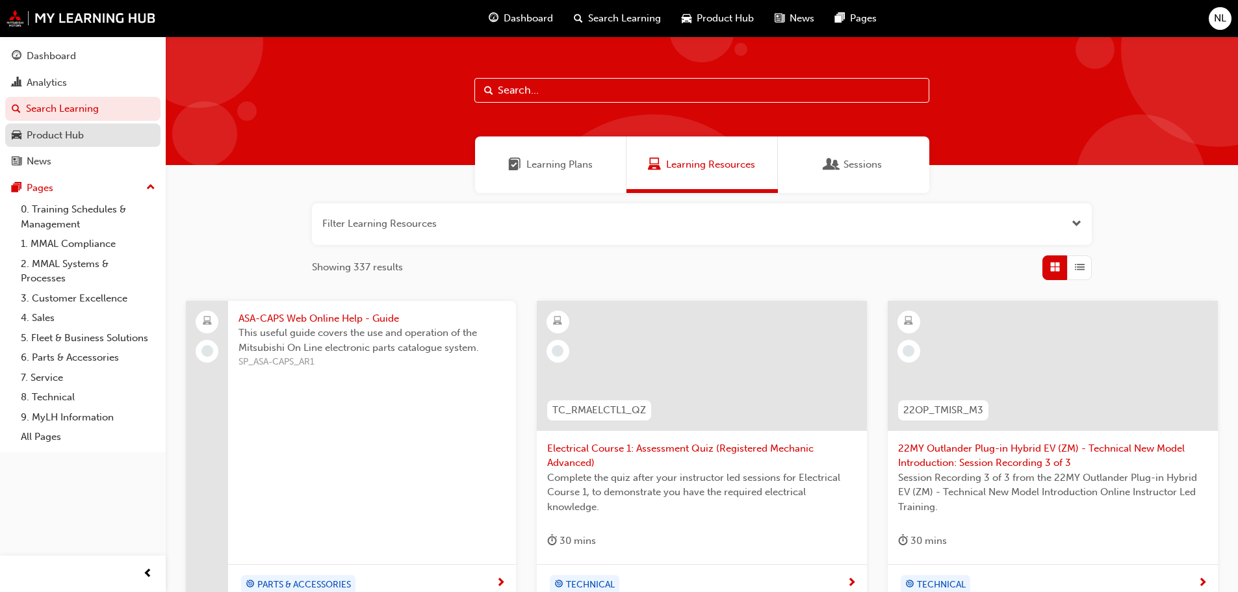
click at [81, 146] on link "Product Hub" at bounding box center [82, 135] width 155 height 24
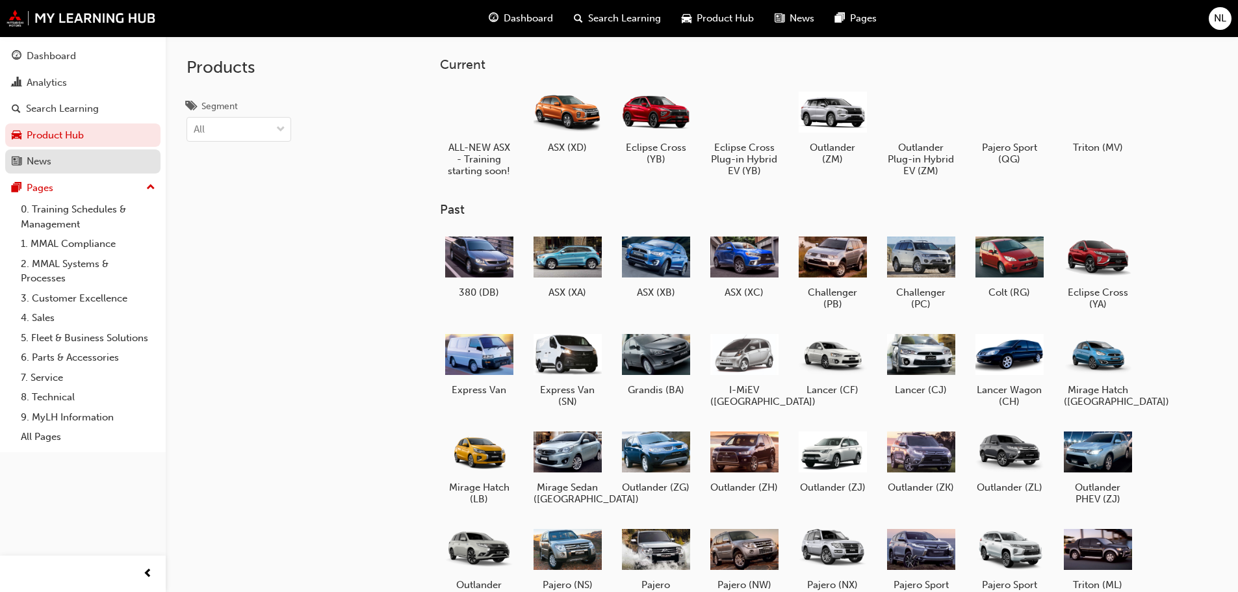
click at [62, 160] on div "News" at bounding box center [83, 161] width 142 height 16
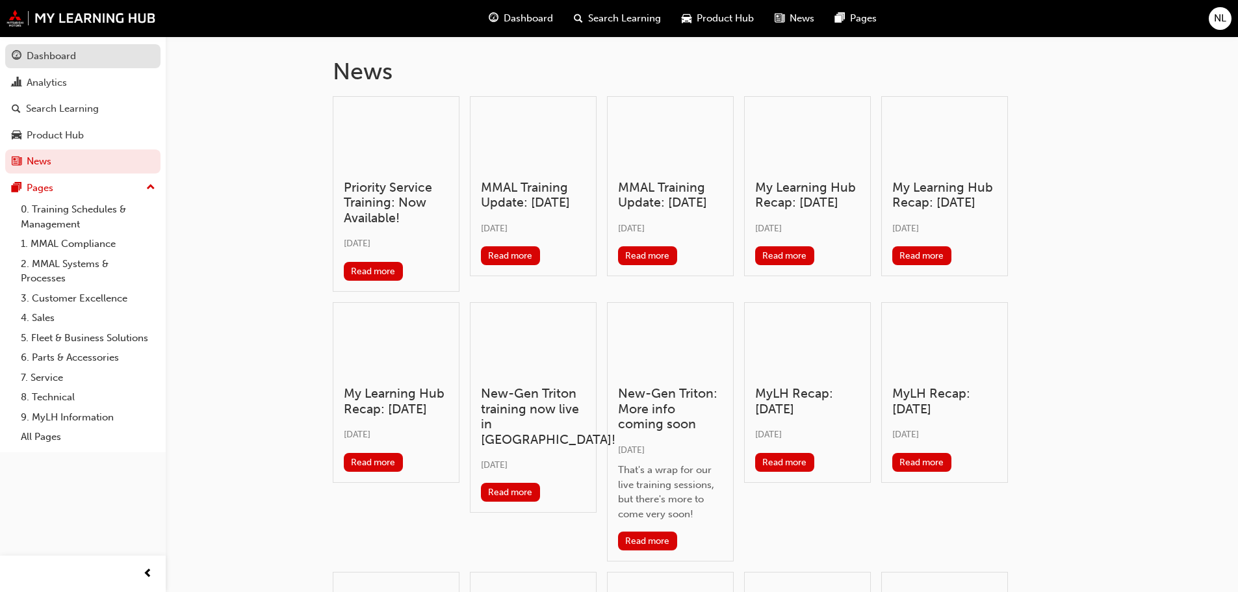
click at [21, 51] on span "guage-icon" at bounding box center [17, 57] width 10 height 12
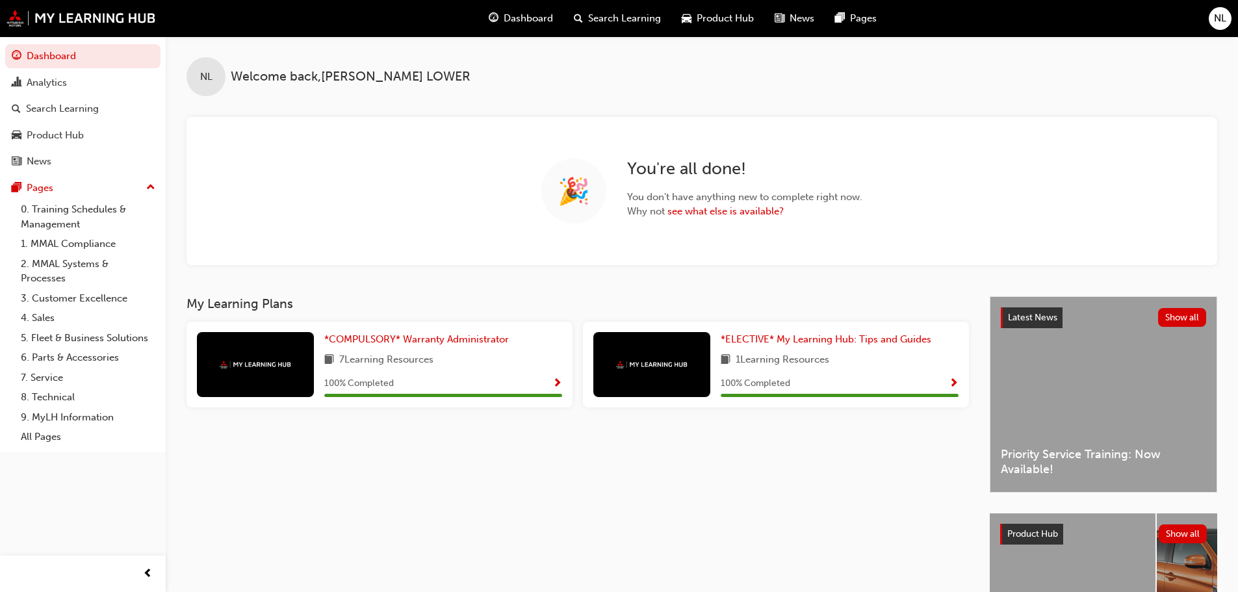
click at [1223, 22] on span "NL" at bounding box center [1219, 18] width 12 height 15
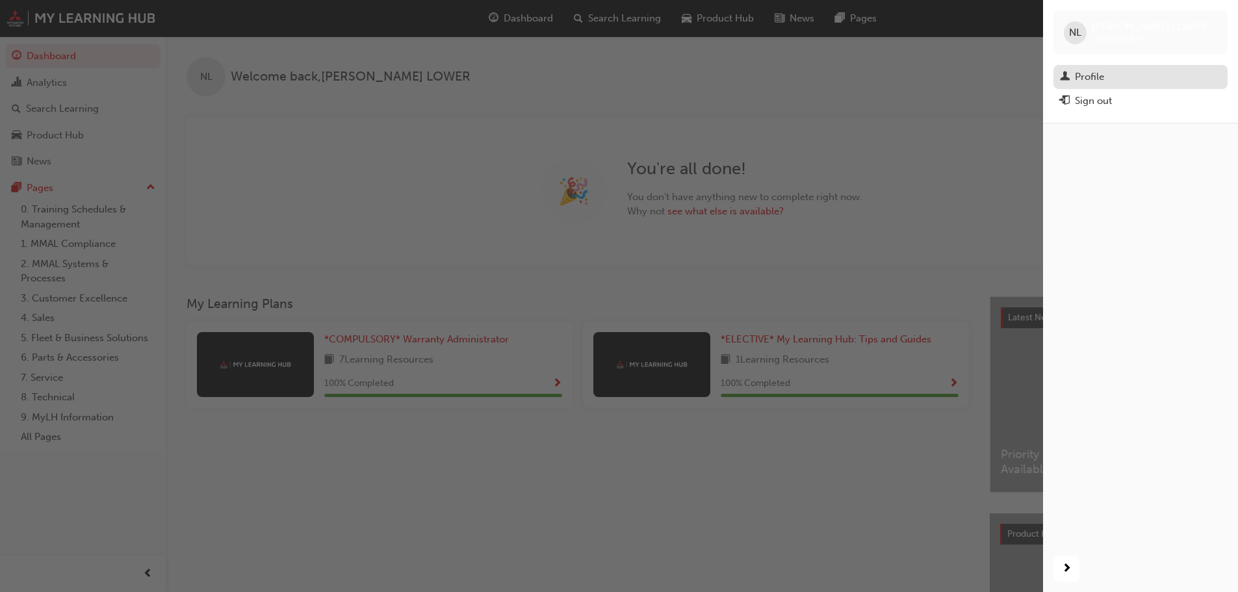
click at [1092, 79] on div "Profile" at bounding box center [1088, 77] width 29 height 15
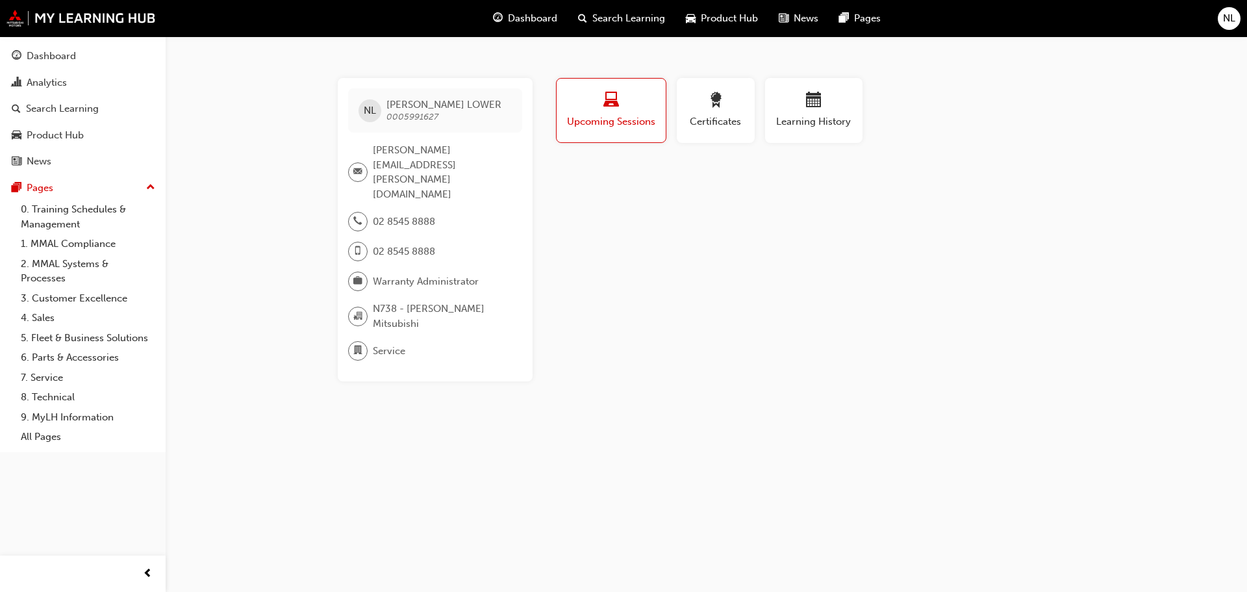
click at [549, 29] on div "Dashboard" at bounding box center [525, 18] width 85 height 27
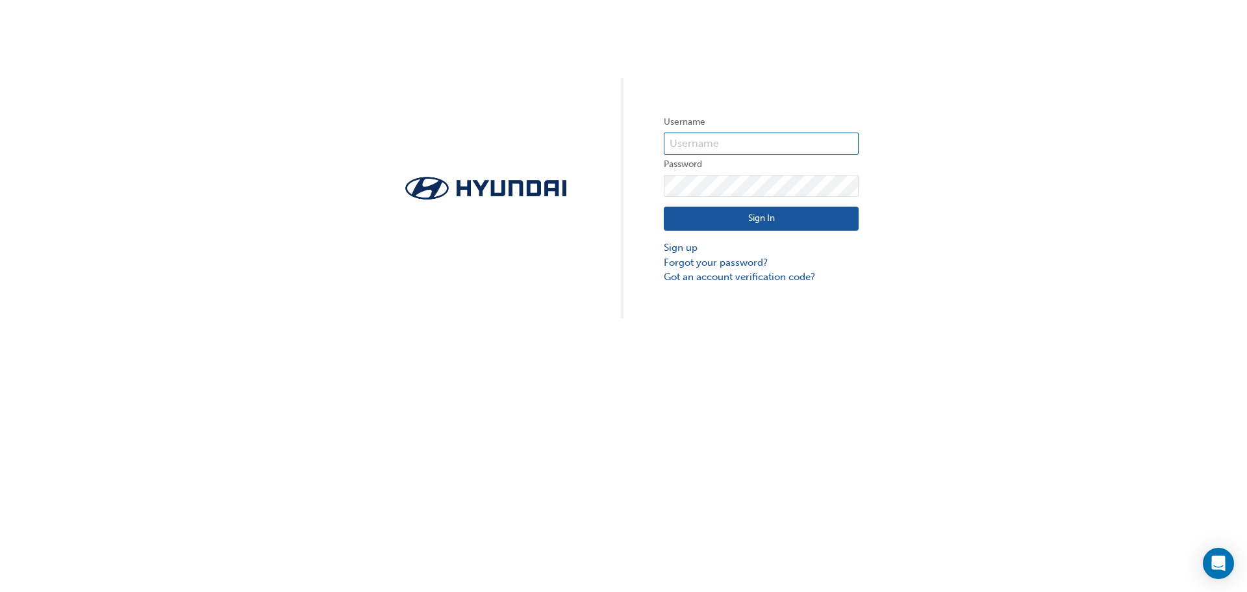
click at [739, 141] on input "text" at bounding box center [761, 144] width 195 height 22
paste input "19629"
type input "19629"
click at [728, 216] on button "Sign In" at bounding box center [756, 219] width 195 height 25
